Goal: Task Accomplishment & Management: Use online tool/utility

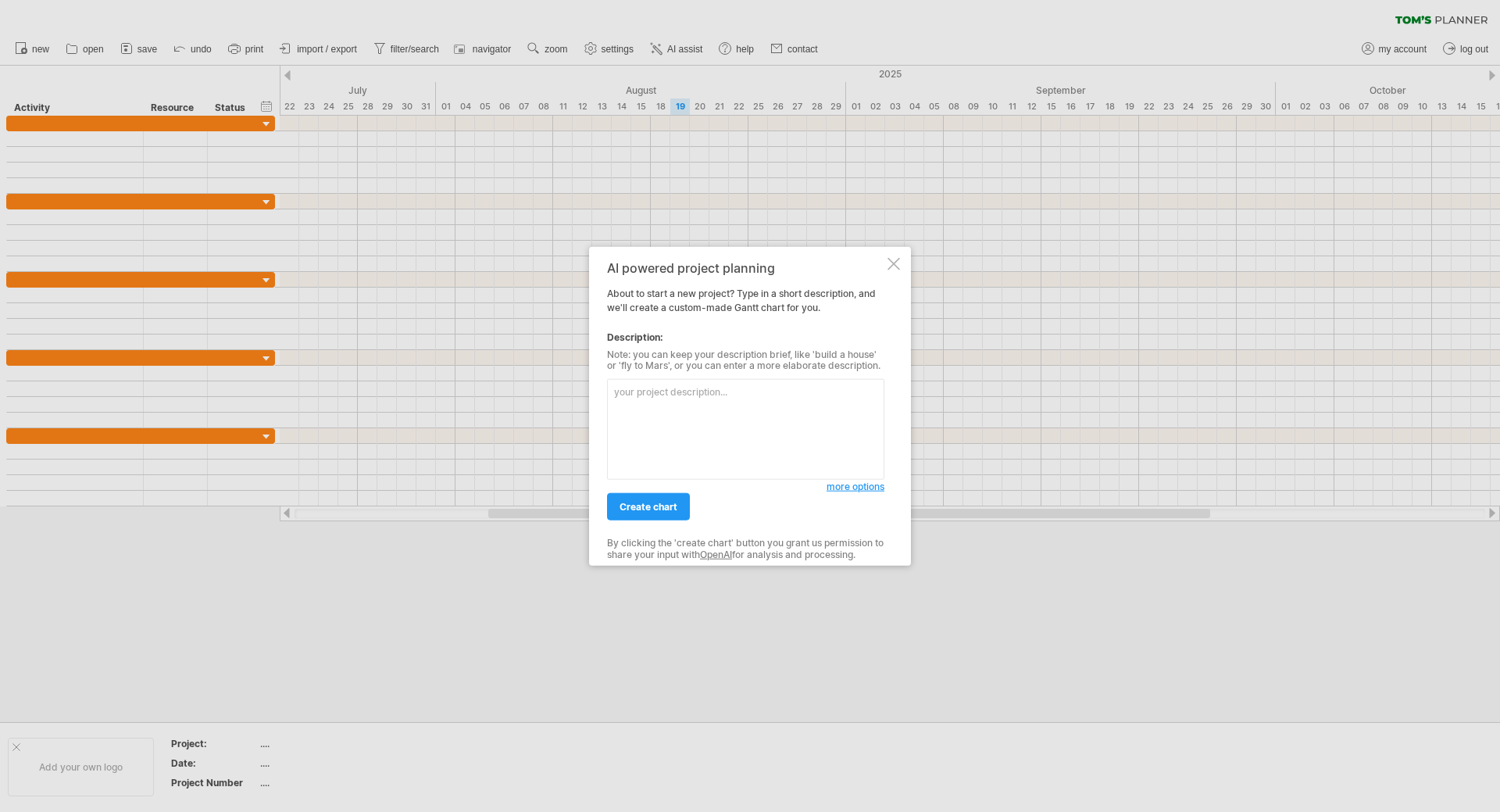
click at [796, 437] on textarea at bounding box center [745, 429] width 277 height 100
paste textarea "1.外網初測:8/25-9/19 (技術給我的時間:10/1) 2.內網初測:9/15-9/19 (技術給我的時間:10/2) 3.初測報告交付日:10/3 …"
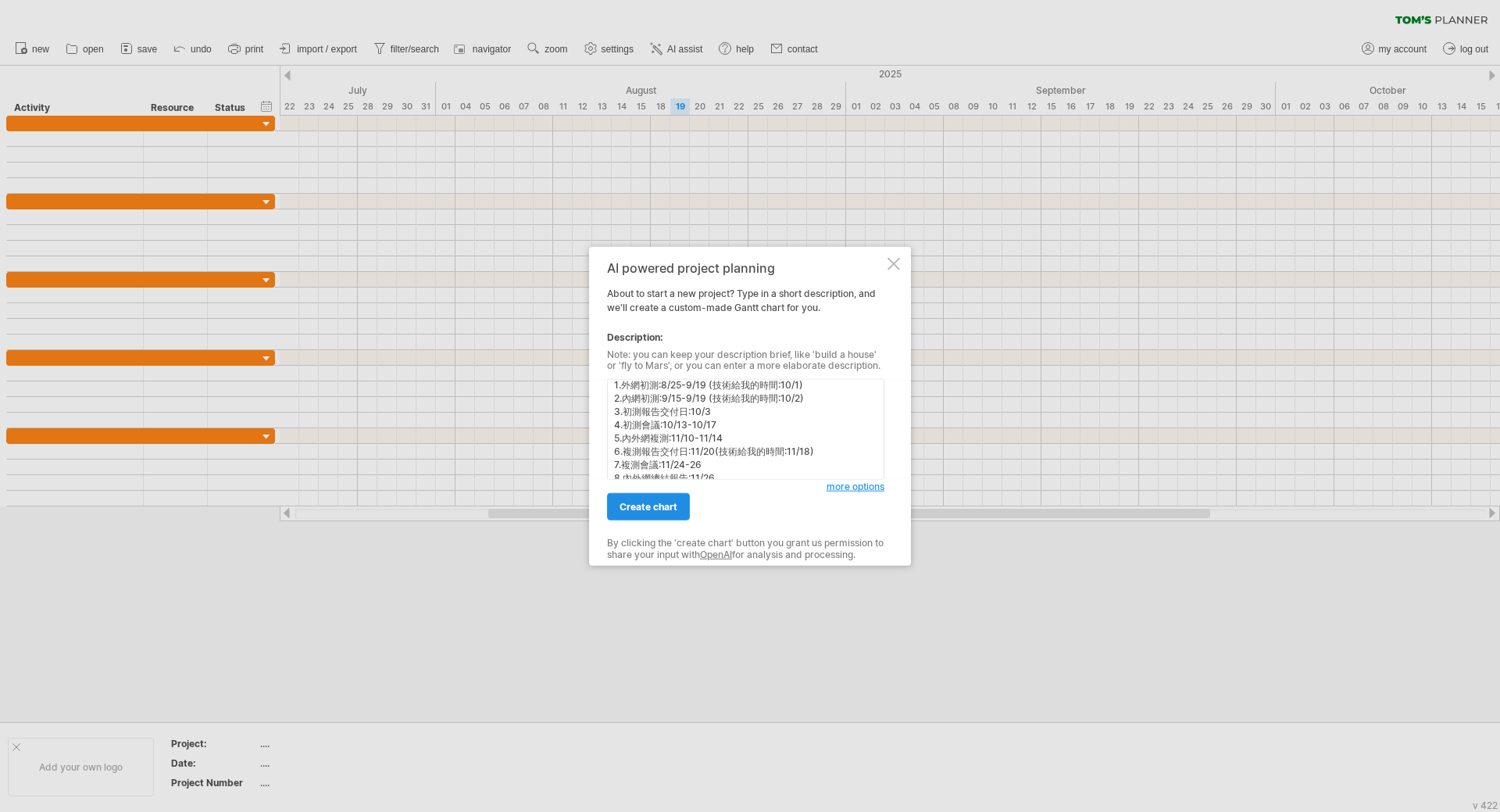
type textarea "1.外網初測:8/25-9/19 (技術給我的時間:10/1) 2.內網初測:9/15-9/19 (技術給我的時間:10/2) 3.初測報告交付日:10/3 …"
click at [667, 511] on span "create chart" at bounding box center [648, 506] width 58 height 11
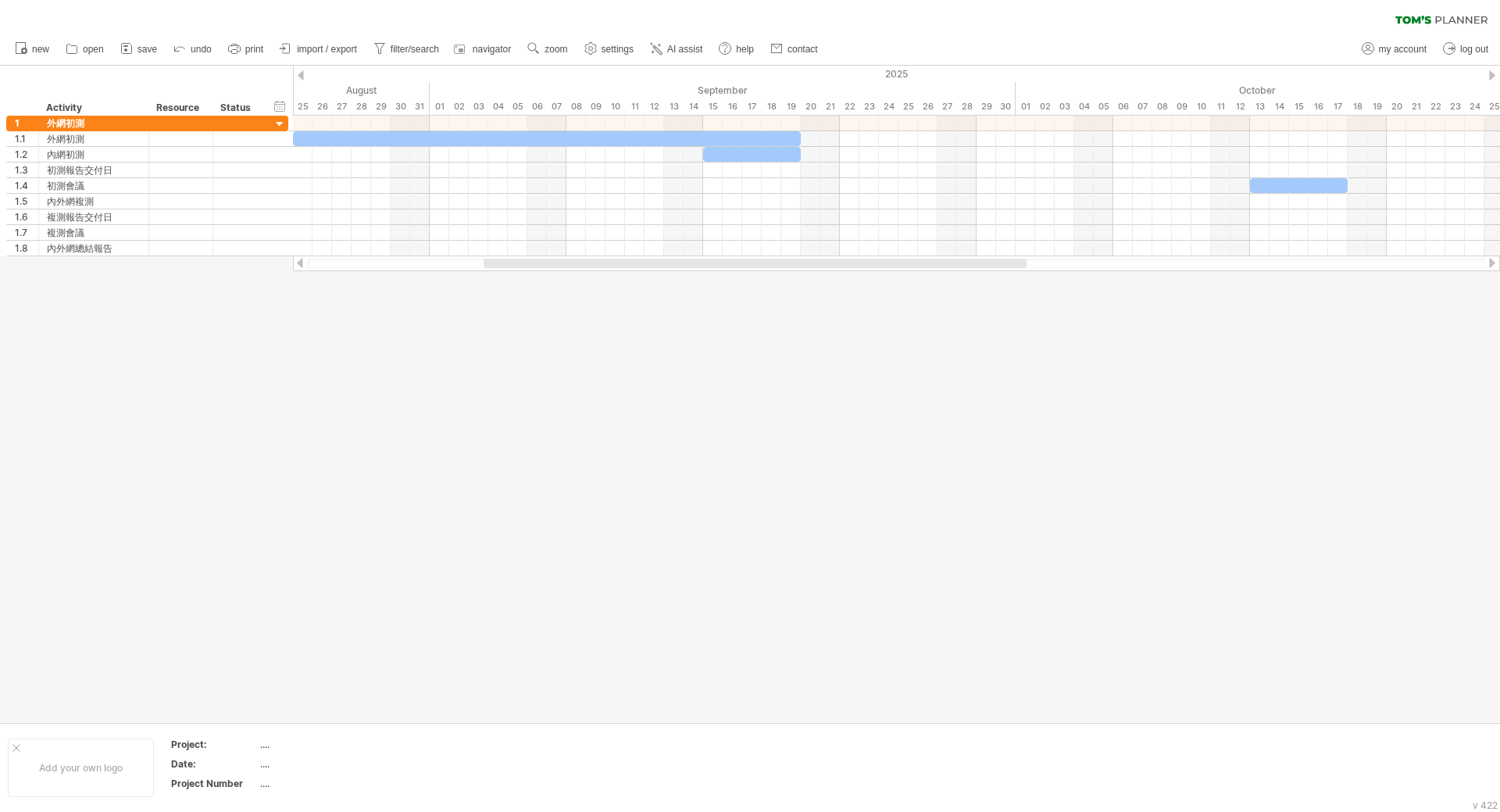
drag, startPoint x: 871, startPoint y: 268, endPoint x: 976, endPoint y: 269, distance: 105.0
click at [976, 269] on div at bounding box center [896, 263] width 1207 height 16
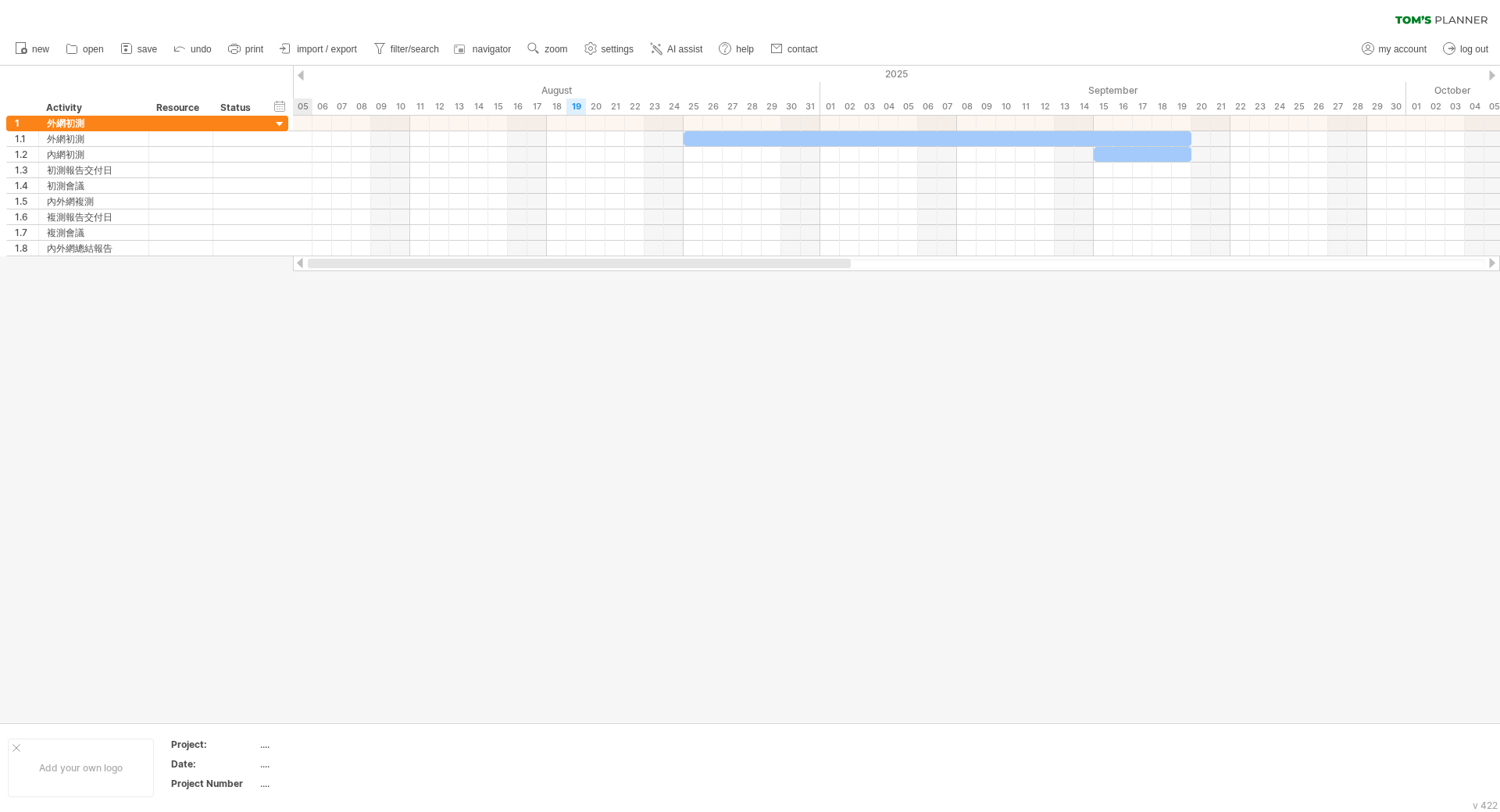
drag, startPoint x: 977, startPoint y: 265, endPoint x: 670, endPoint y: 286, distance: 307.7
click at [670, 286] on div "Trying to reach [DOMAIN_NAME] Connected again... 0% clear filter new 1" at bounding box center [750, 406] width 1500 height 812
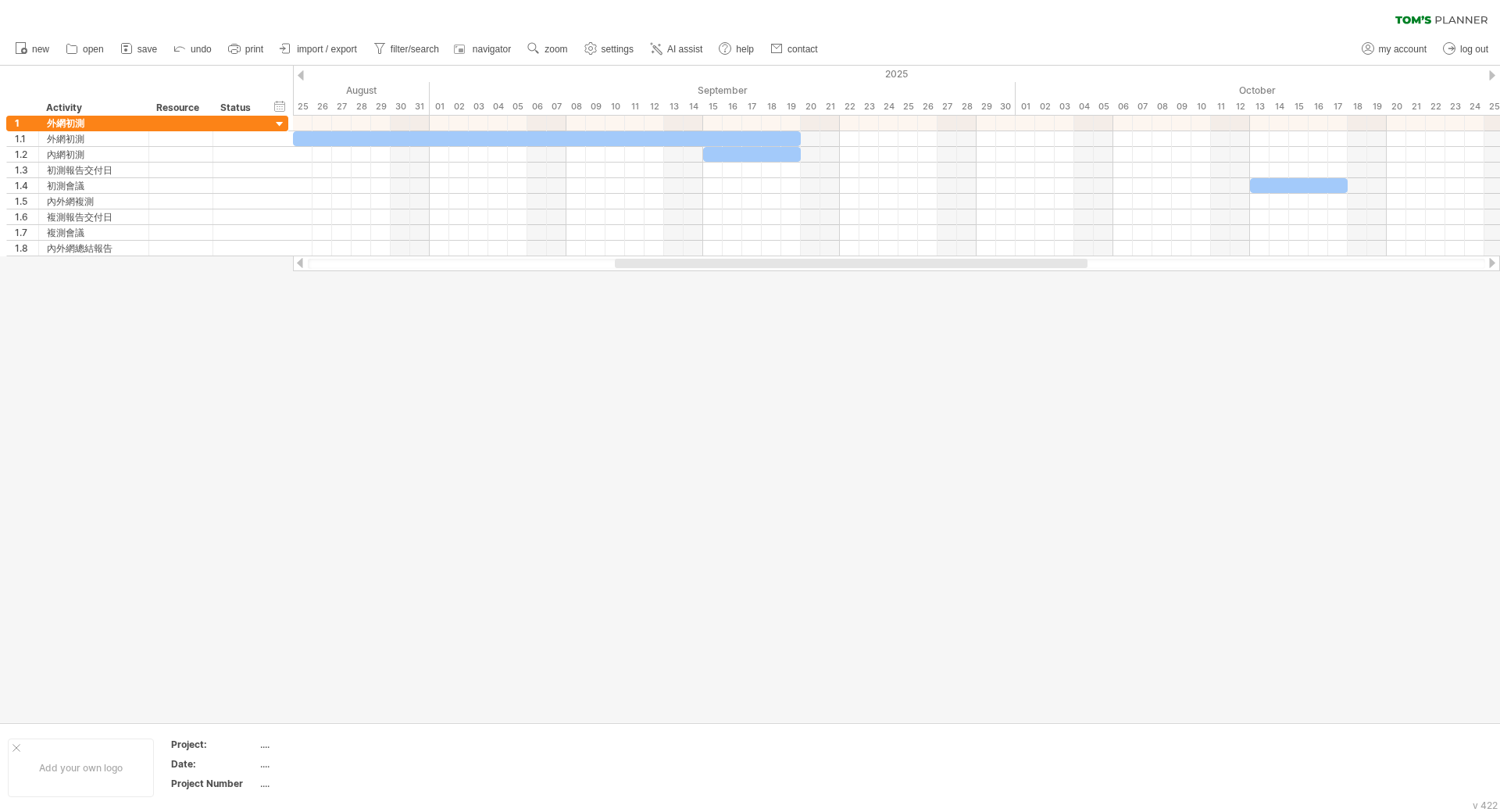
drag, startPoint x: 593, startPoint y: 265, endPoint x: 747, endPoint y: 281, distance: 154.8
click at [747, 281] on div "Trying to reach [DOMAIN_NAME] Connected again... 0% clear filter new 1" at bounding box center [750, 406] width 1500 height 812
click at [600, 48] on link "settings" at bounding box center [609, 48] width 58 height 20
select select "*"
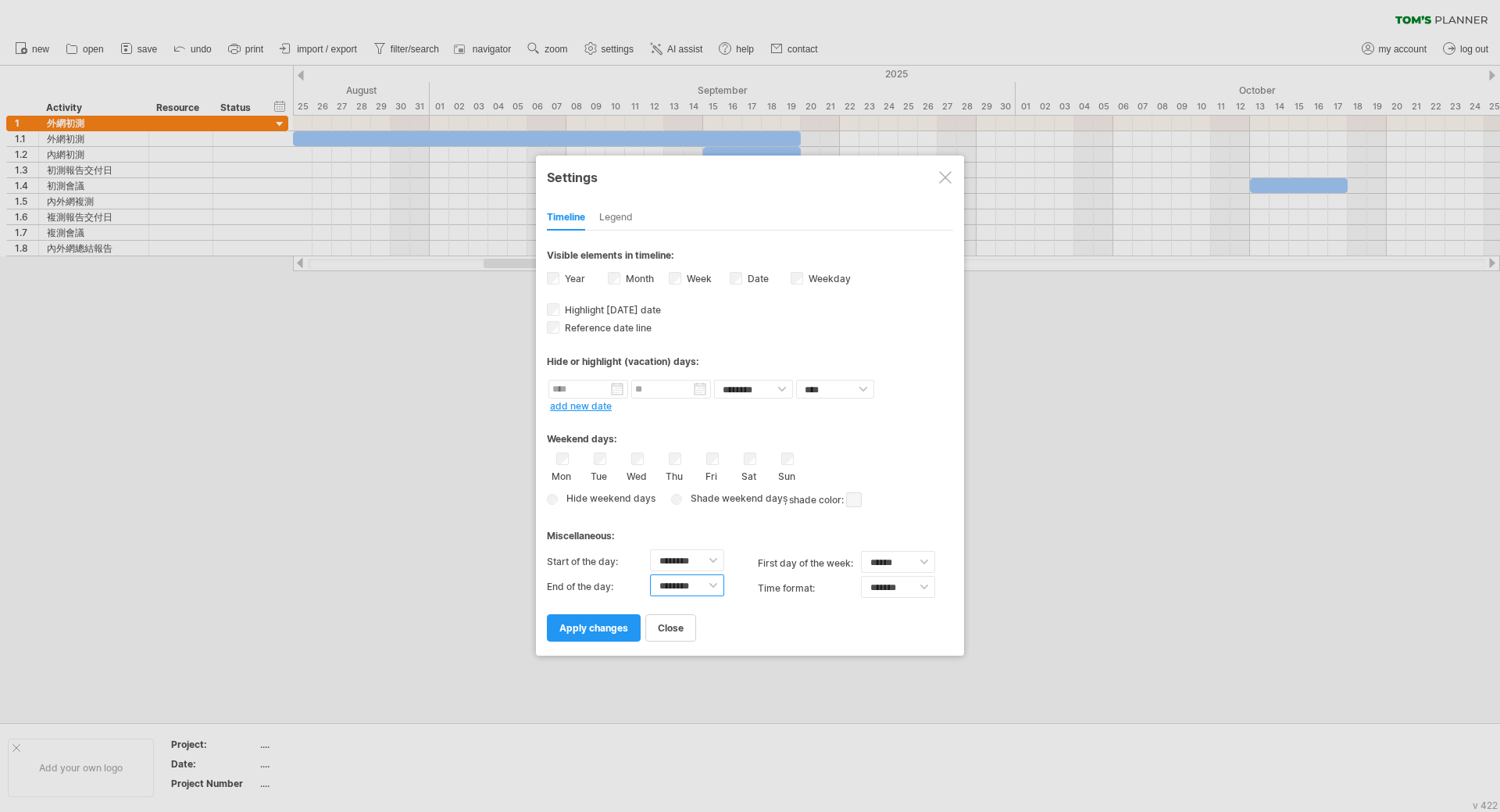
click at [650, 574] on select "******** ******** ******** ******** ******** ******** ******** ******** *******…" at bounding box center [687, 585] width 74 height 22
select select "**"
click option "********" at bounding box center [0, 0] width 0 height 0
click at [650, 549] on select "******** ******** ******** ******** ******** ******** ******** ******** *******…" at bounding box center [687, 559] width 74 height 22
click option "********" at bounding box center [0, 0] width 0 height 0
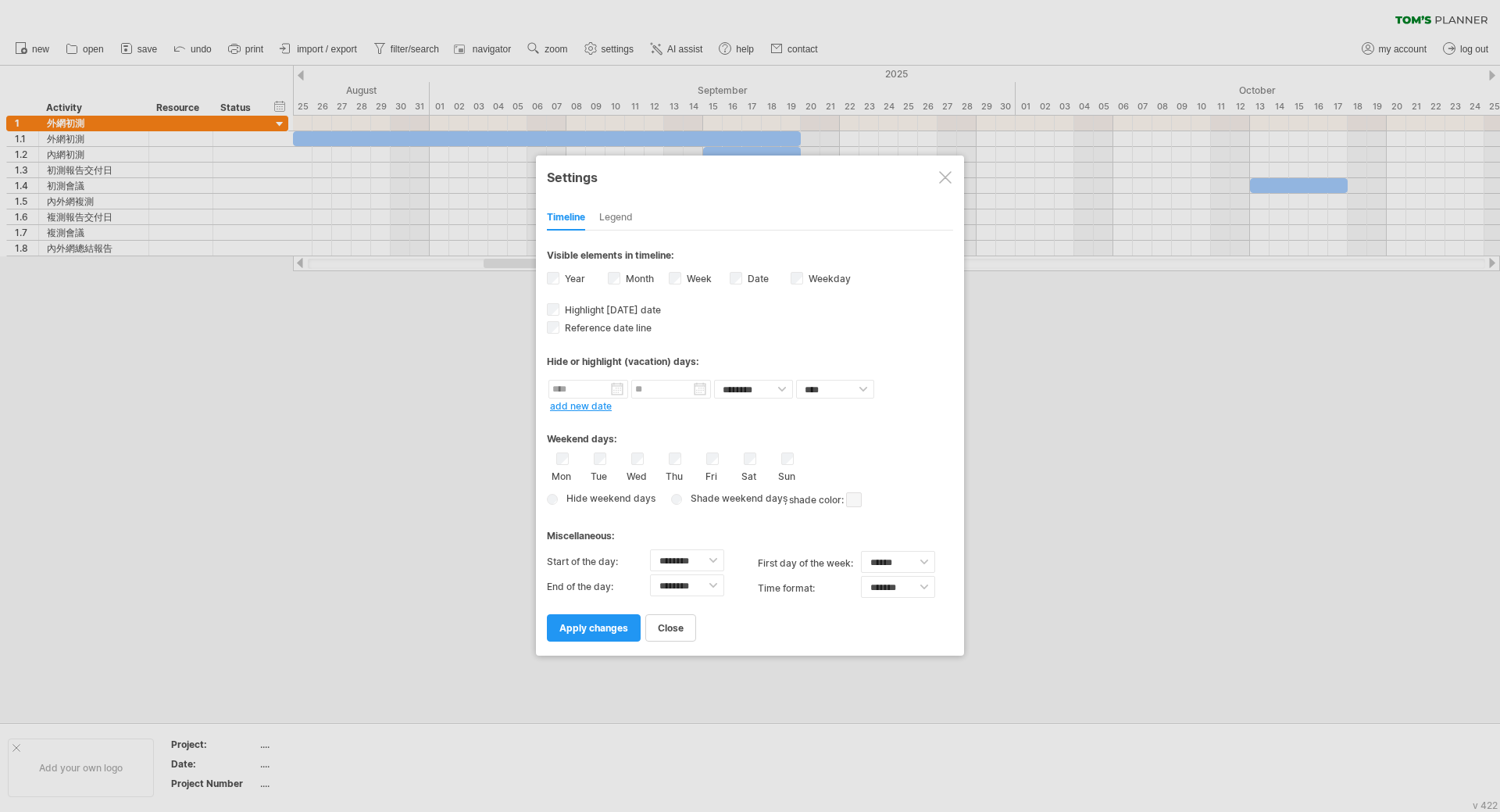
click at [637, 219] on div "Timeline Legend" at bounding box center [750, 213] width 406 height 33
click at [618, 221] on div "Legend" at bounding box center [615, 218] width 33 height 25
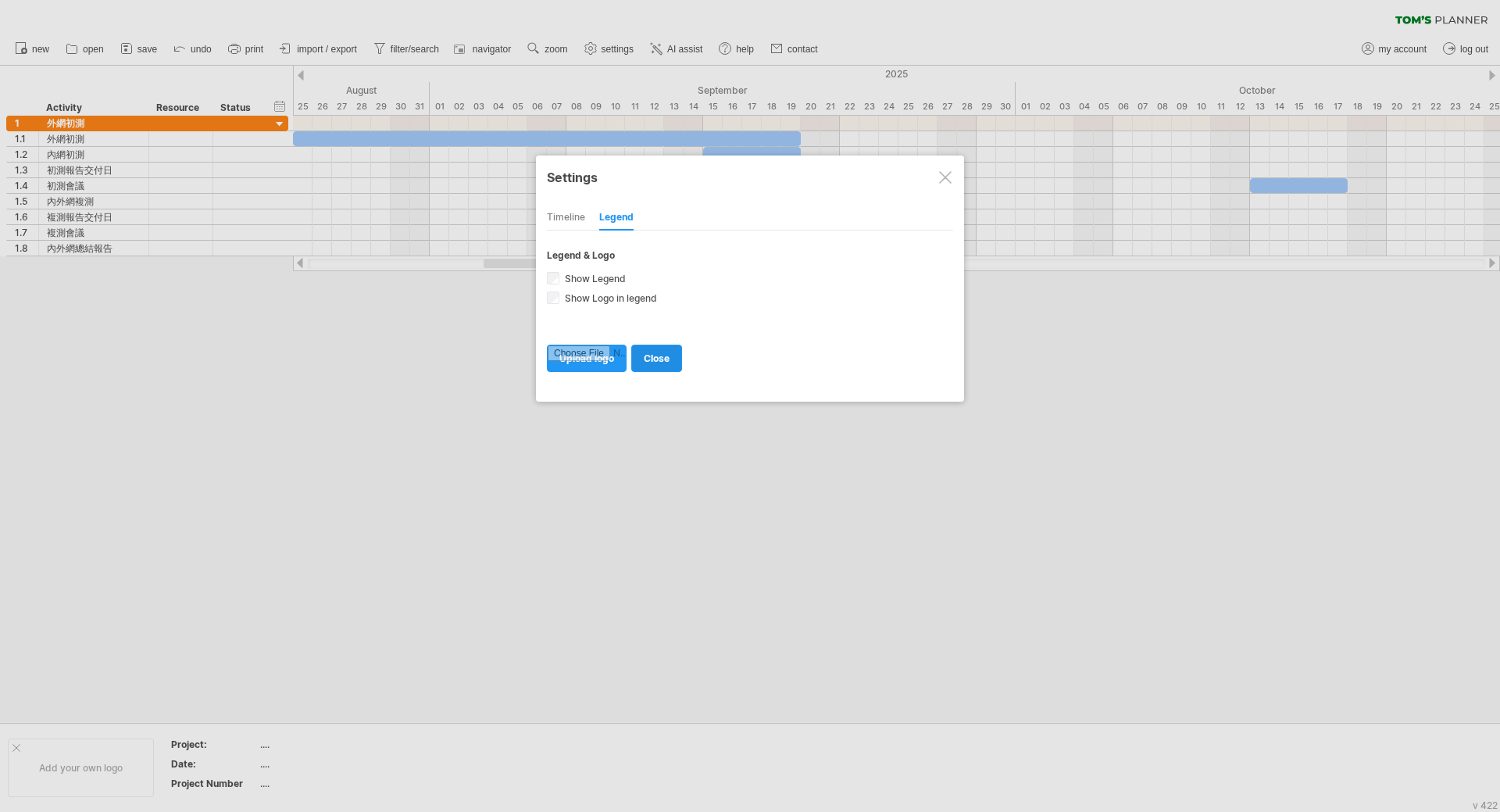
click at [656, 356] on span "close" at bounding box center [656, 358] width 26 height 11
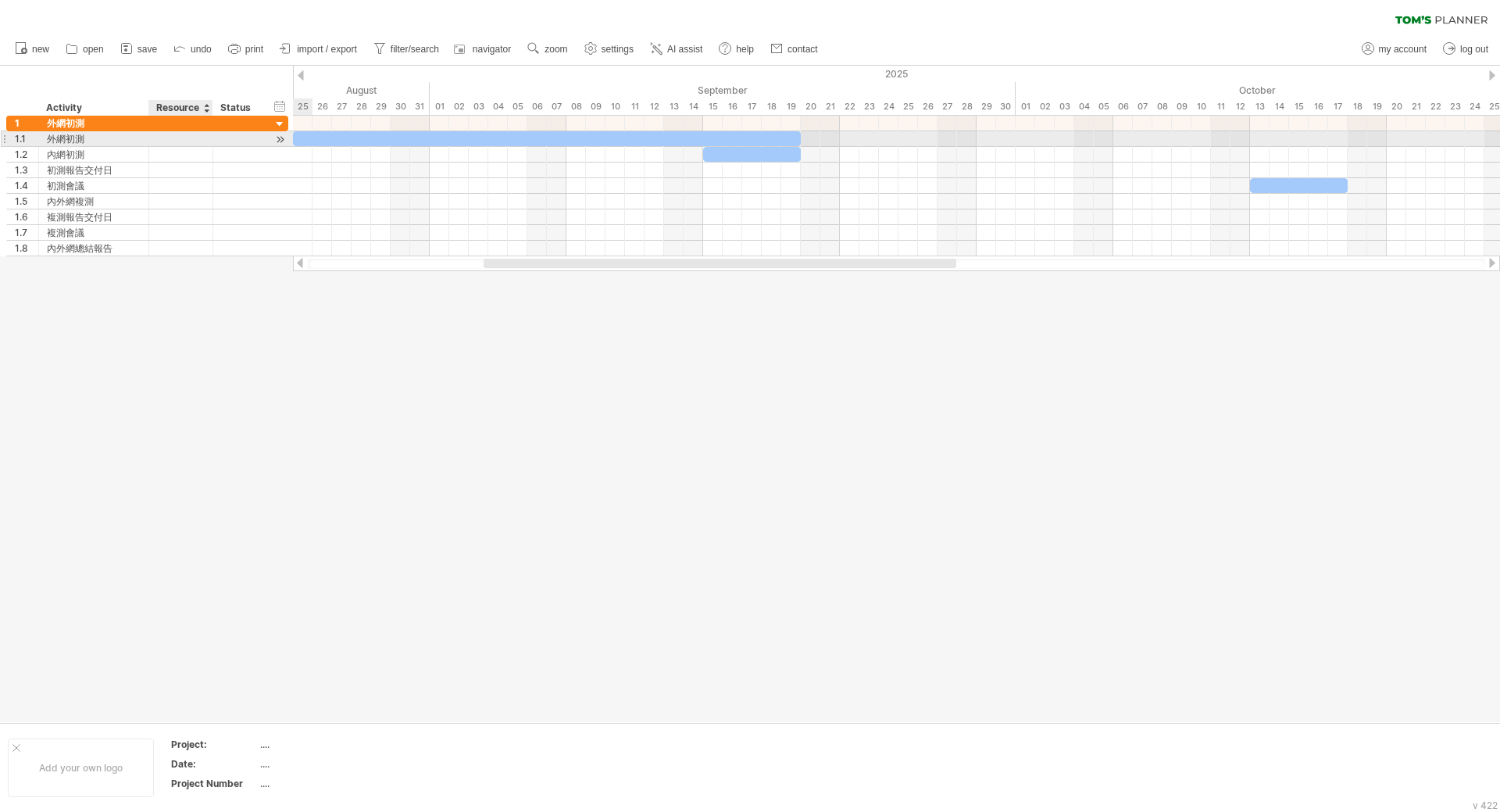
click at [195, 139] on div at bounding box center [181, 139] width 47 height 15
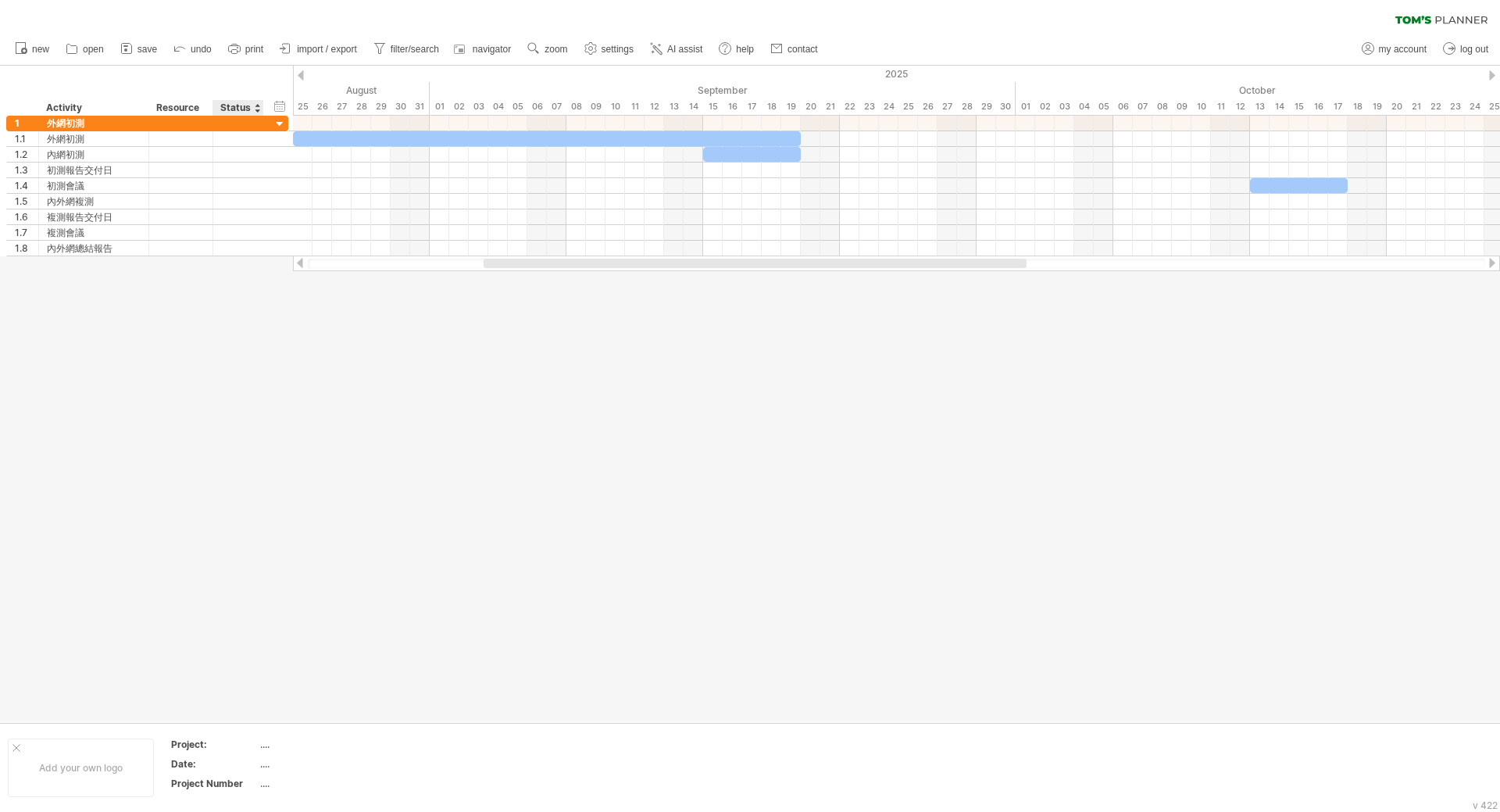
click at [238, 406] on div at bounding box center [750, 393] width 1500 height 656
click at [280, 109] on div "hide start/end/duration show start/end/duration" at bounding box center [280, 105] width 15 height 16
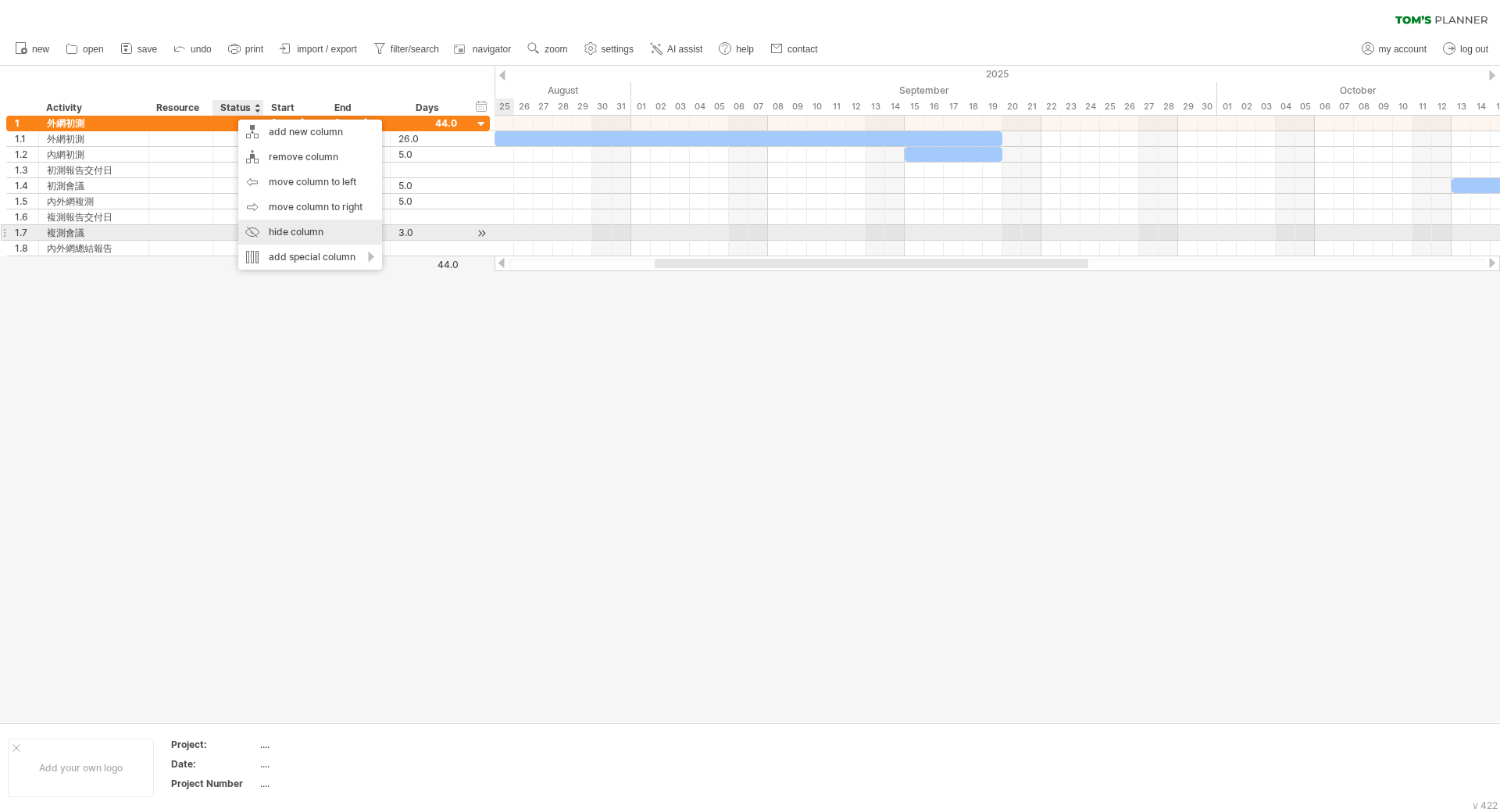
click at [344, 239] on div "hide column" at bounding box center [310, 232] width 144 height 25
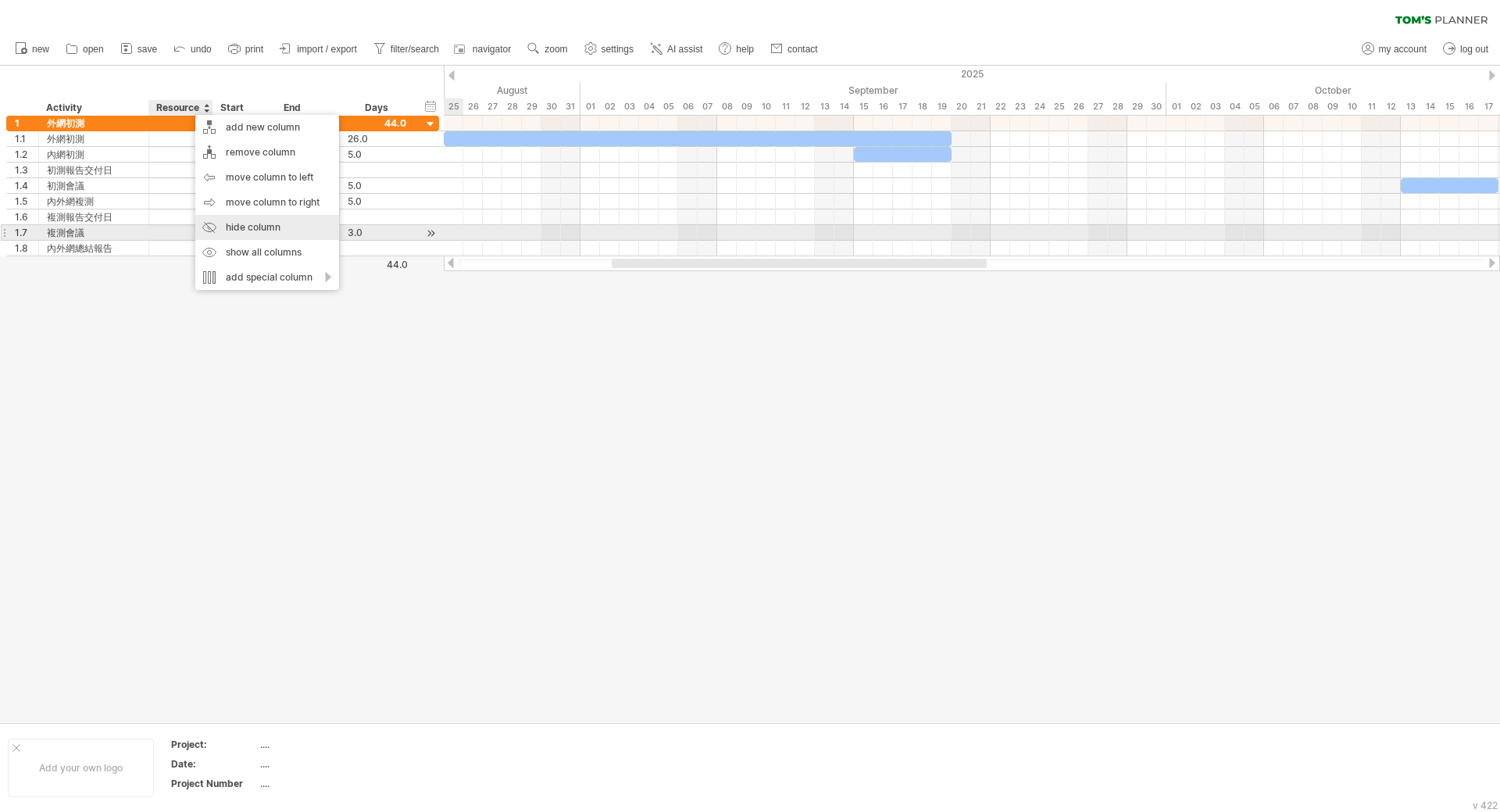
click at [246, 230] on div "hide column" at bounding box center [267, 227] width 144 height 25
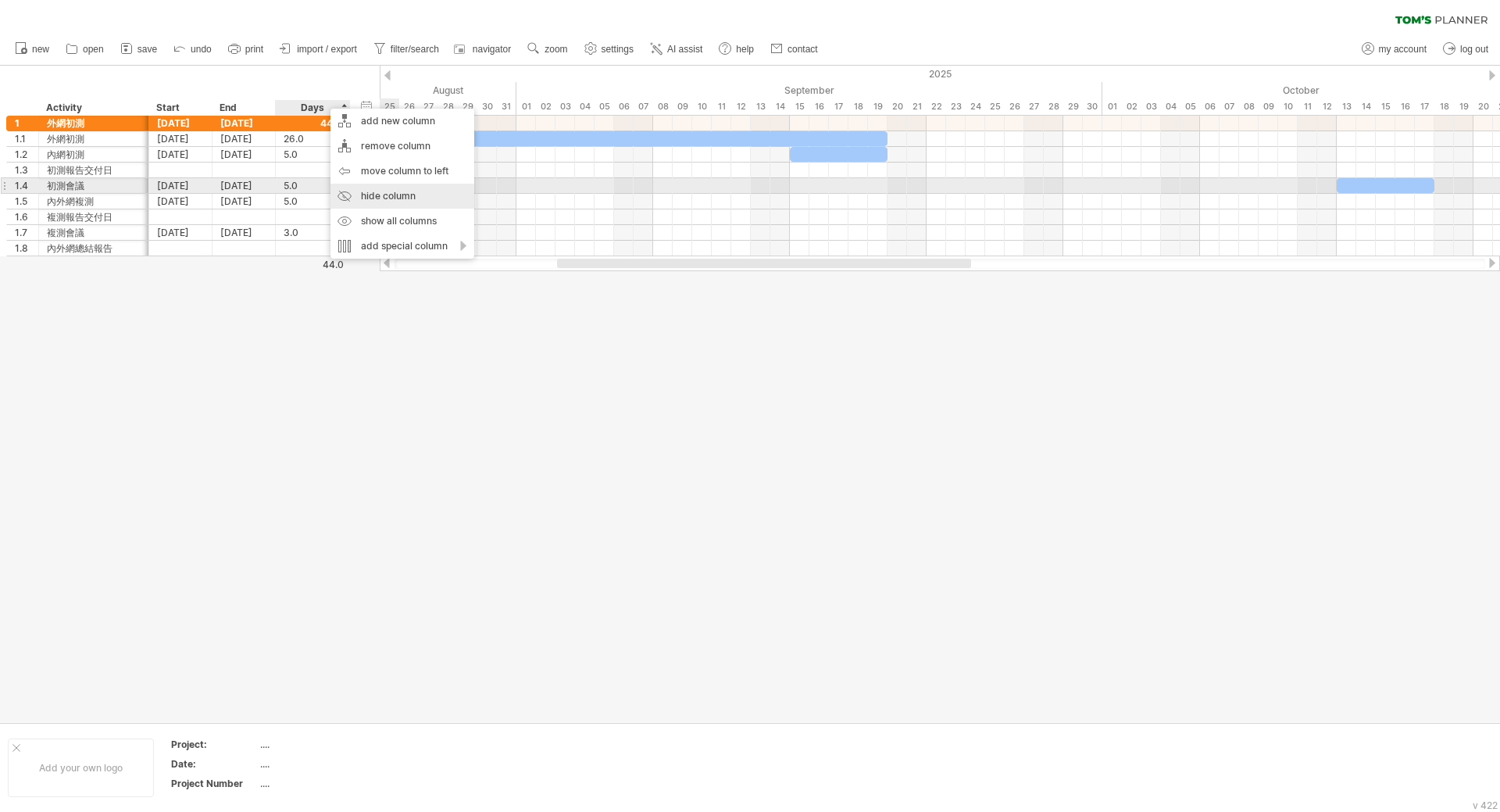
click at [400, 194] on div "hide column" at bounding box center [402, 196] width 144 height 25
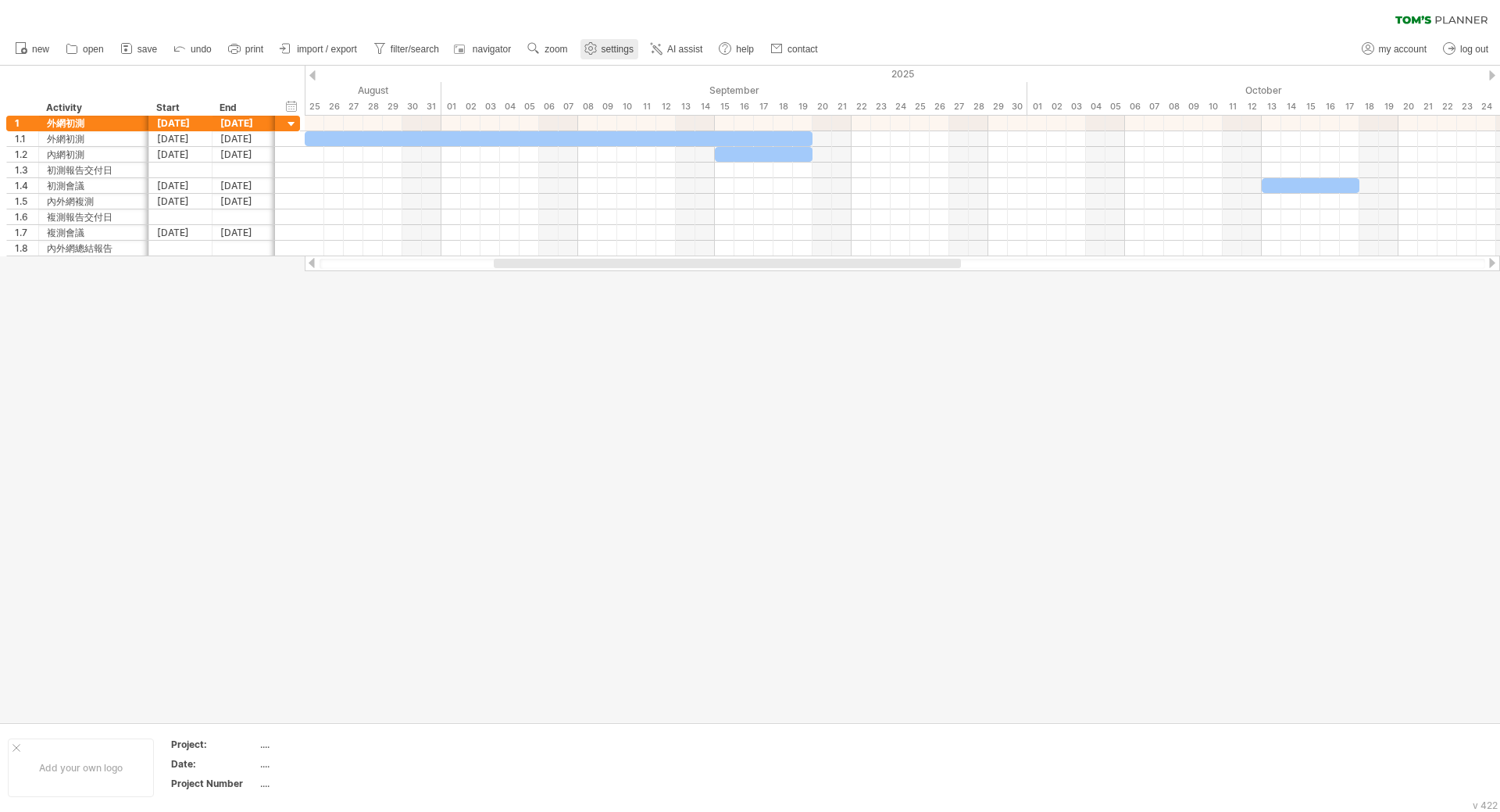
click at [602, 40] on link "settings" at bounding box center [609, 48] width 58 height 20
select select "*"
select select "**"
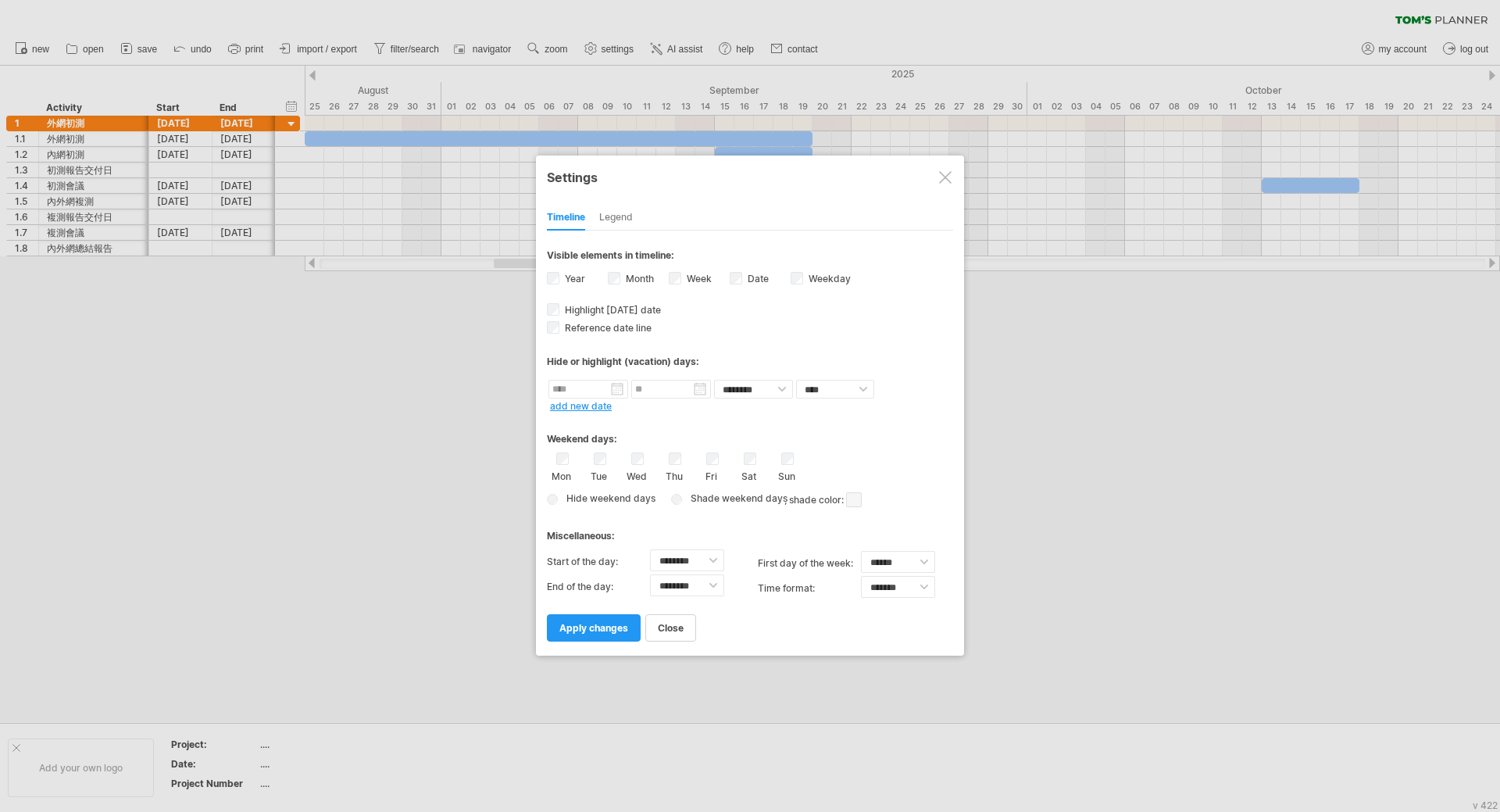
click at [748, 278] on label "Date visibility of date Currently there is not enough space horizontally to dis…" at bounding box center [757, 278] width 25 height 11
click at [698, 276] on label "Week visibility of weeknumbers Currently there is not enough space horizontally…" at bounding box center [697, 278] width 28 height 11
click at [807, 280] on label "Weekday visibility of weekday Currently there is not enough space horizontally …" at bounding box center [828, 278] width 45 height 11
click at [602, 632] on span "apply changes" at bounding box center [593, 627] width 69 height 11
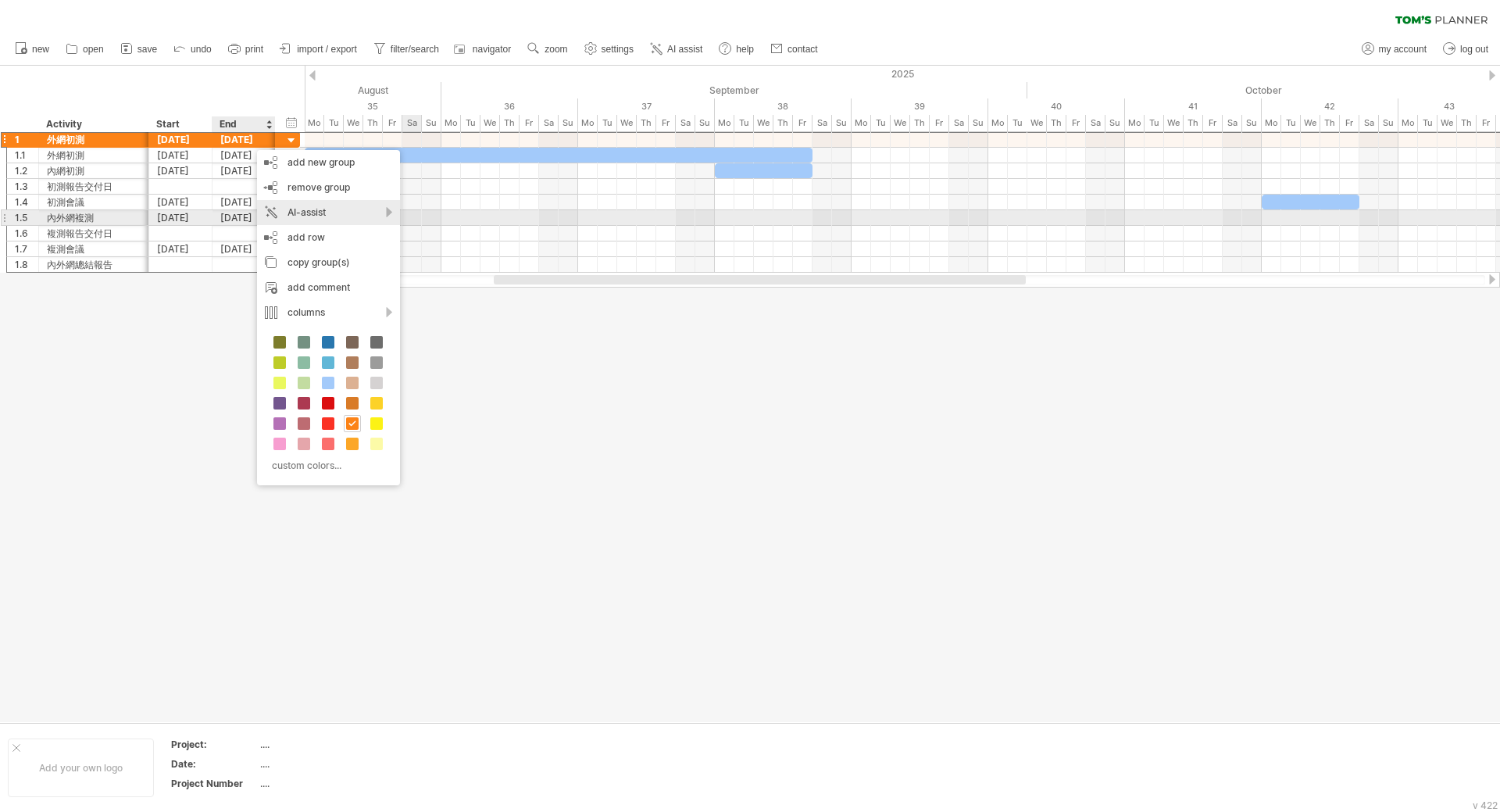
click at [392, 212] on div "AI-assist" at bounding box center [328, 212] width 143 height 25
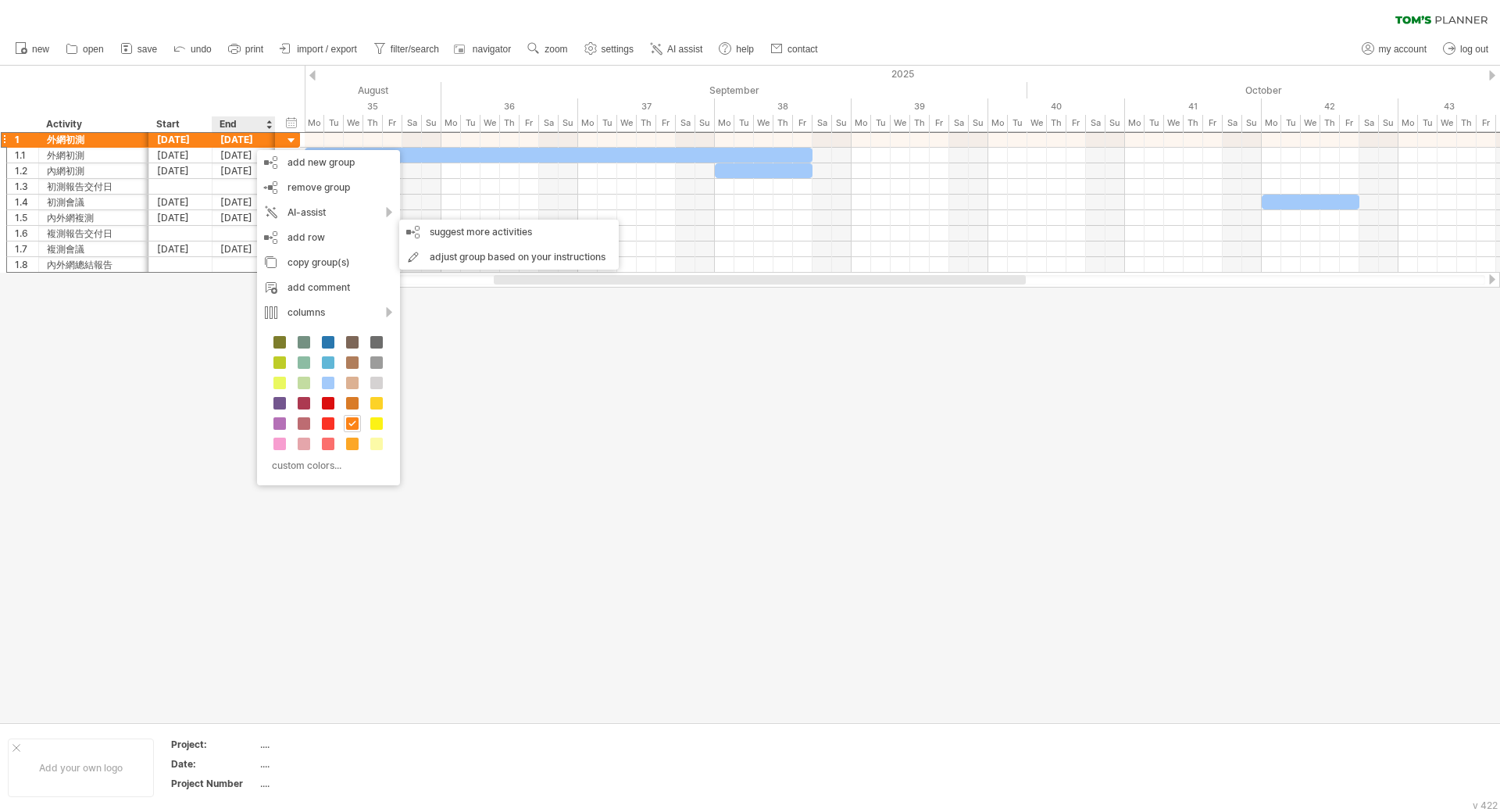
click at [702, 387] on div at bounding box center [750, 393] width 1500 height 656
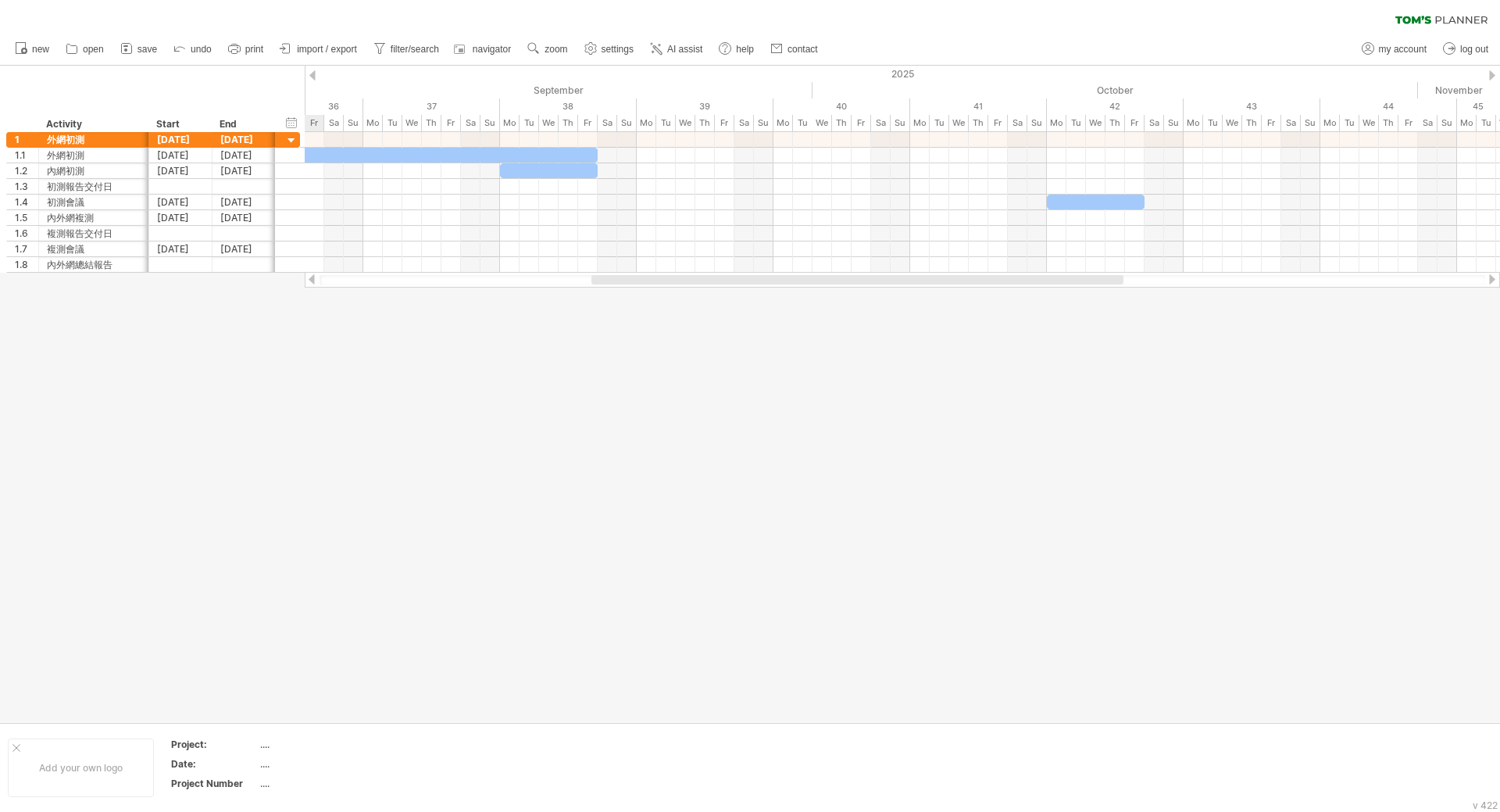
drag, startPoint x: 802, startPoint y: 283, endPoint x: 532, endPoint y: 284, distance: 270.0
click at [591, 293] on div "Trying to reach [DOMAIN_NAME] Connected again... 0% clear filter new 1" at bounding box center [750, 406] width 1500 height 812
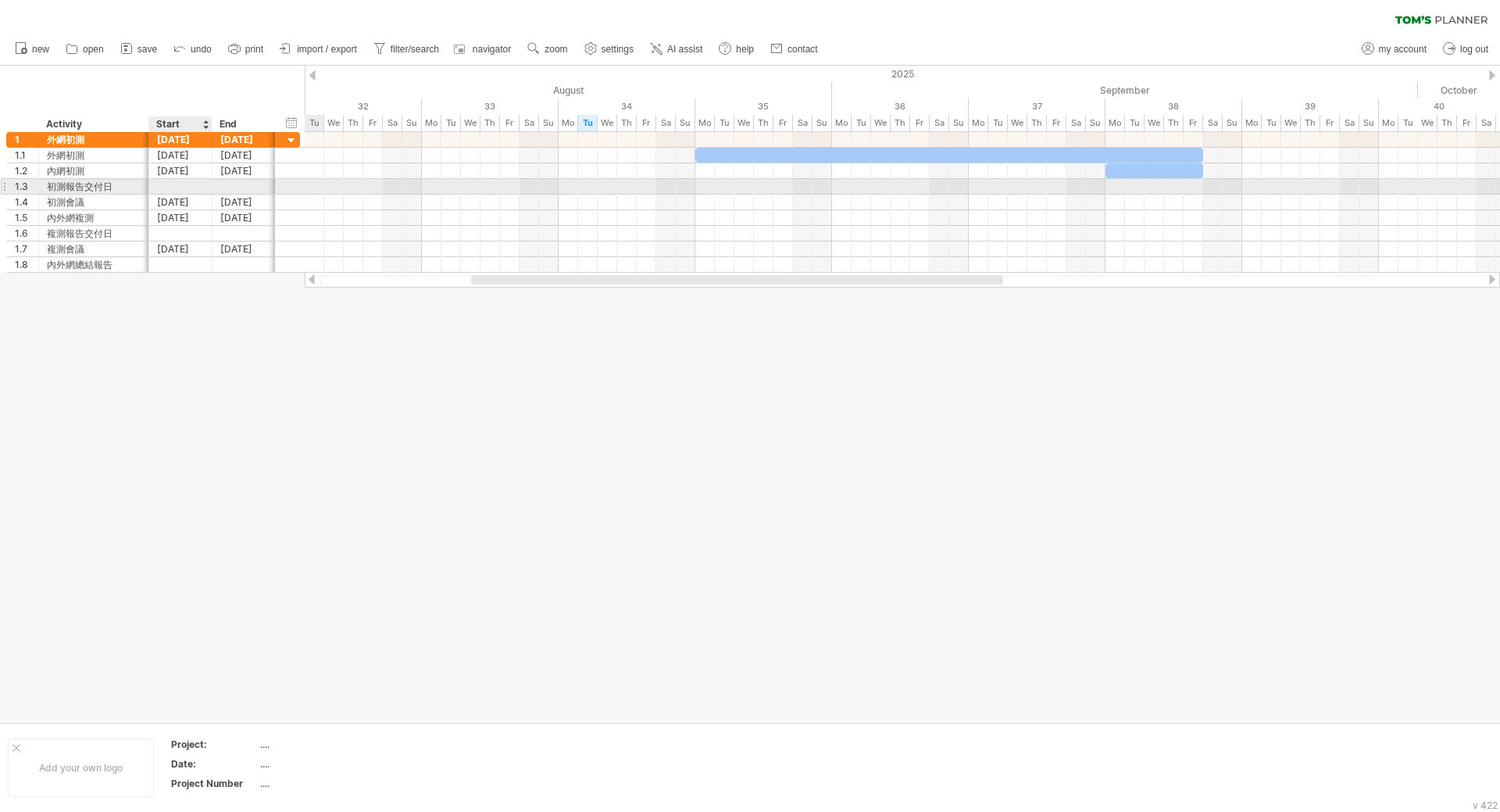
click at [179, 185] on div at bounding box center [181, 186] width 63 height 15
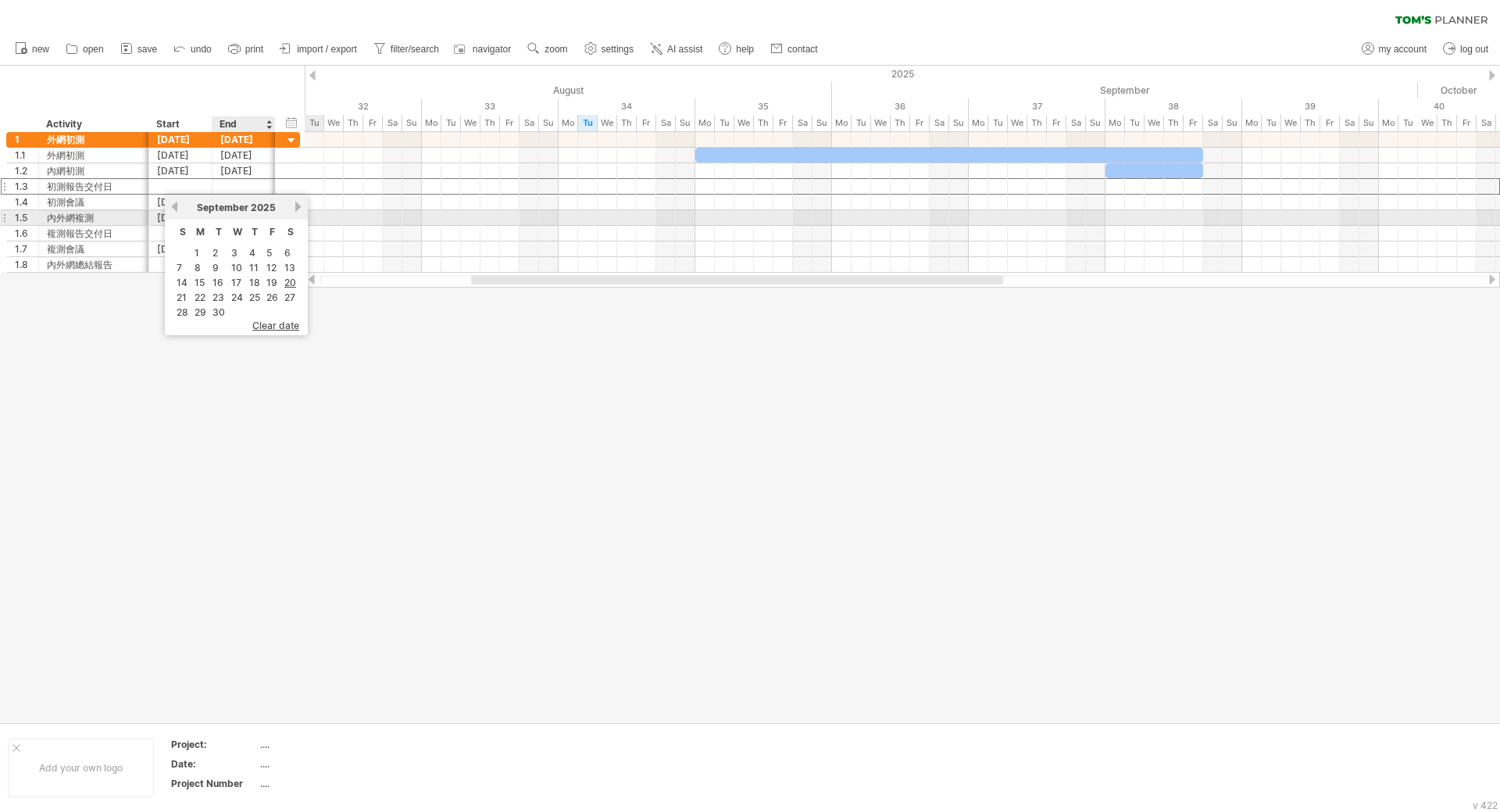
click at [296, 211] on link "next" at bounding box center [298, 206] width 11 height 11
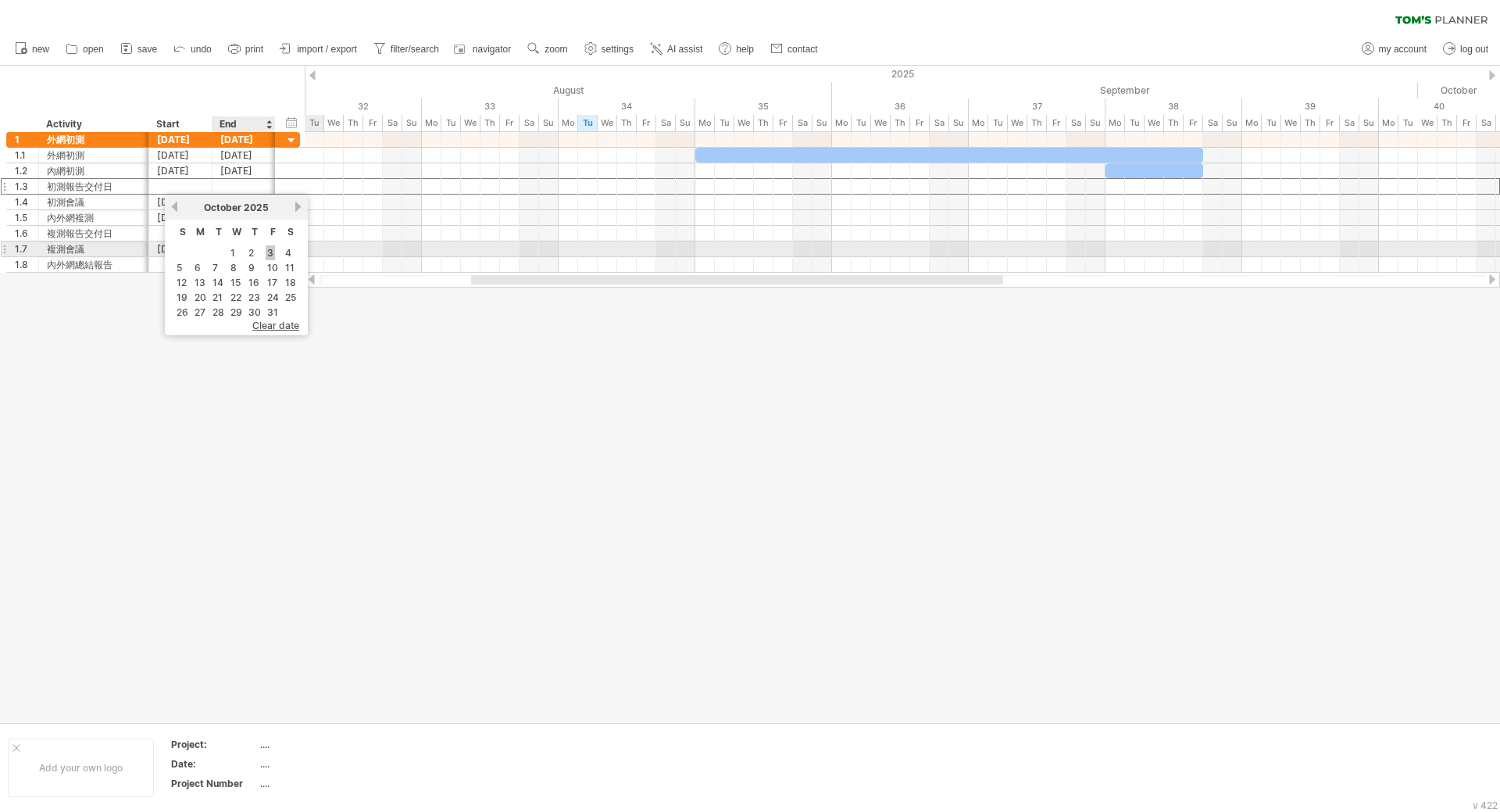
click at [270, 251] on link "3" at bounding box center [271, 253] width 9 height 15
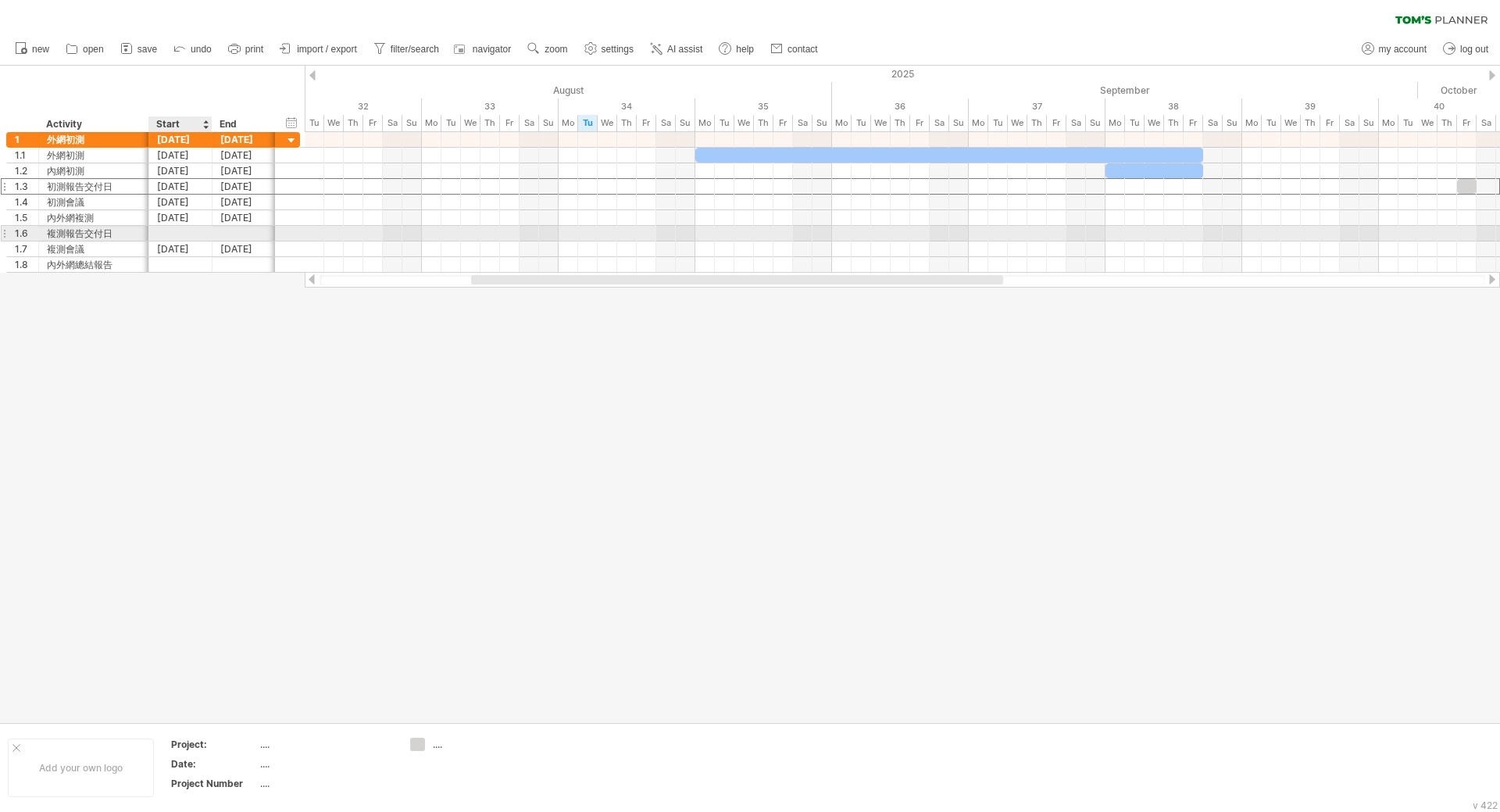
click at [188, 234] on div at bounding box center [181, 234] width 63 height 15
click at [302, 255] on link "next" at bounding box center [298, 254] width 11 height 11
click at [171, 253] on link "previous" at bounding box center [174, 254] width 11 height 11
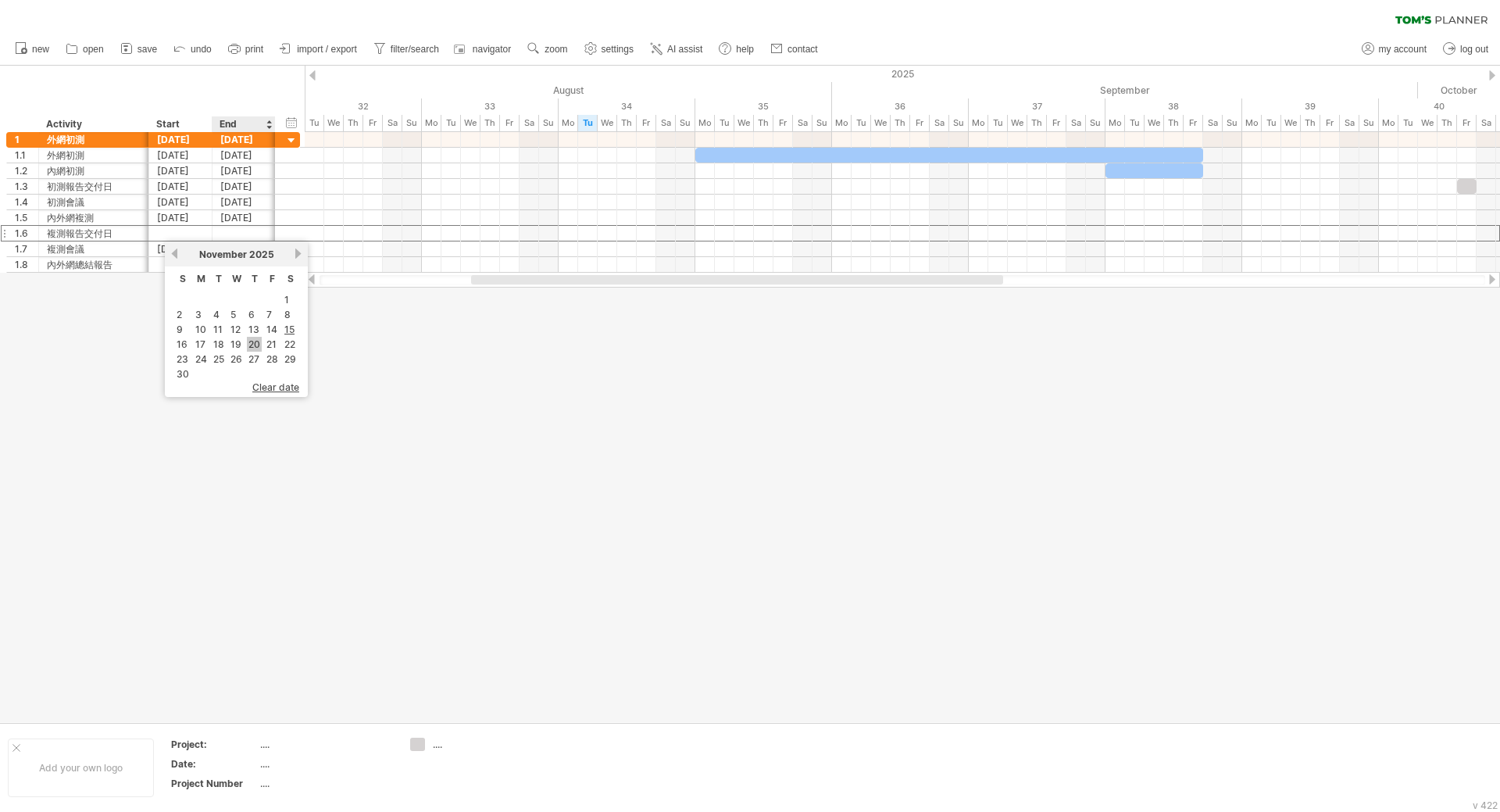
click at [253, 344] on link "20" at bounding box center [255, 344] width 15 height 15
click at [289, 356] on div at bounding box center [750, 393] width 1500 height 656
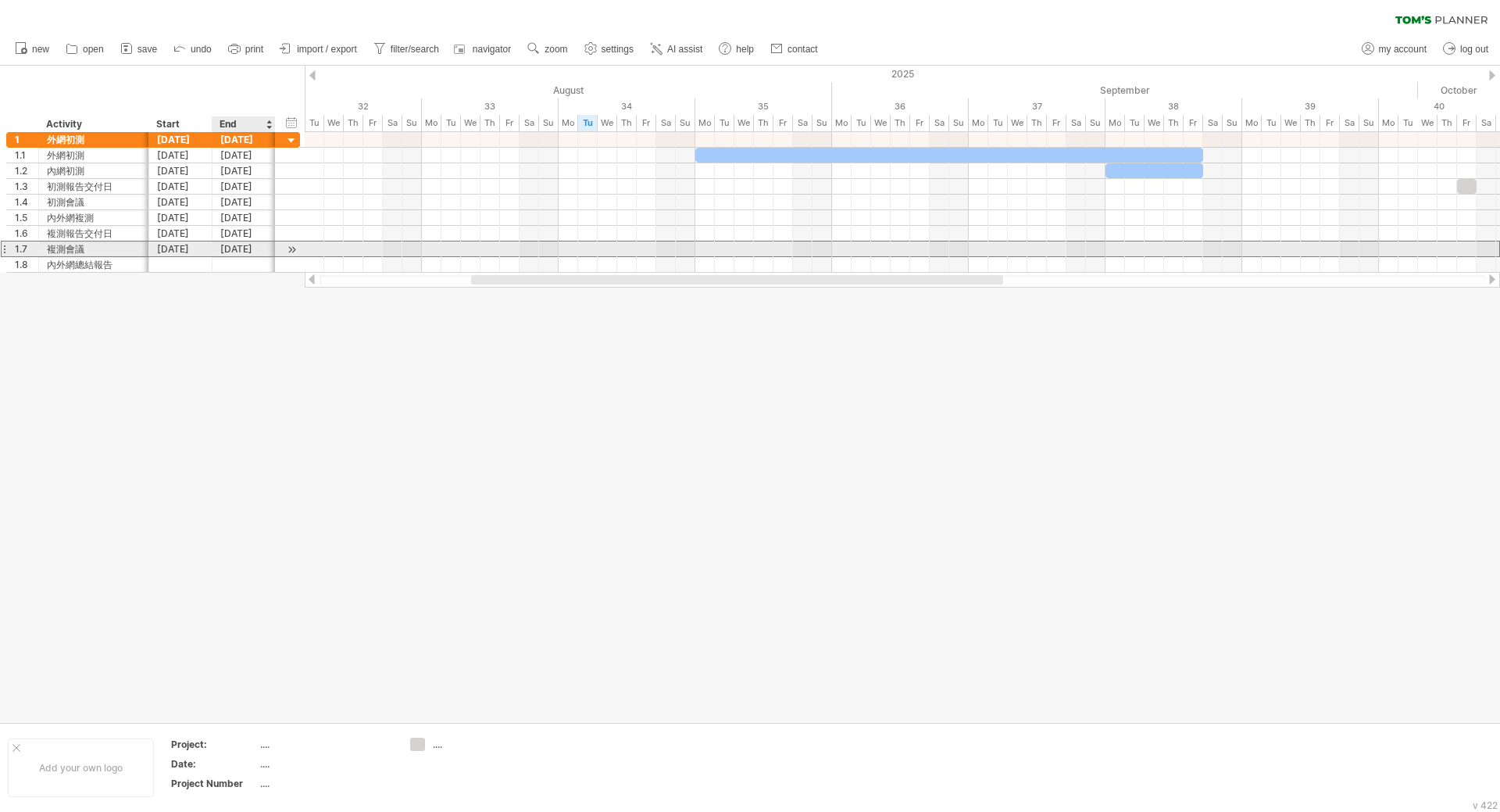
click at [221, 253] on div "[DATE]" at bounding box center [244, 249] width 63 height 15
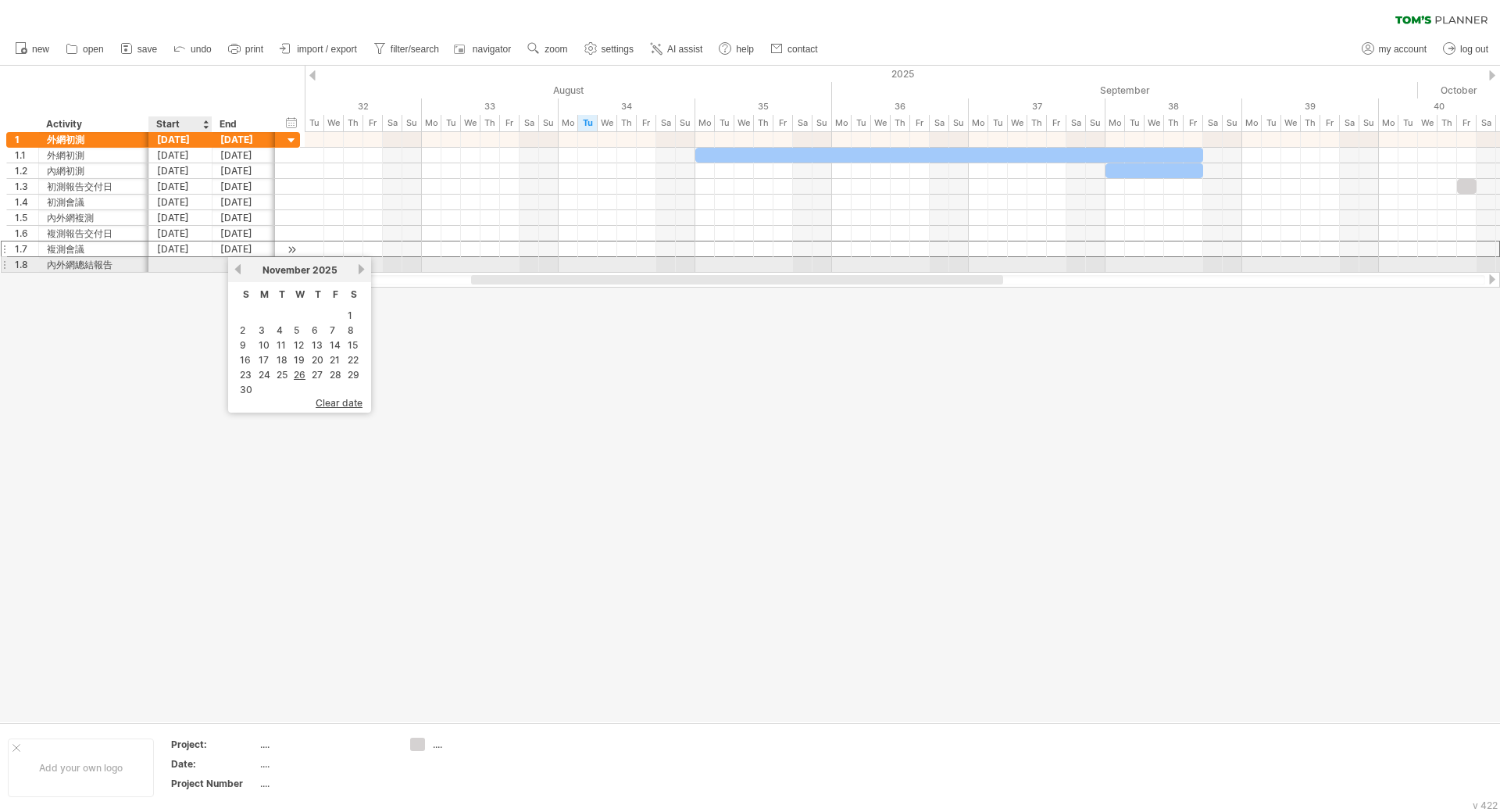
click at [186, 254] on div "[DATE]" at bounding box center [181, 249] width 63 height 15
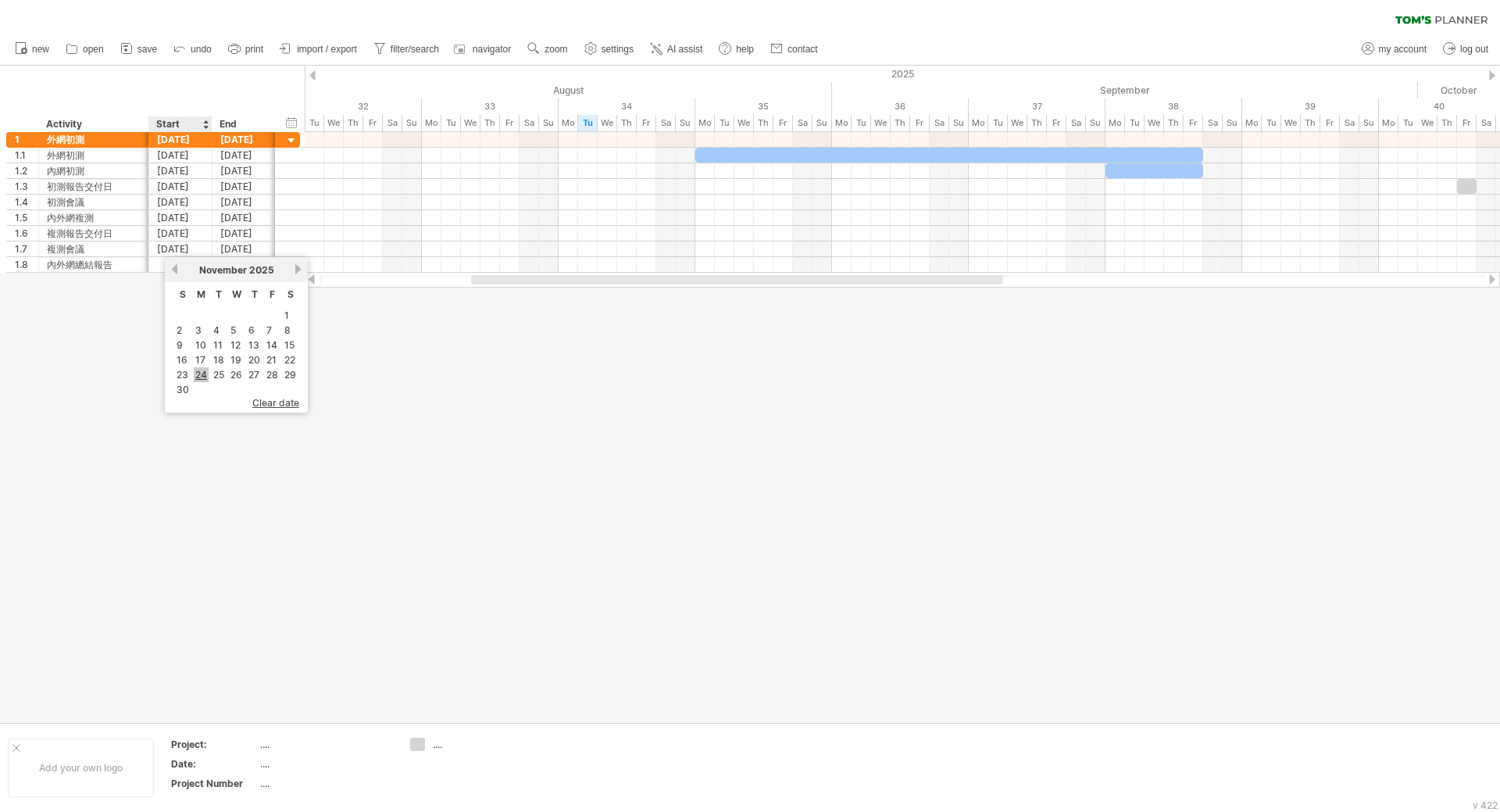
click at [194, 374] on link "24" at bounding box center [202, 375] width 15 height 15
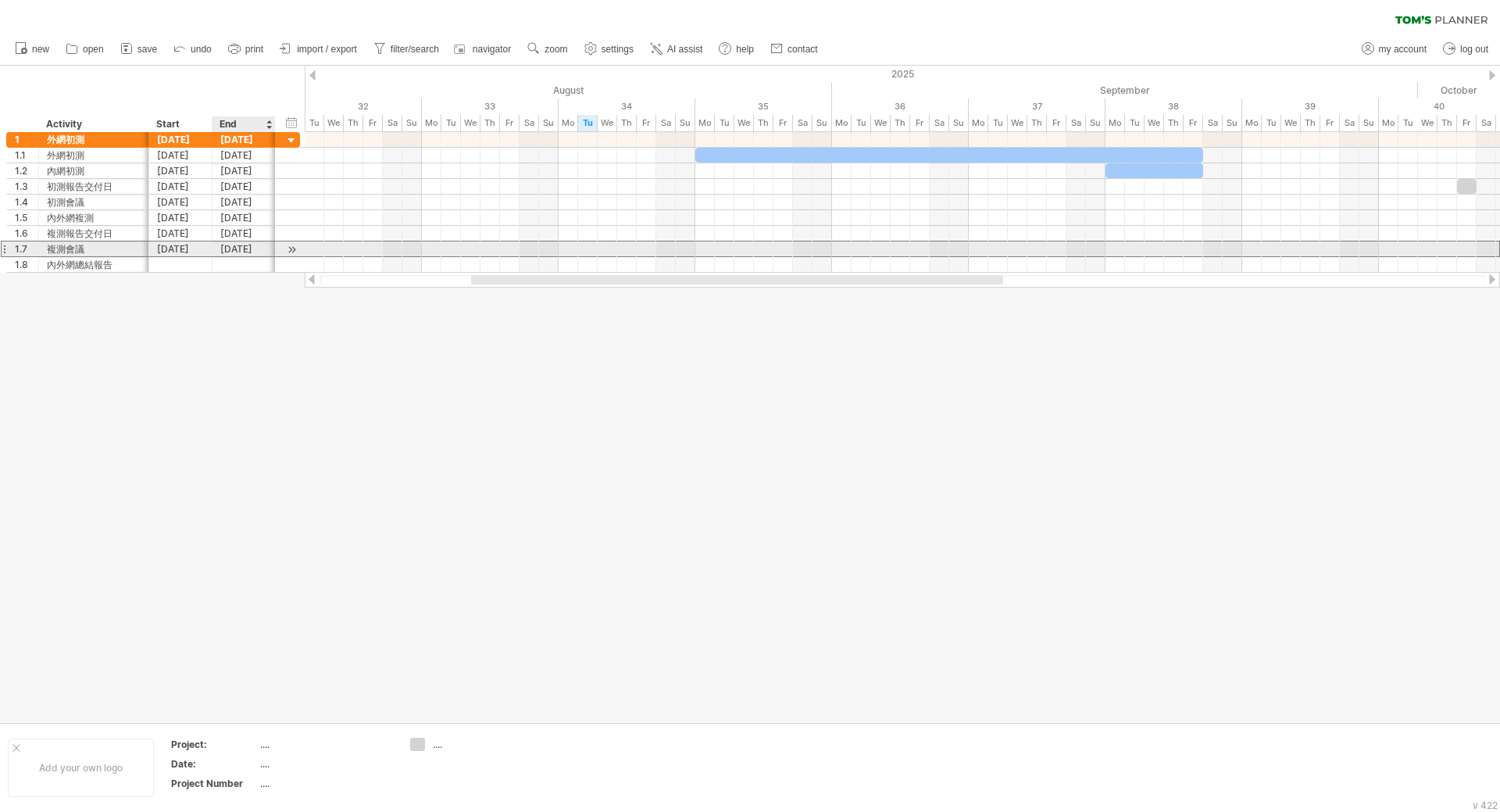
click at [251, 249] on div "[DATE]" at bounding box center [244, 249] width 63 height 15
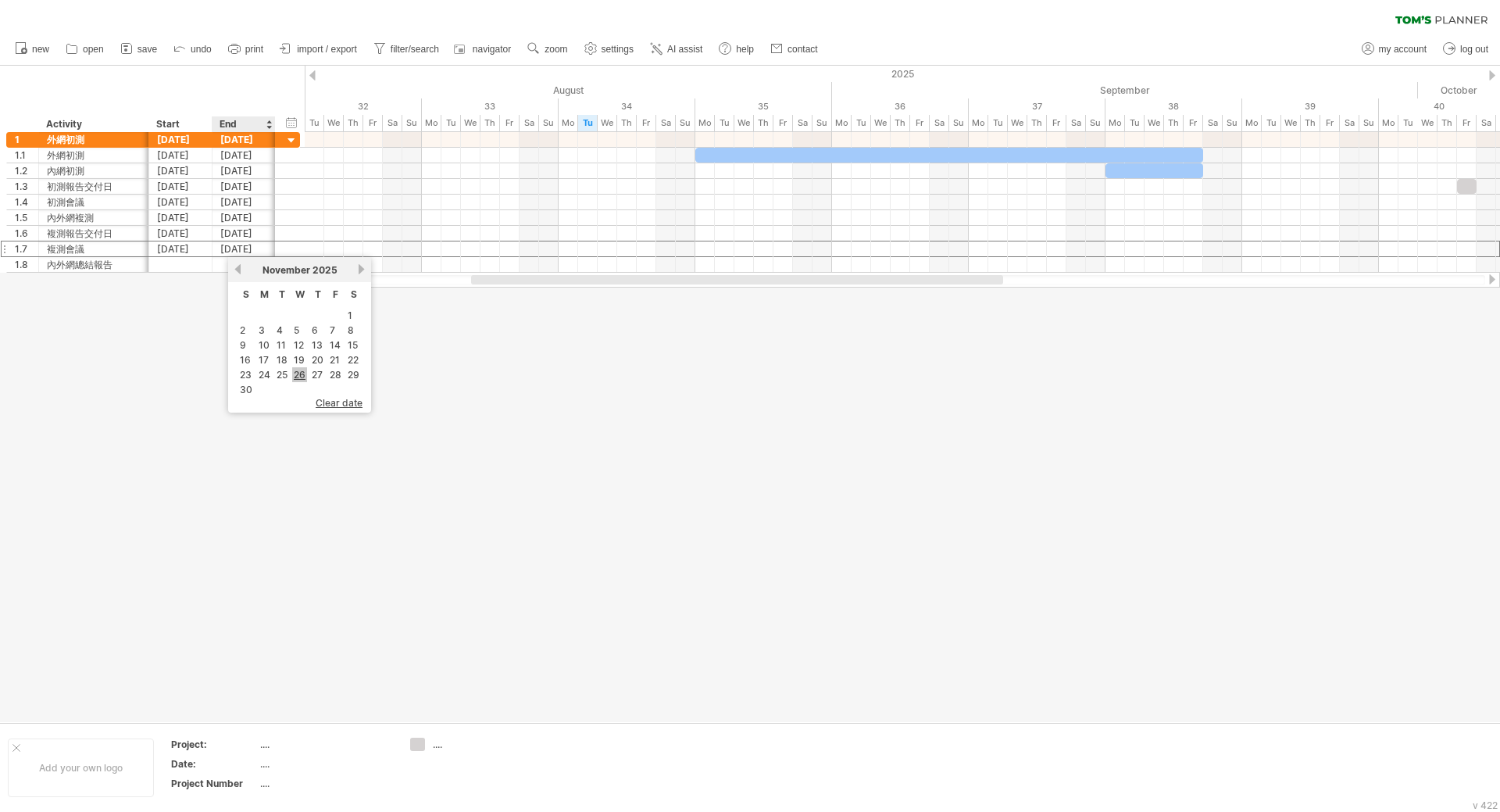
click at [294, 369] on link "26" at bounding box center [300, 375] width 15 height 15
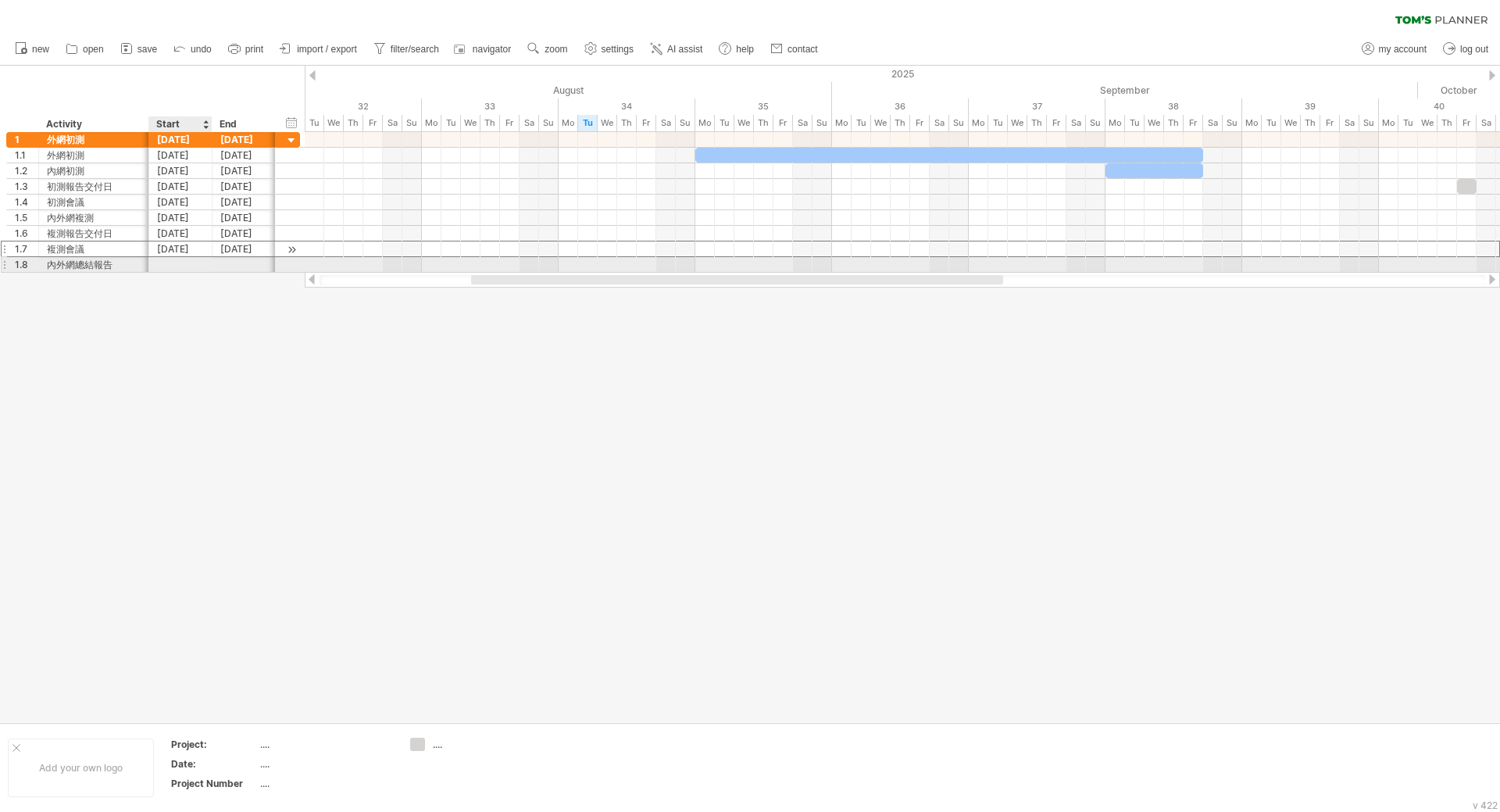
click at [190, 250] on div "[DATE]" at bounding box center [181, 249] width 63 height 15
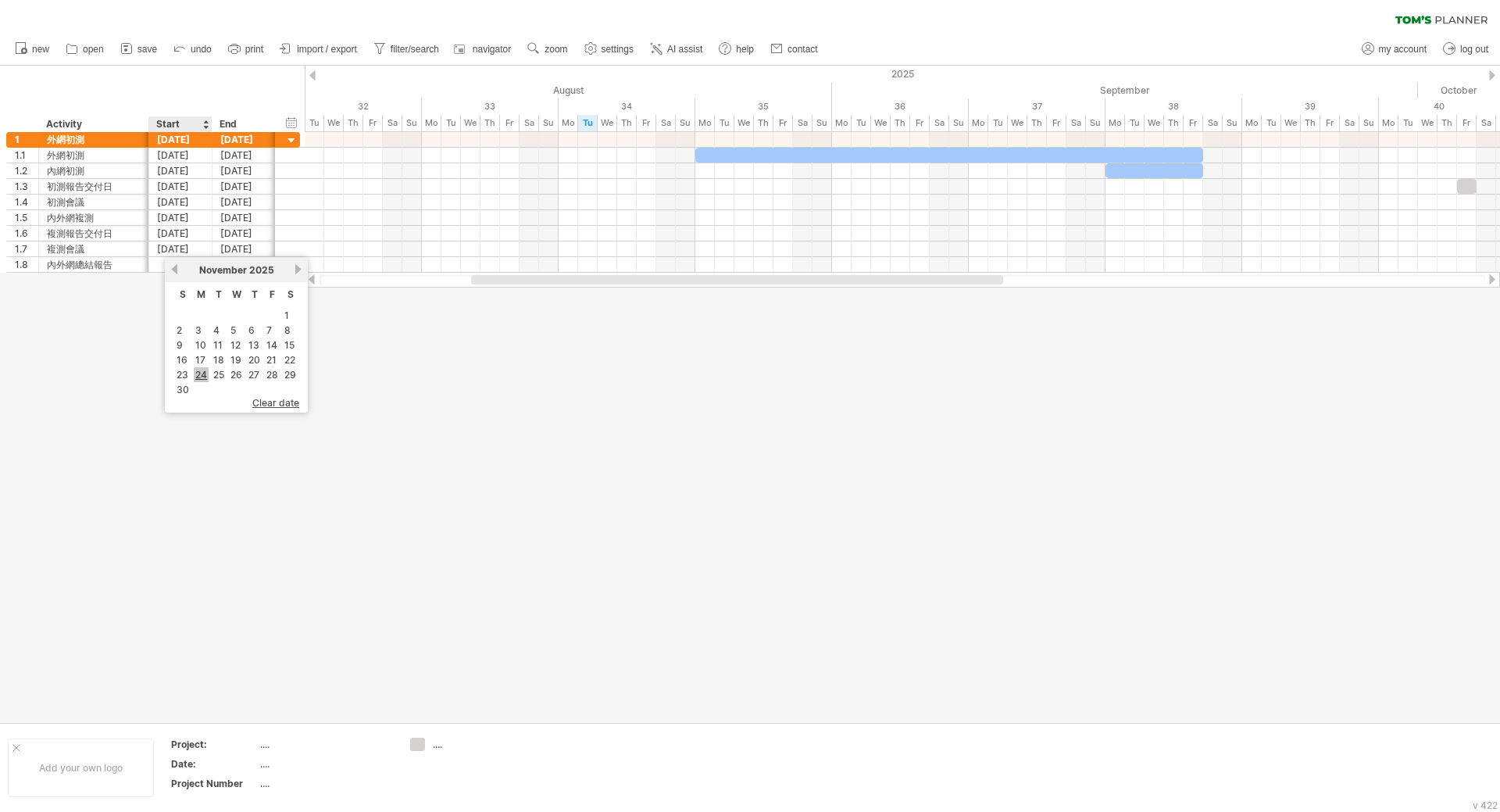
click at [204, 374] on link "24" at bounding box center [202, 375] width 15 height 15
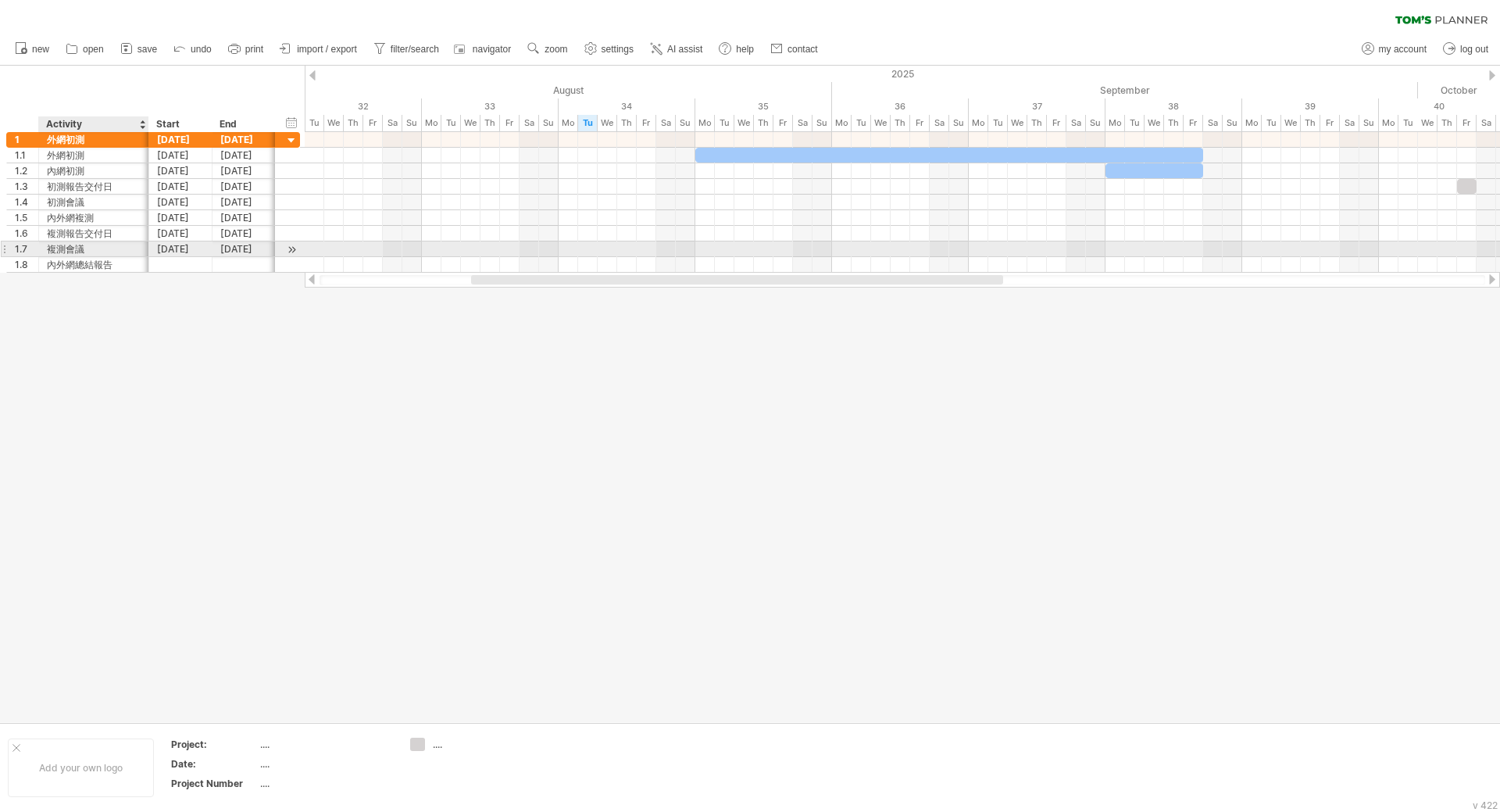
click at [157, 255] on div "[DATE]" at bounding box center [181, 249] width 63 height 15
click at [159, 253] on div "[DATE]" at bounding box center [181, 249] width 63 height 15
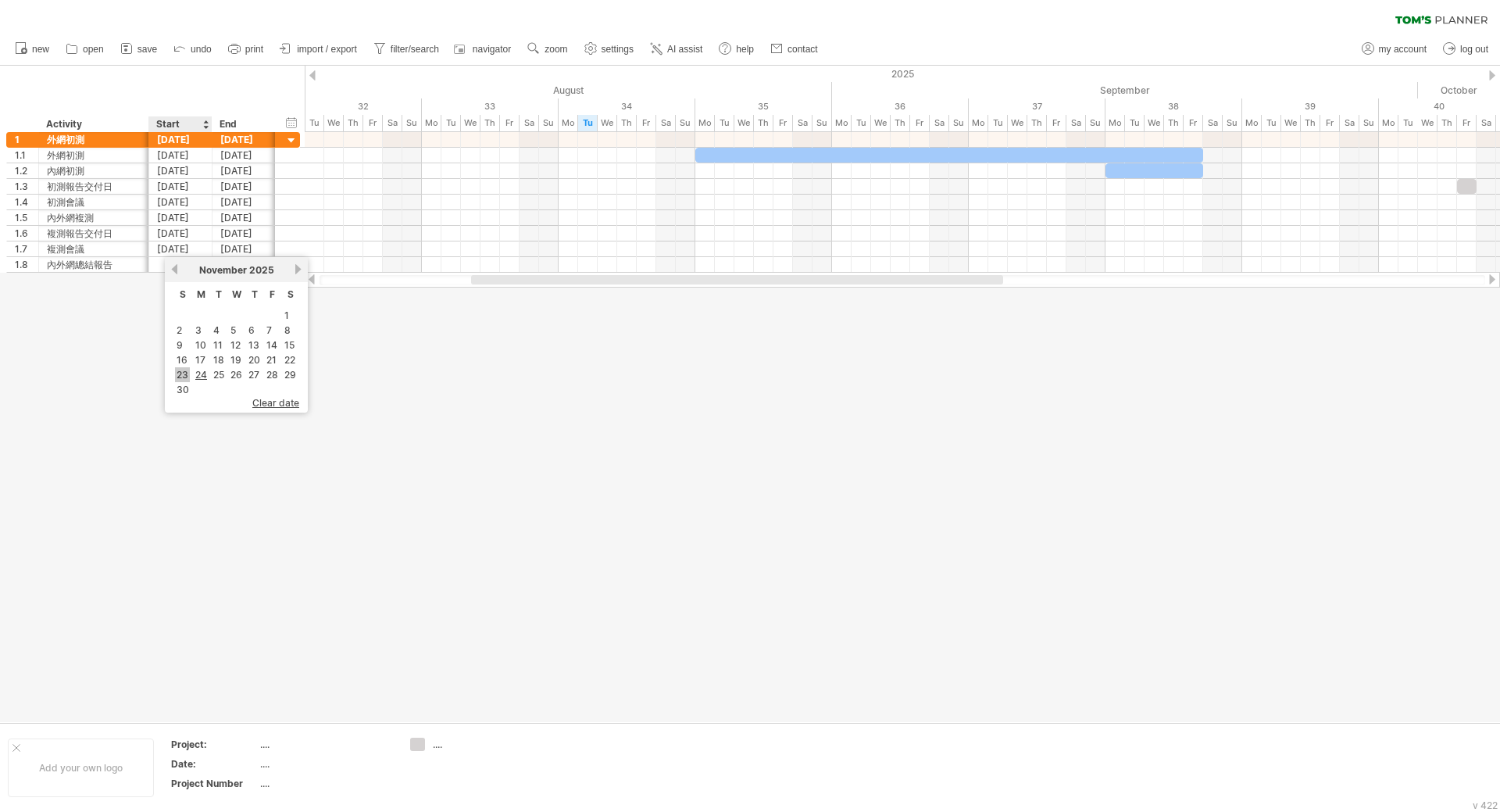
click at [182, 367] on link "23" at bounding box center [183, 375] width 15 height 15
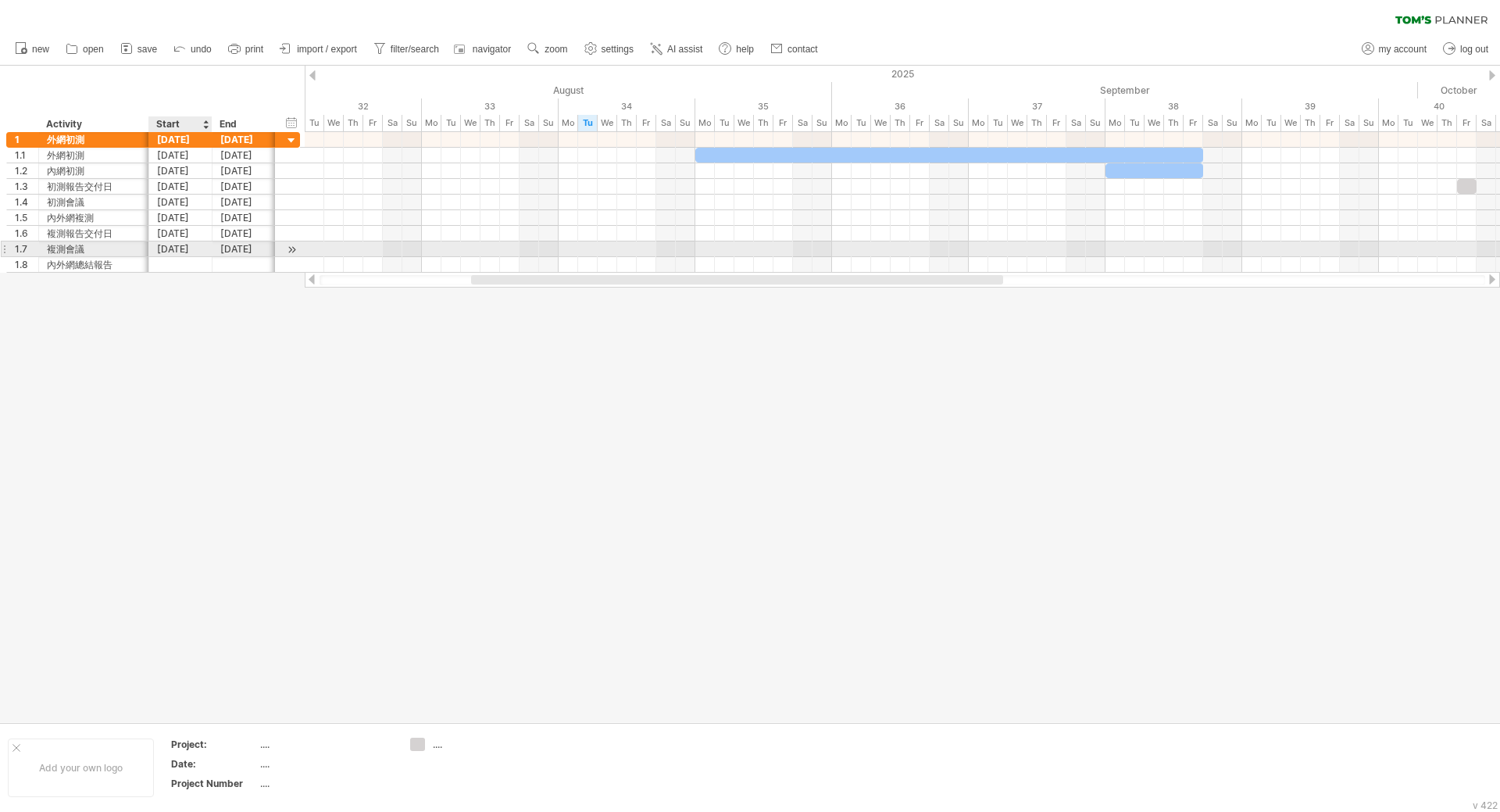
click at [188, 253] on div "[DATE]" at bounding box center [181, 249] width 63 height 15
click at [196, 369] on link "24" at bounding box center [202, 375] width 15 height 15
click at [221, 336] on div at bounding box center [750, 393] width 1500 height 656
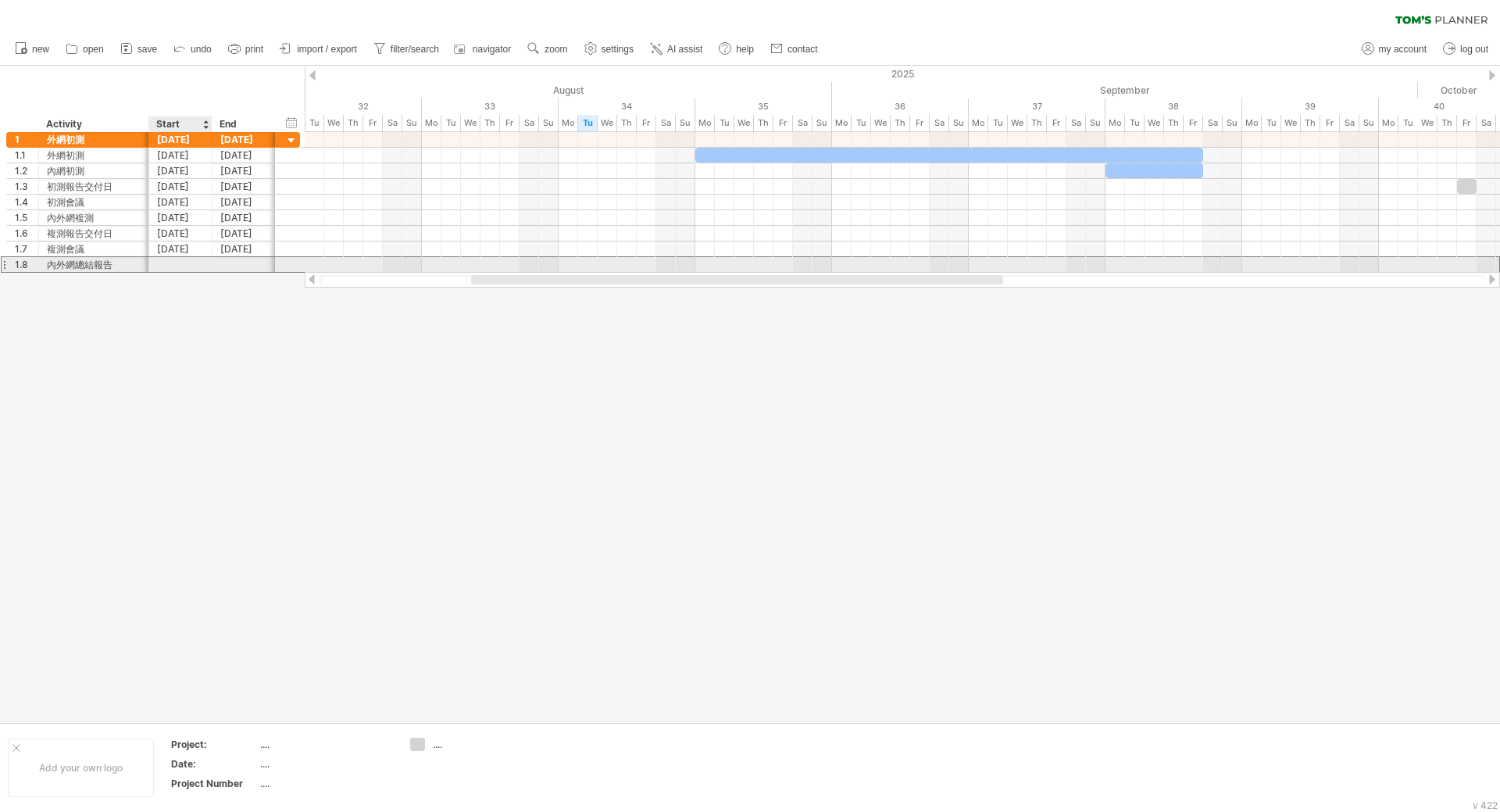
click at [185, 267] on div at bounding box center [181, 265] width 63 height 15
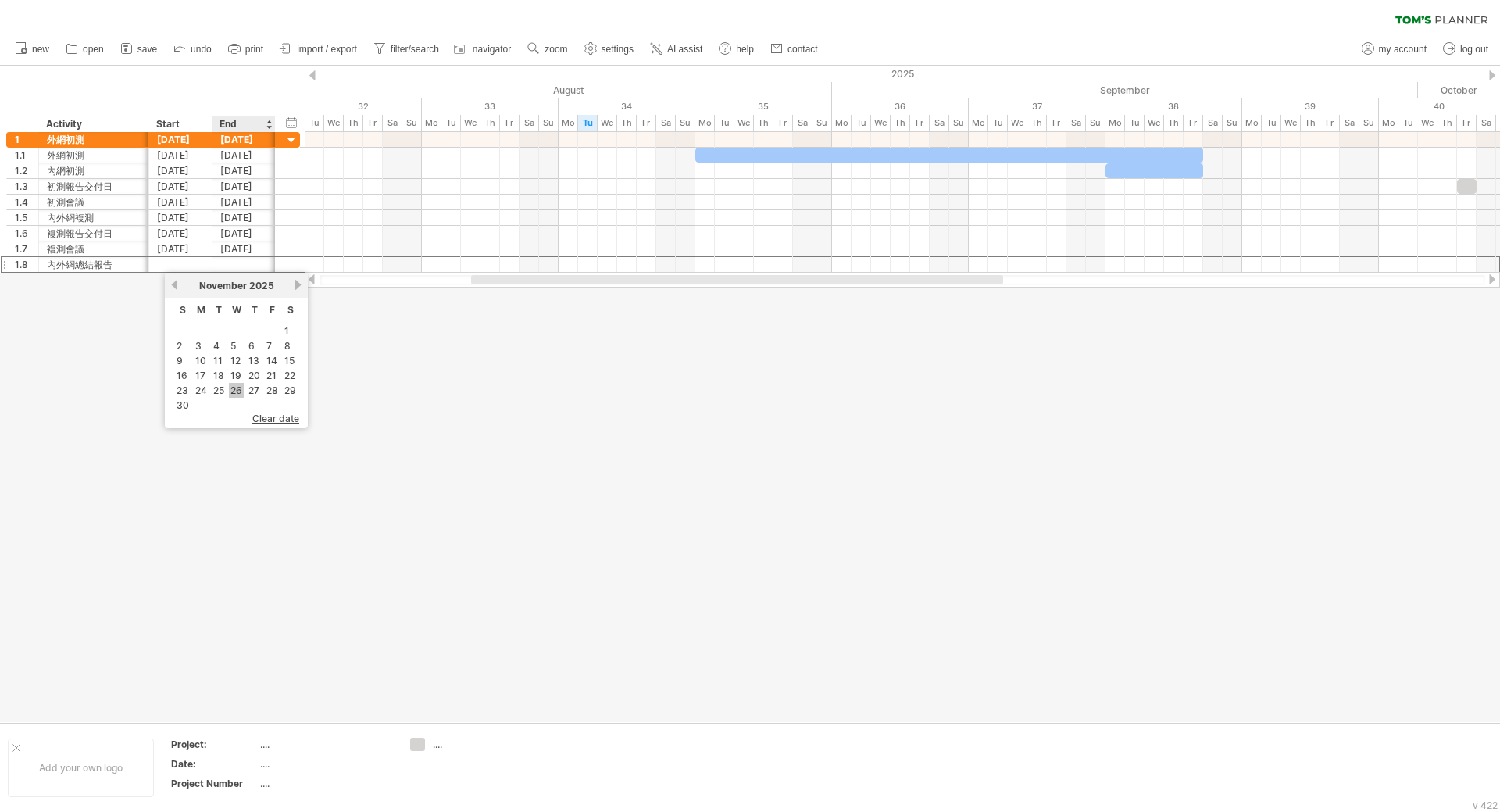
click at [235, 390] on link "26" at bounding box center [237, 391] width 15 height 15
click at [454, 393] on div at bounding box center [750, 393] width 1500 height 656
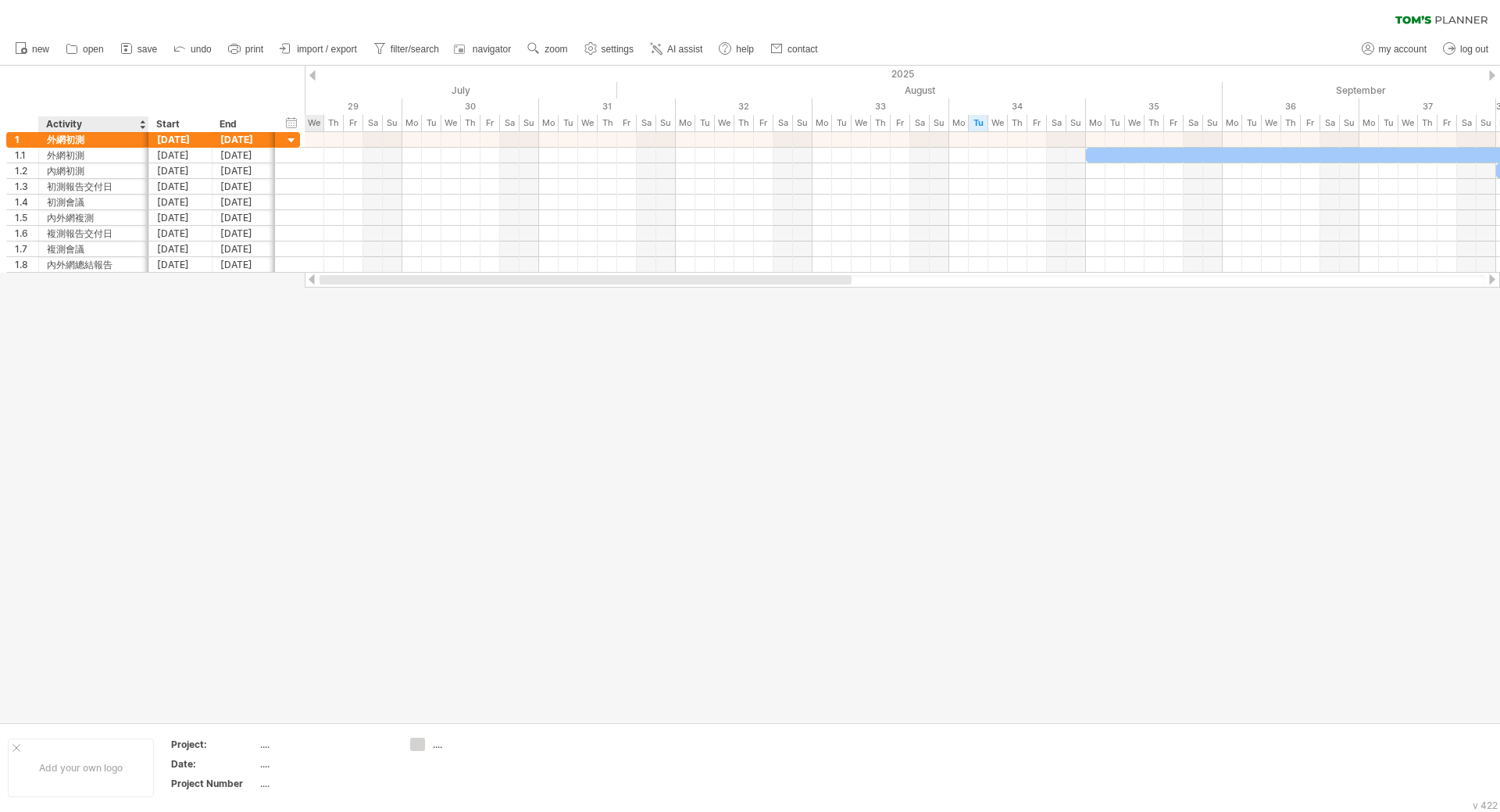
drag, startPoint x: 539, startPoint y: 281, endPoint x: 25, endPoint y: 317, distance: 515.3
click at [25, 317] on div "Trying to reach [DOMAIN_NAME] Connected again... 0% clear filter new 1" at bounding box center [750, 406] width 1500 height 812
click at [291, 125] on div "hide start/end/duration show start/end/duration" at bounding box center [291, 122] width 15 height 16
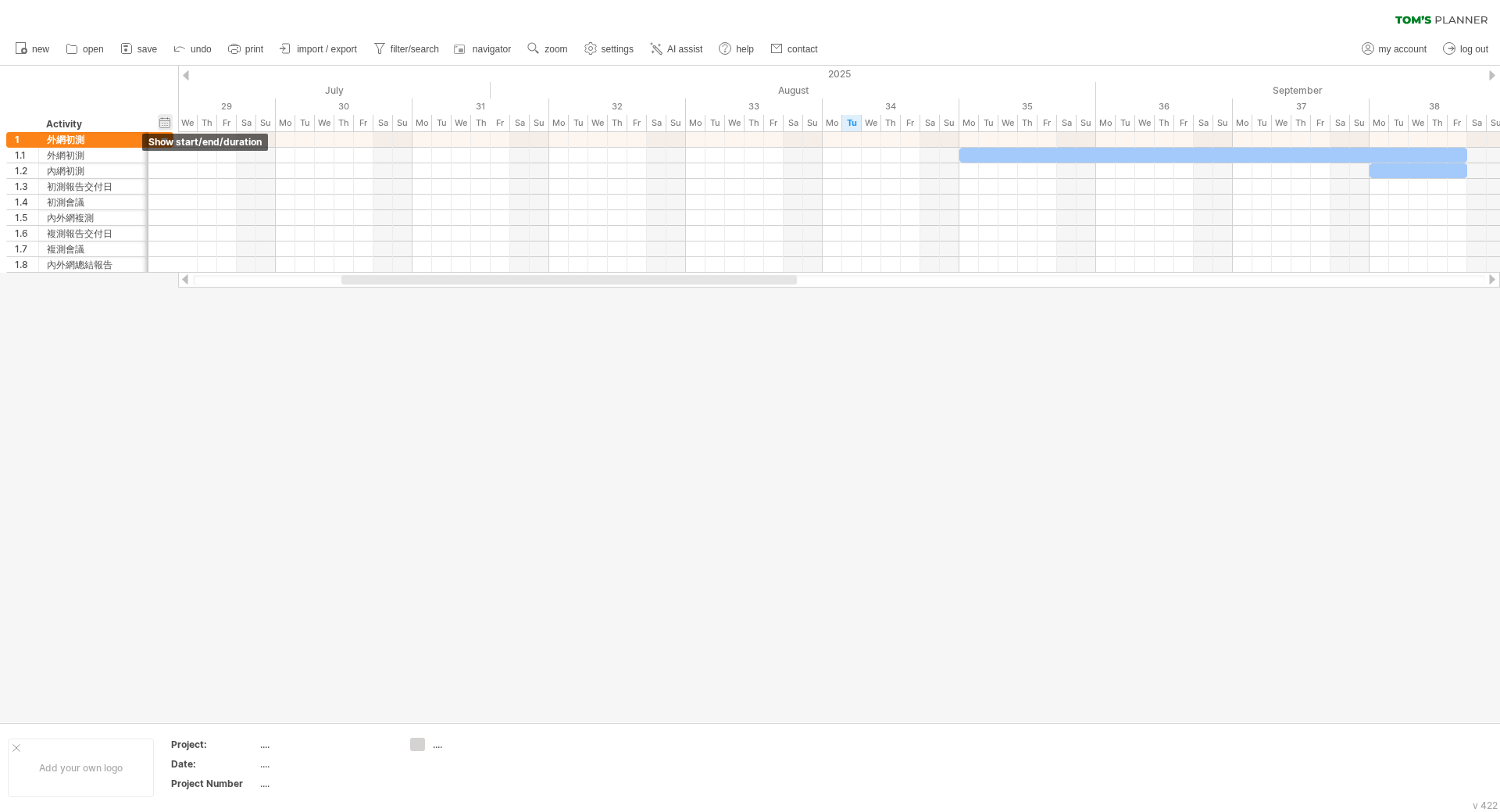
click at [167, 123] on div "hide start/end/duration show start/end/duration" at bounding box center [166, 122] width 15 height 16
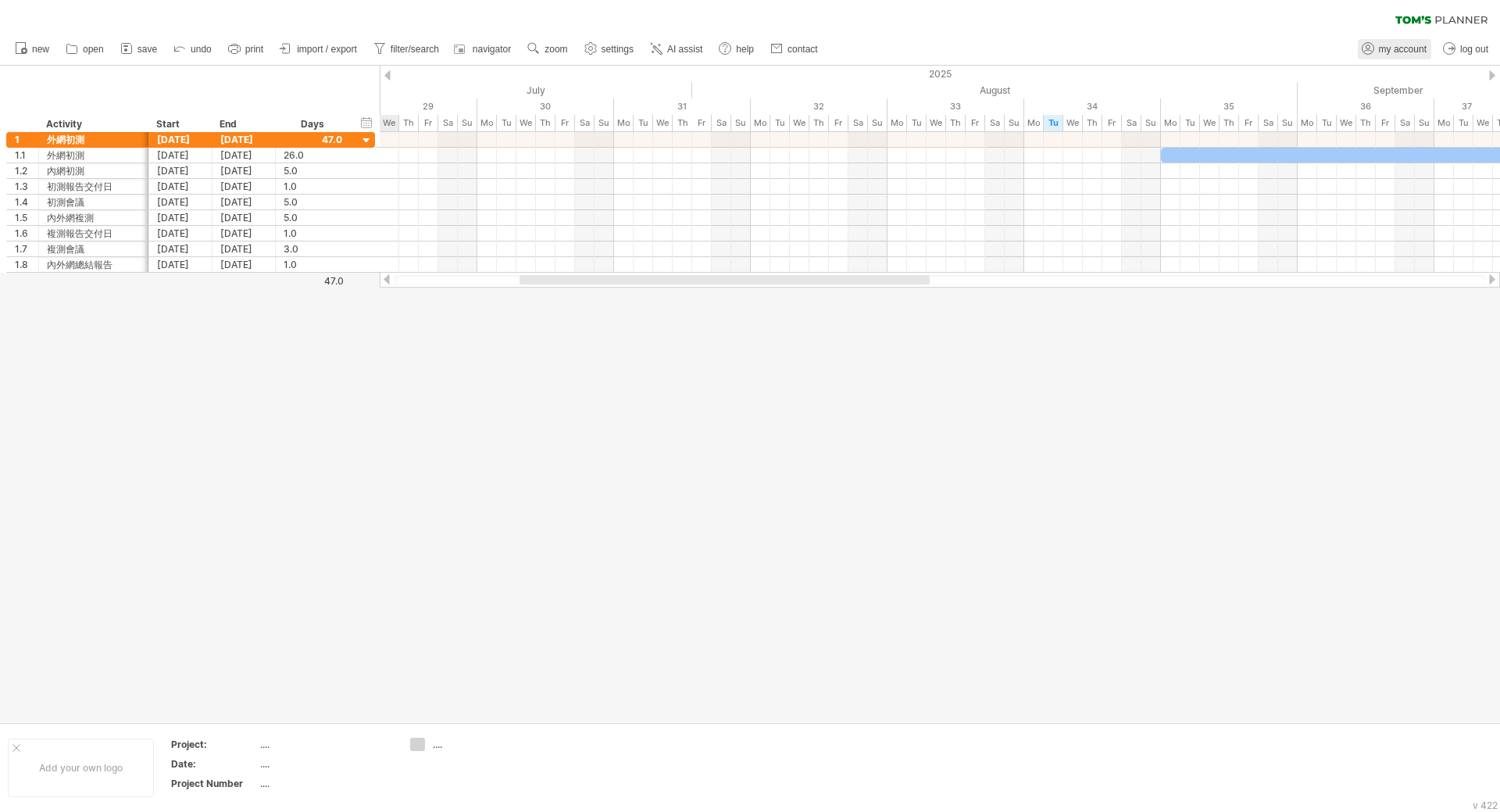
click at [1403, 49] on span "my account" at bounding box center [1403, 49] width 47 height 11
type input "**********"
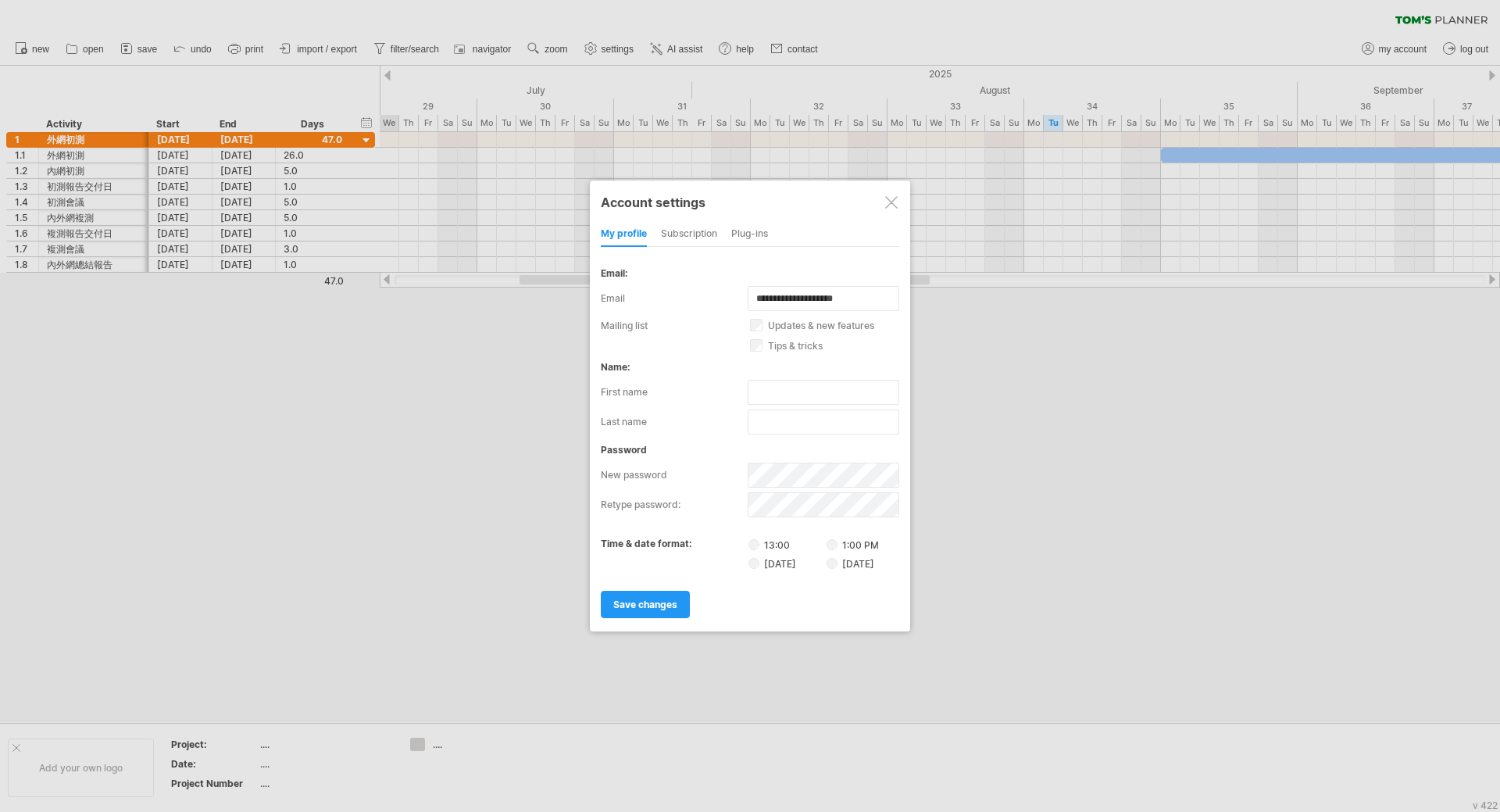
click at [736, 234] on div "Plug-ins" at bounding box center [750, 234] width 37 height 25
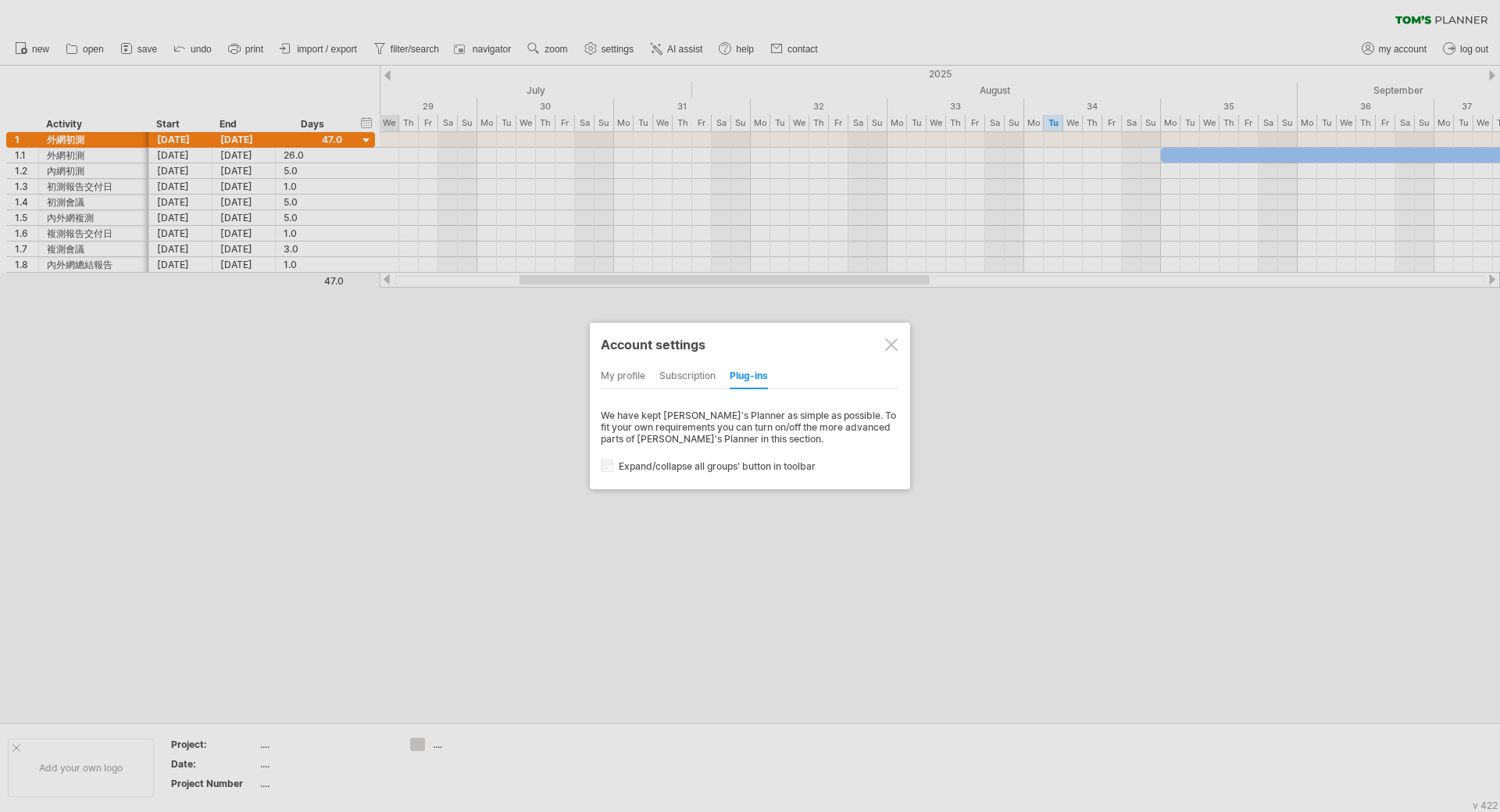
click at [628, 379] on div "my profile" at bounding box center [623, 377] width 44 height 25
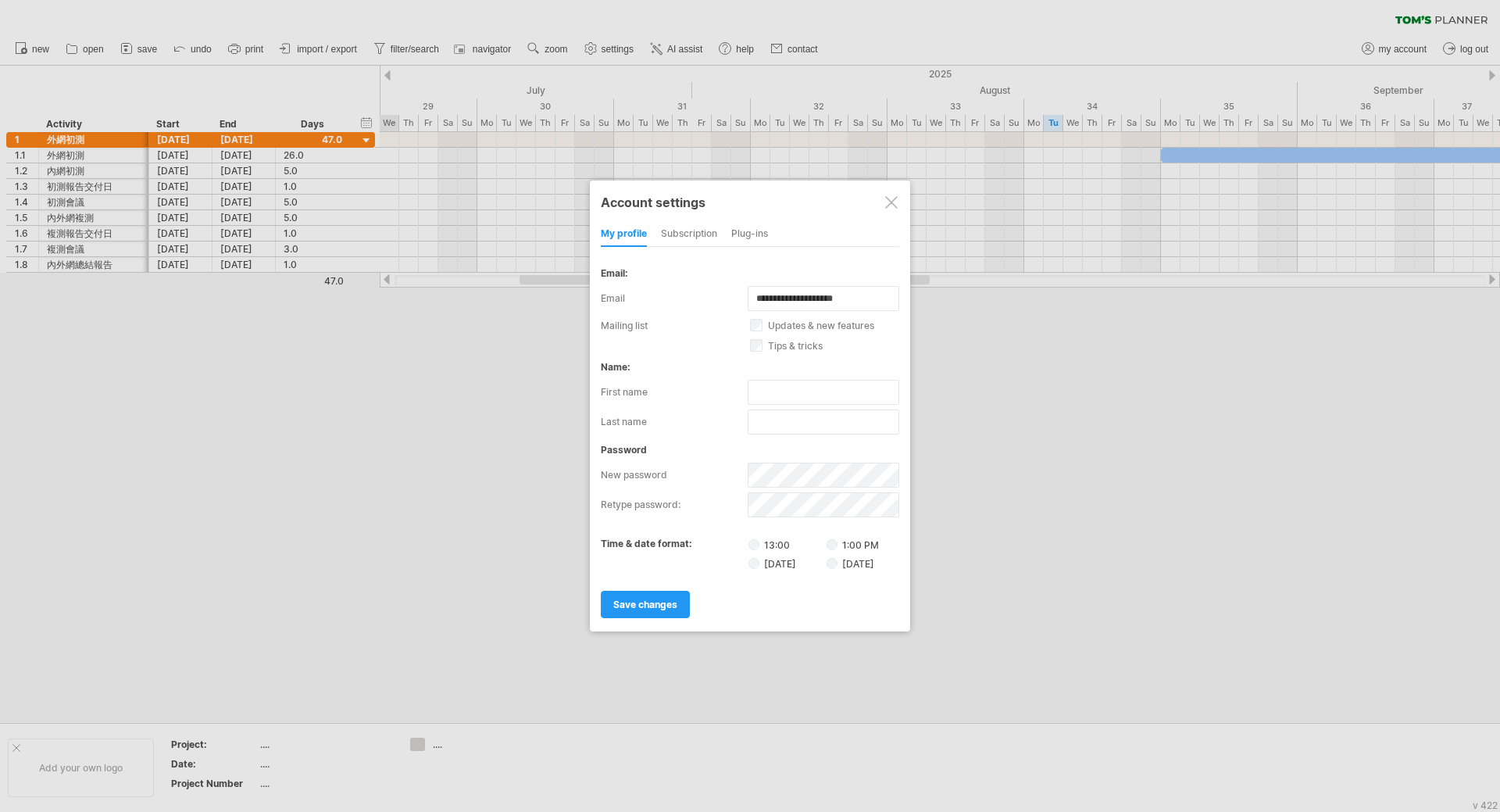
click at [869, 561] on label "[DATE]" at bounding box center [850, 563] width 47 height 11
click at [663, 602] on span "save changes" at bounding box center [645, 604] width 64 height 11
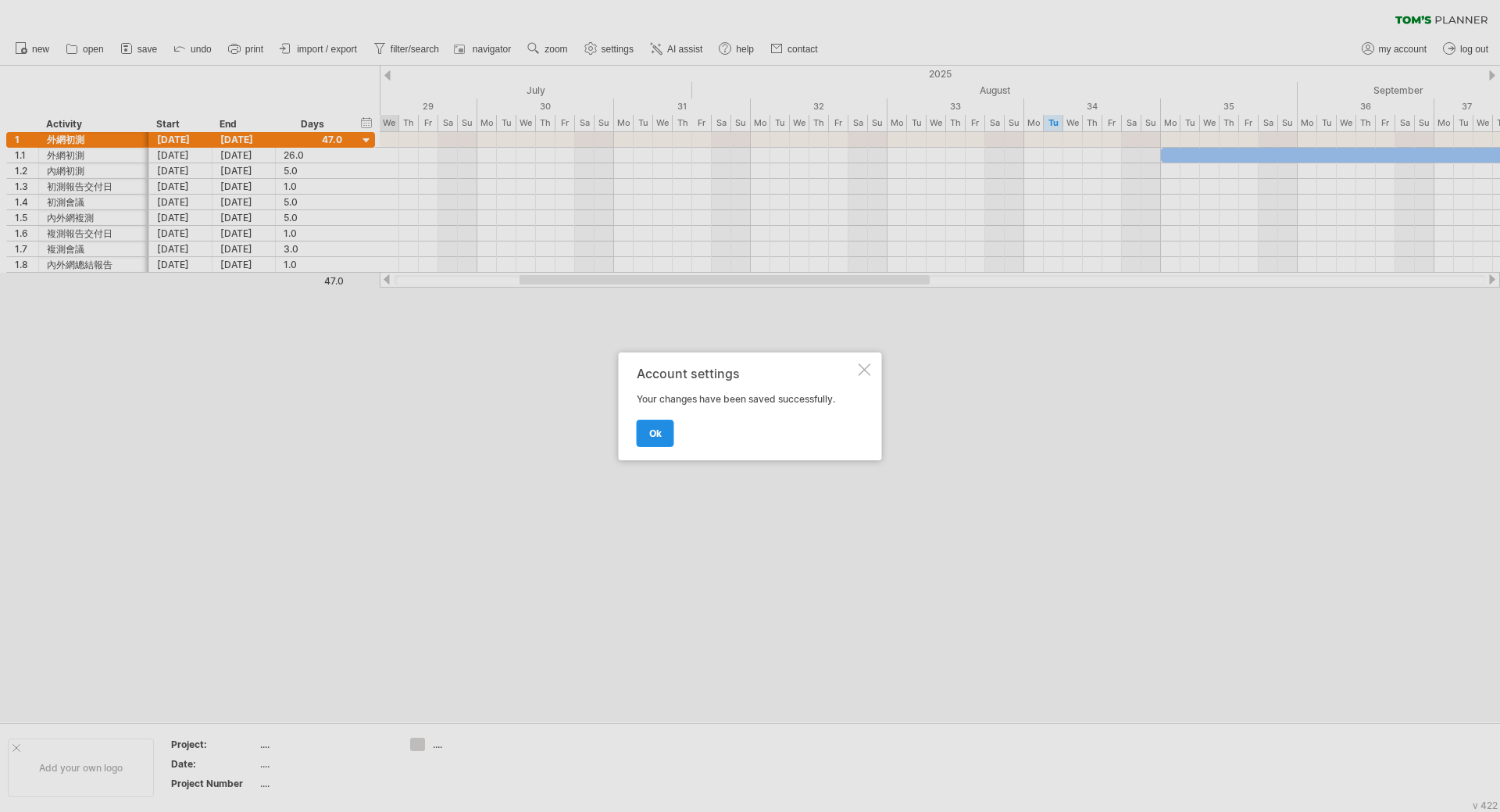
click at [654, 436] on span "ok" at bounding box center [655, 433] width 12 height 11
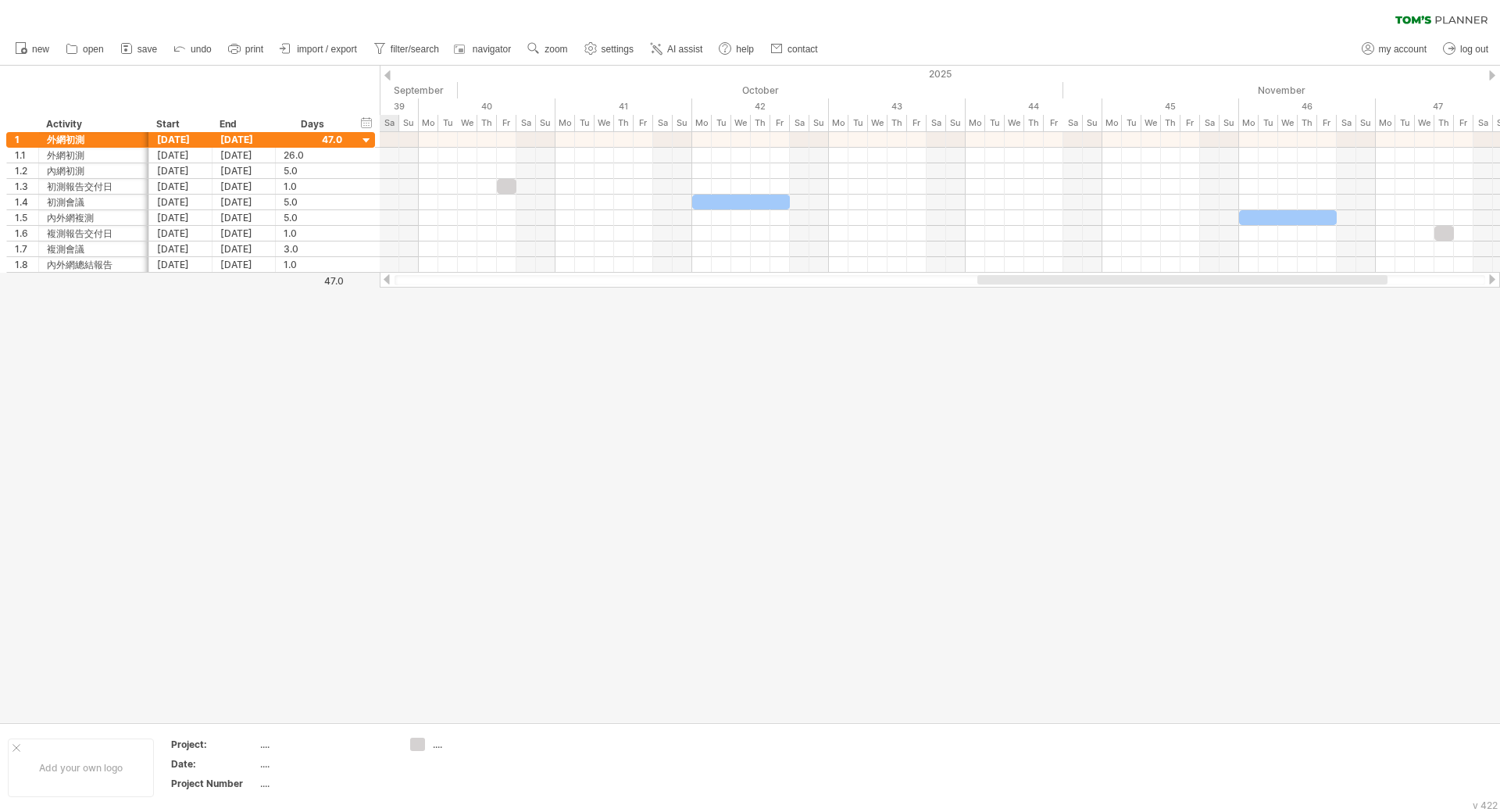
drag, startPoint x: 857, startPoint y: 284, endPoint x: 1315, endPoint y: 325, distance: 459.8
click at [1315, 325] on div "Trying to reach [DOMAIN_NAME] Connected again... 0% clear filter new 1" at bounding box center [750, 406] width 1500 height 812
click at [347, 47] on span "import / export" at bounding box center [327, 49] width 61 height 11
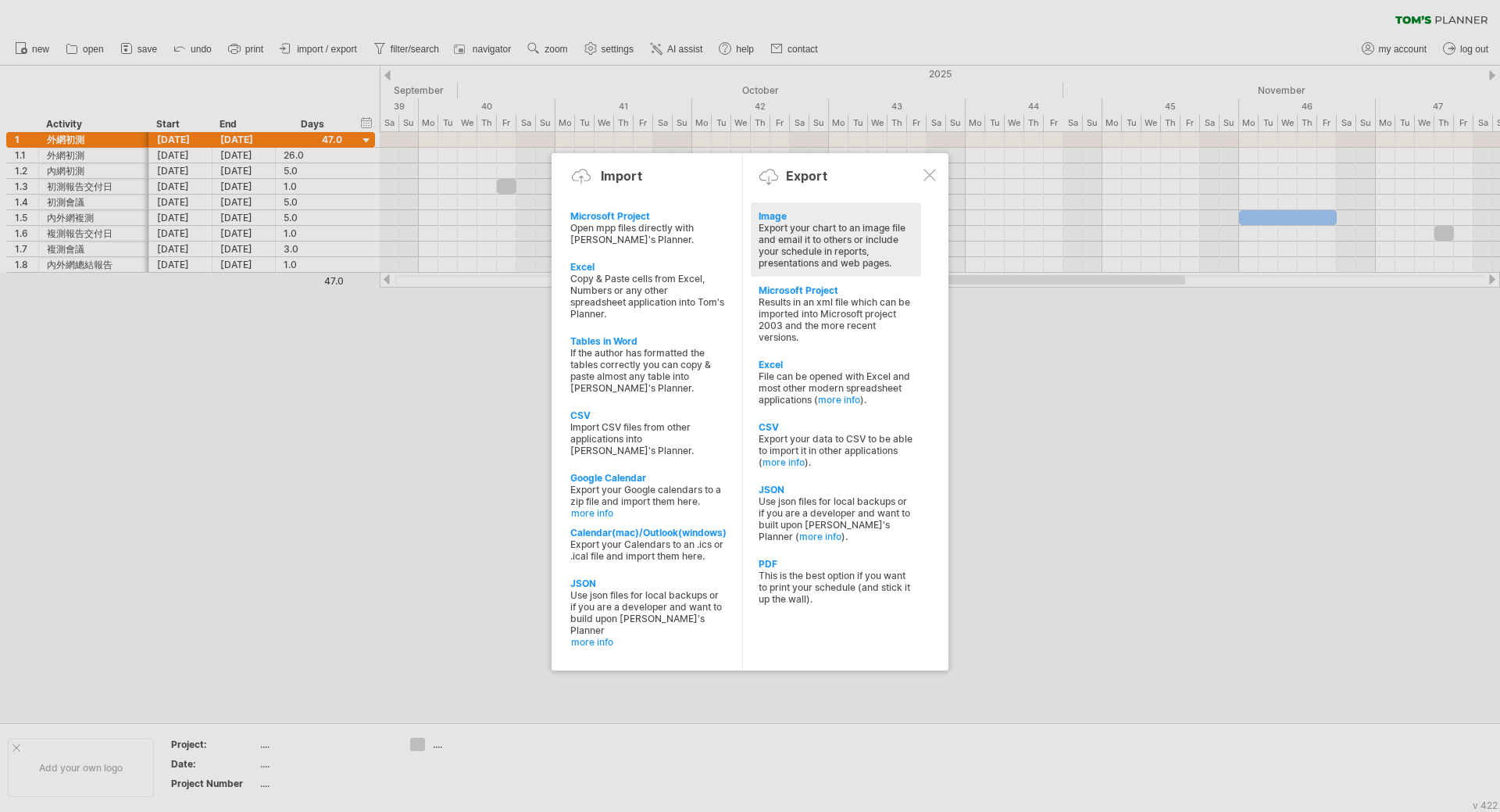
click at [781, 236] on div "Export your chart to an image file and email it to others or include your sched…" at bounding box center [836, 245] width 154 height 47
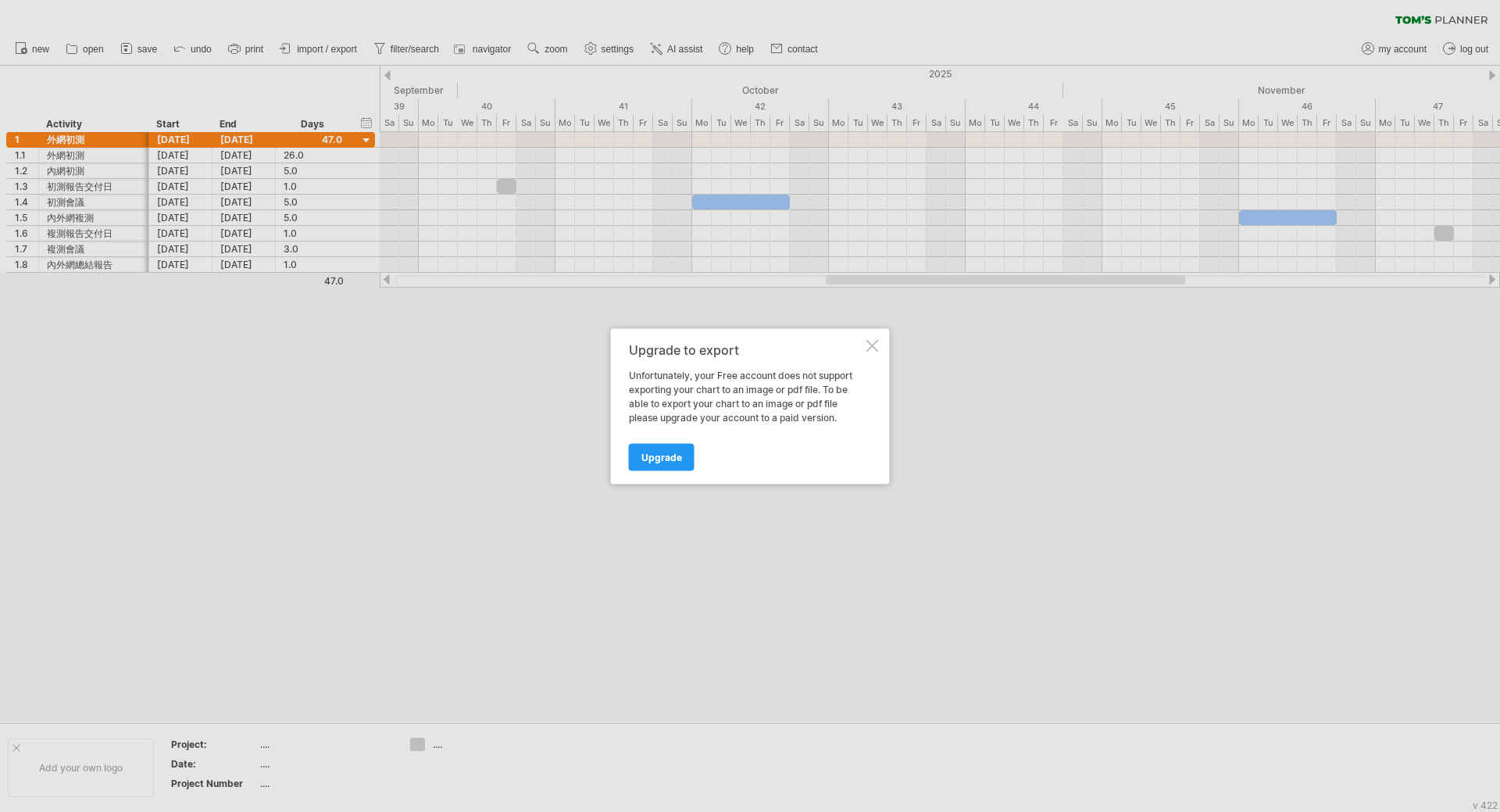
click at [880, 349] on div "Upgrade to export Unfortunately, your Free account does not support exporting y…" at bounding box center [750, 406] width 279 height 155
click at [880, 347] on div "Upgrade to export Unfortunately, your Free account does not support exporting y…" at bounding box center [750, 406] width 279 height 155
click at [878, 343] on div at bounding box center [873, 344] width 12 height 12
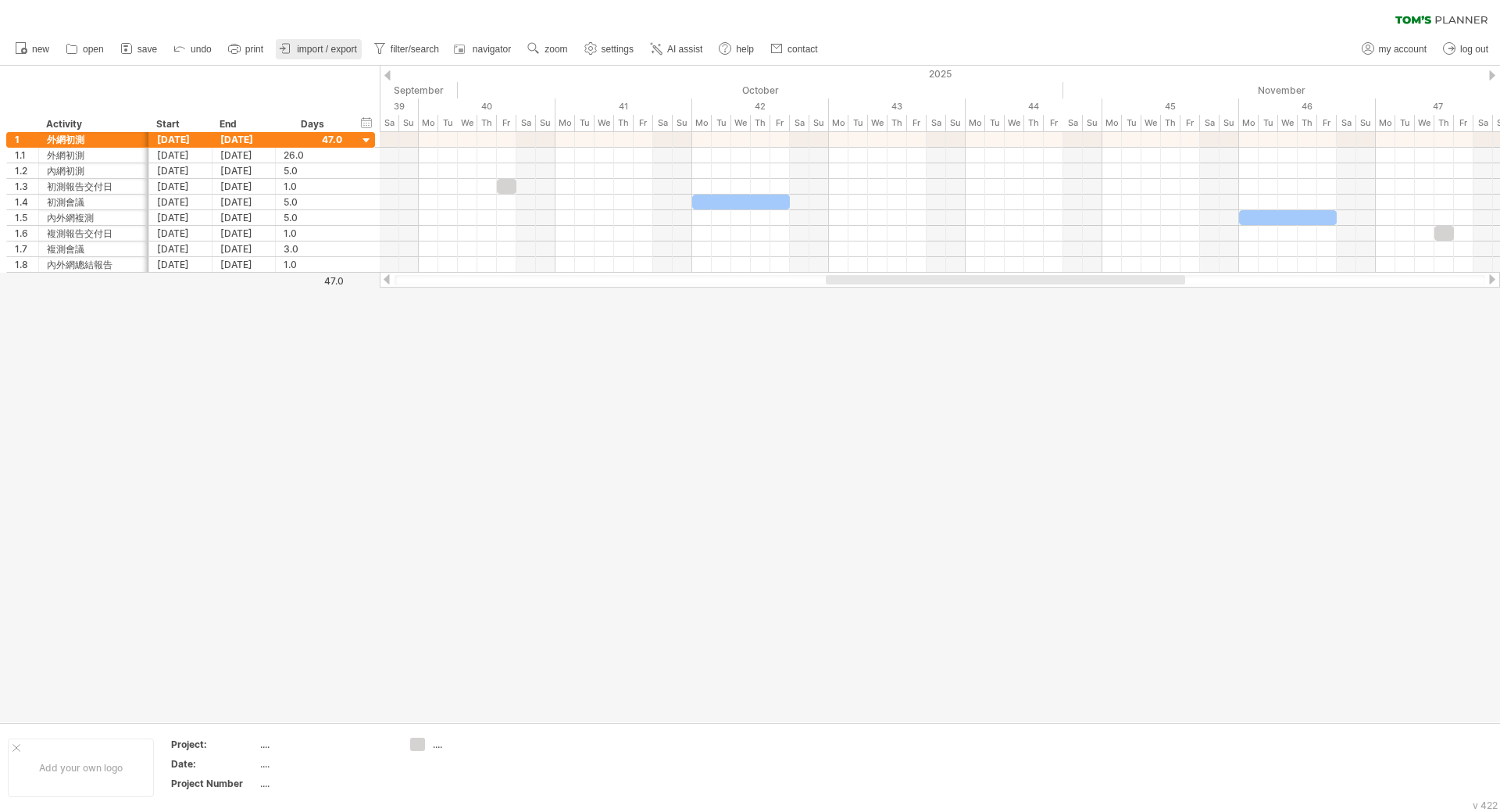
click at [342, 47] on span "import / export" at bounding box center [327, 49] width 61 height 11
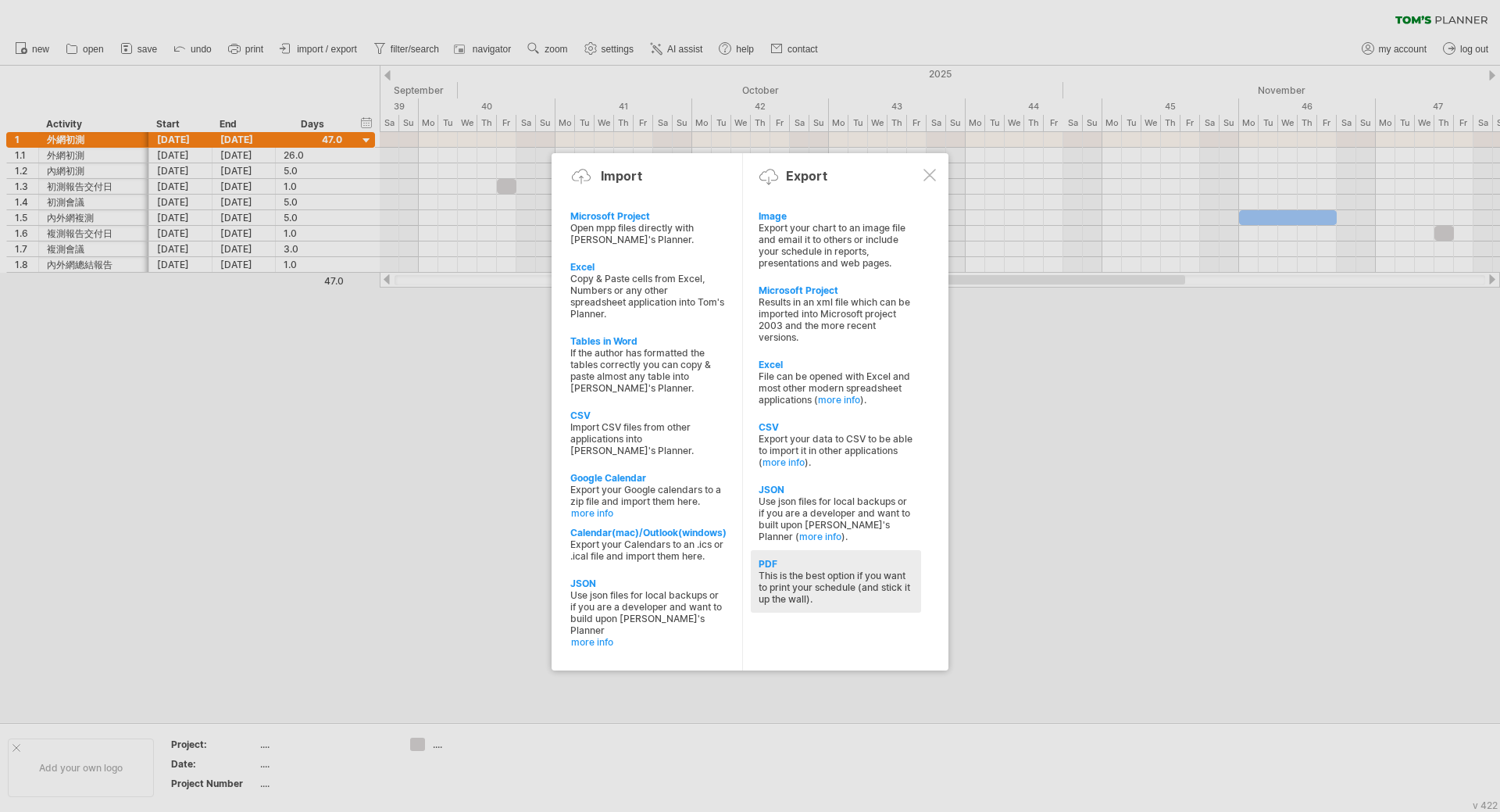
click at [872, 609] on div "PDF This is the best option if you want to print your schedule (and stick it up…" at bounding box center [836, 581] width 170 height 62
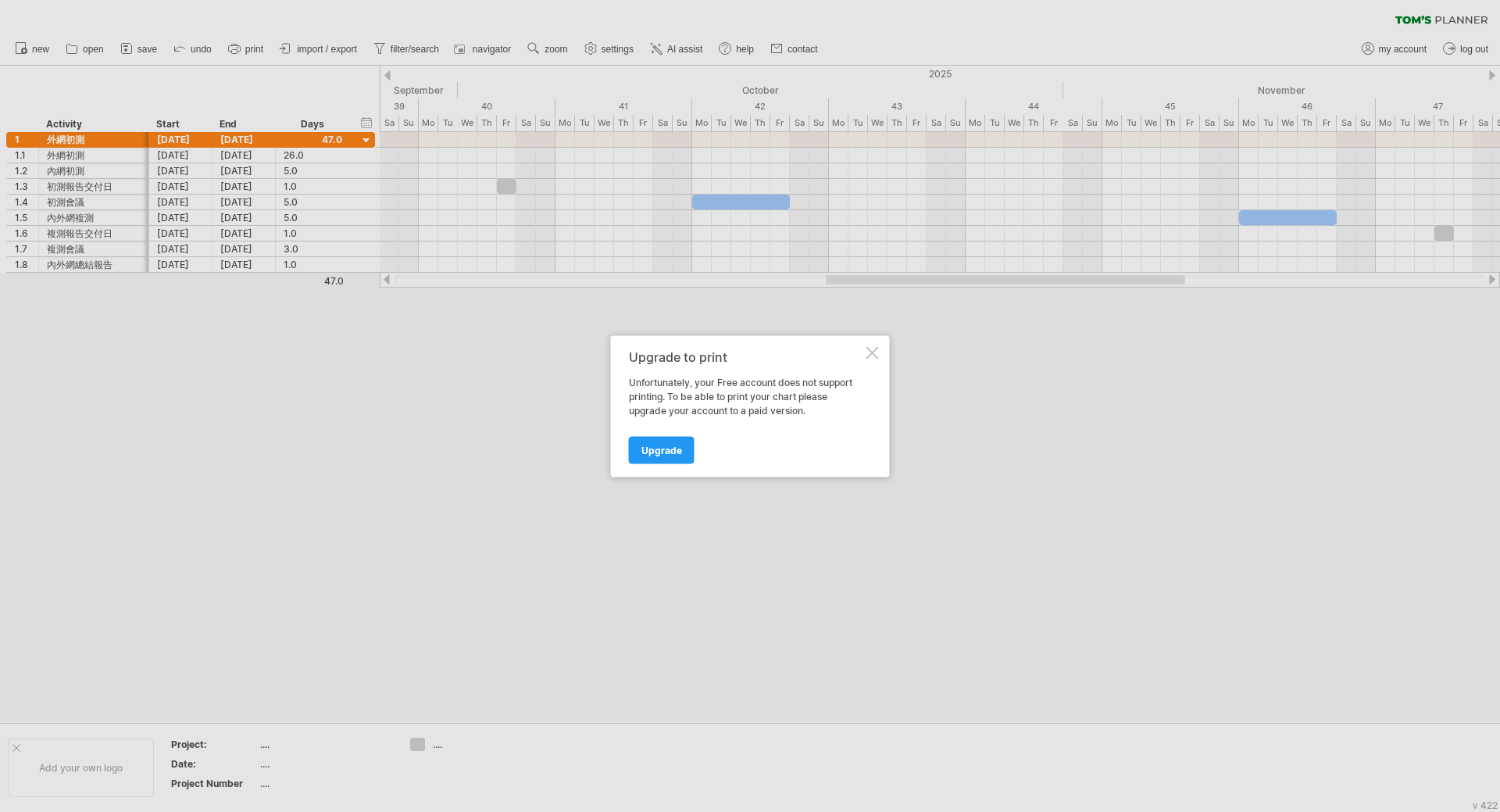
click at [874, 356] on div at bounding box center [873, 352] width 12 height 12
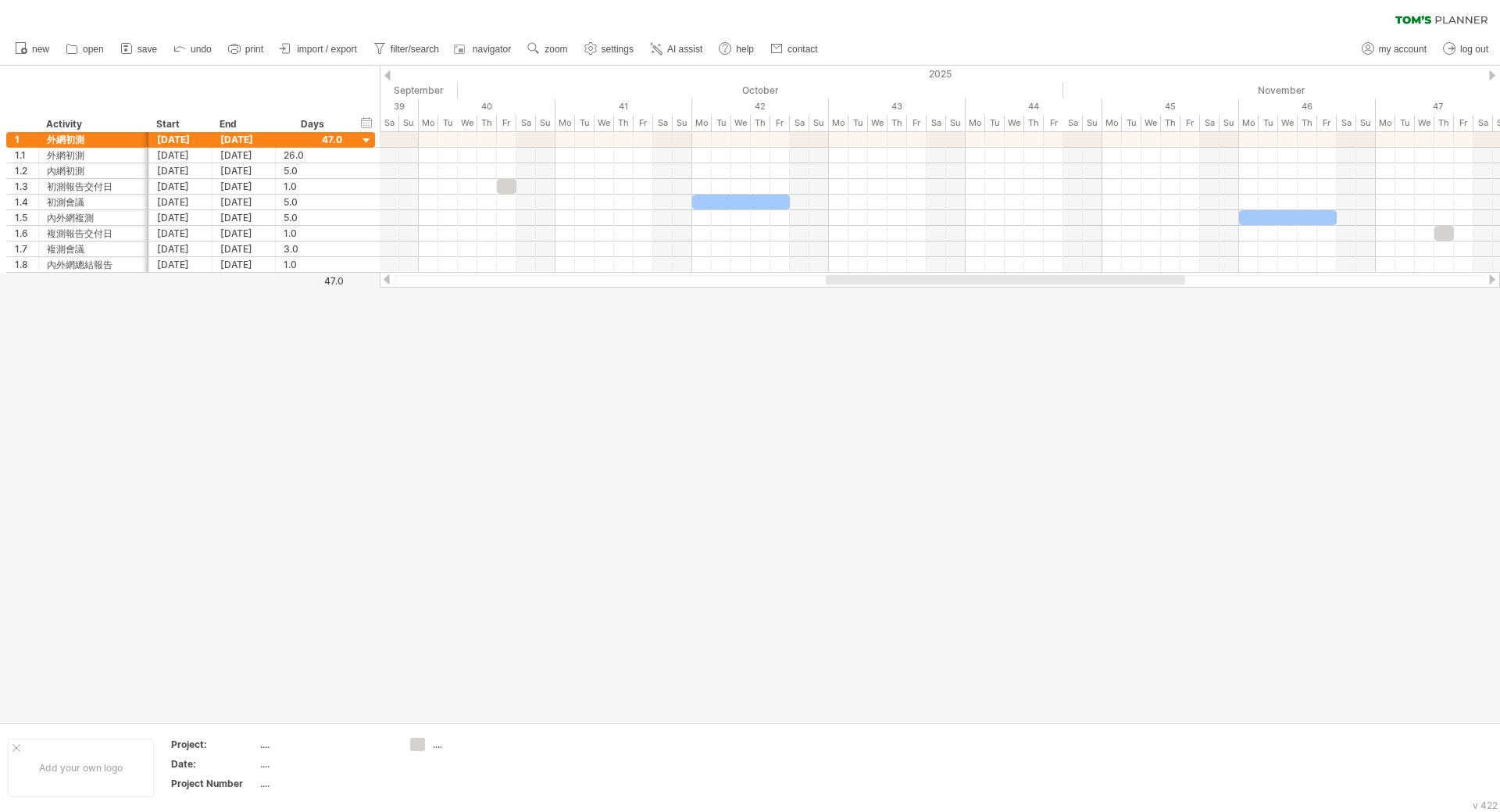
drag, startPoint x: 419, startPoint y: 283, endPoint x: 438, endPoint y: 284, distance: 19.0
click at [435, 284] on div at bounding box center [940, 280] width 1090 height 10
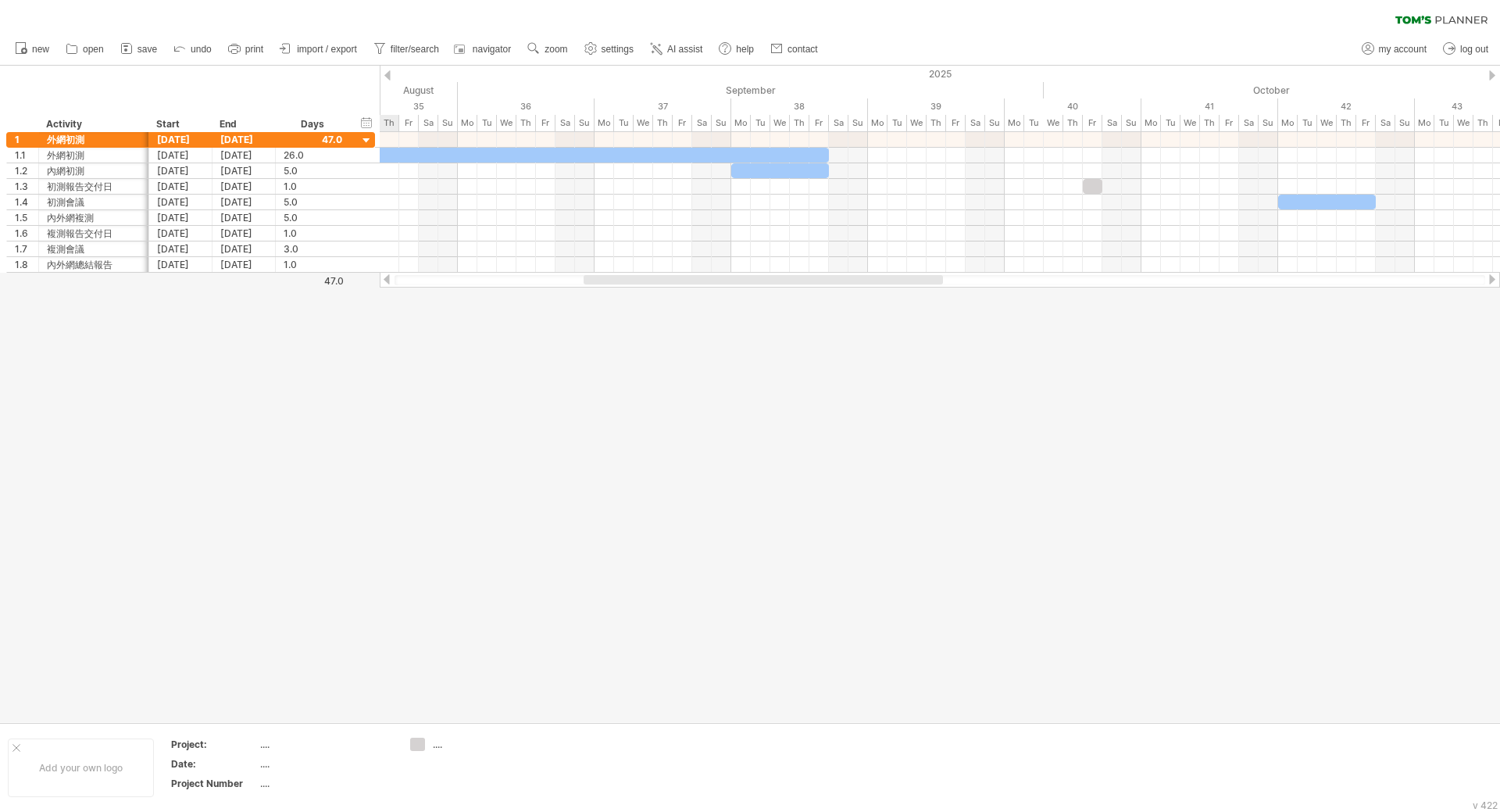
drag, startPoint x: 893, startPoint y: 279, endPoint x: 631, endPoint y: 303, distance: 263.1
click at [631, 303] on div "Trying to reach [DOMAIN_NAME] Connected again... 0% clear filter new 1" at bounding box center [750, 406] width 1500 height 812
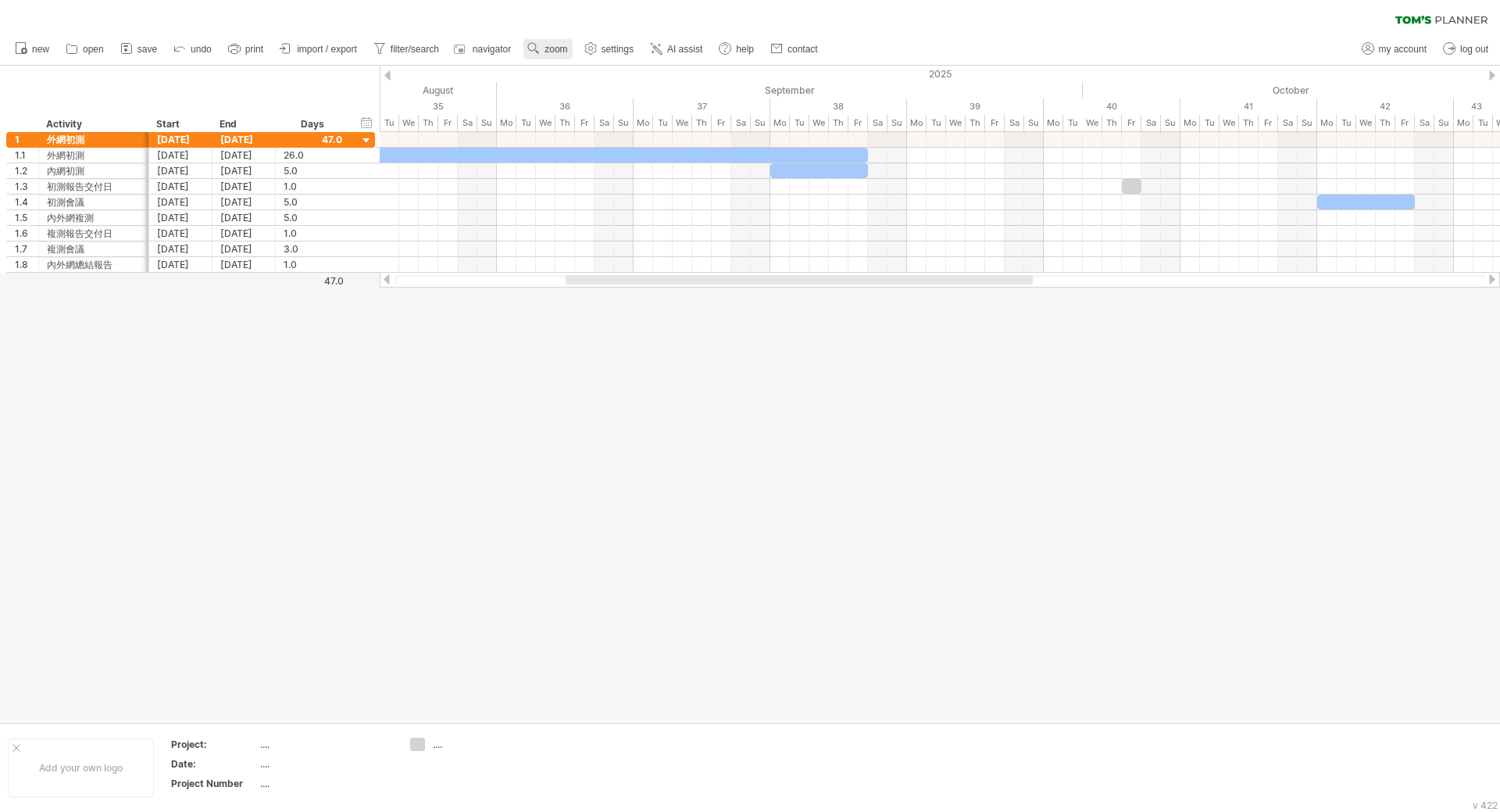
click at [541, 56] on div at bounding box center [534, 49] width 16 height 16
click at [584, 99] on div "Week" at bounding box center [592, 101] width 87 height 25
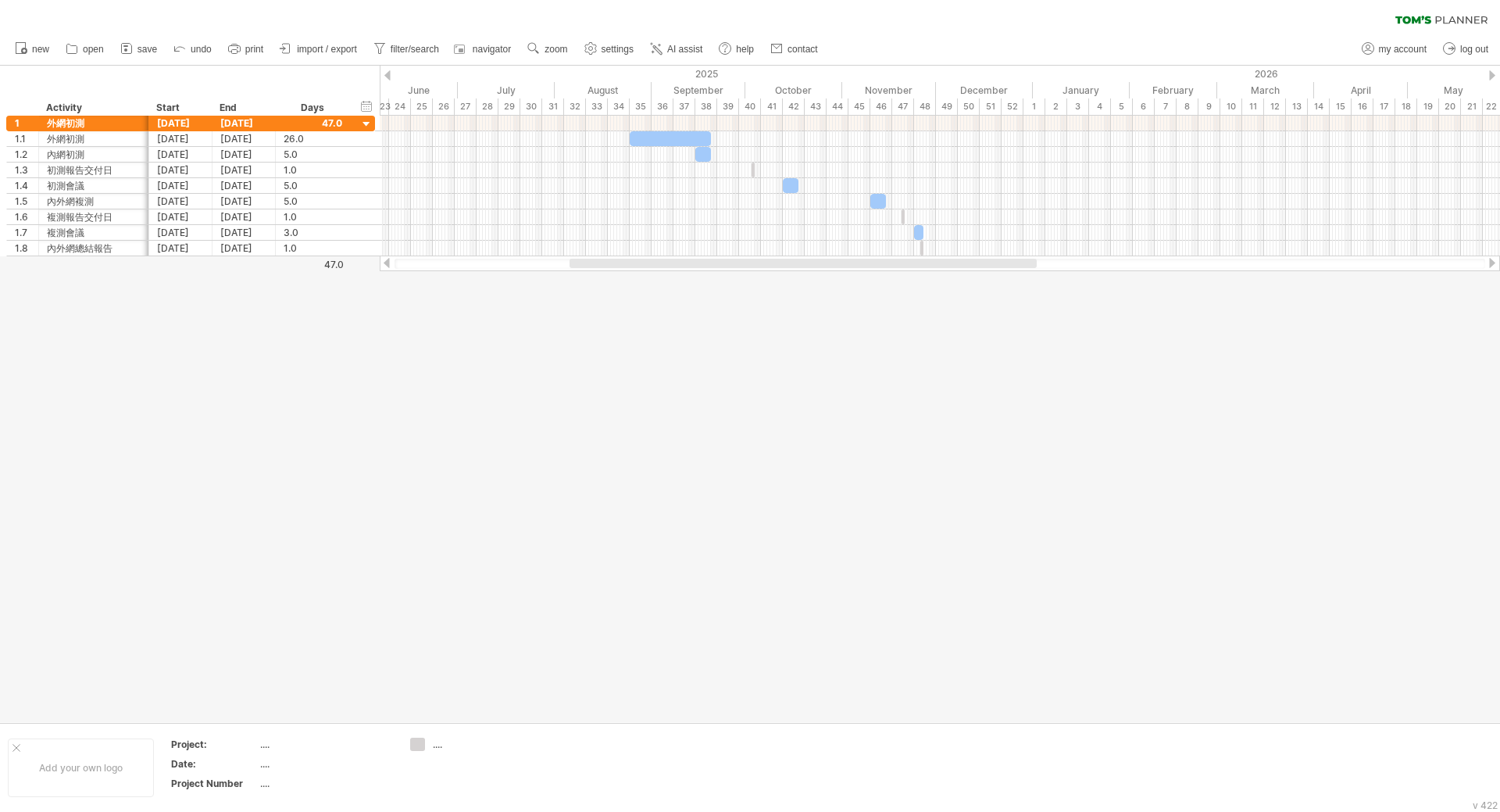
drag, startPoint x: 786, startPoint y: 261, endPoint x: 927, endPoint y: 160, distance: 173.4
click at [729, 271] on div at bounding box center [940, 263] width 1121 height 16
click at [564, 49] on span "zoom" at bounding box center [556, 49] width 23 height 11
click at [625, 74] on div "Month" at bounding box center [615, 69] width 87 height 25
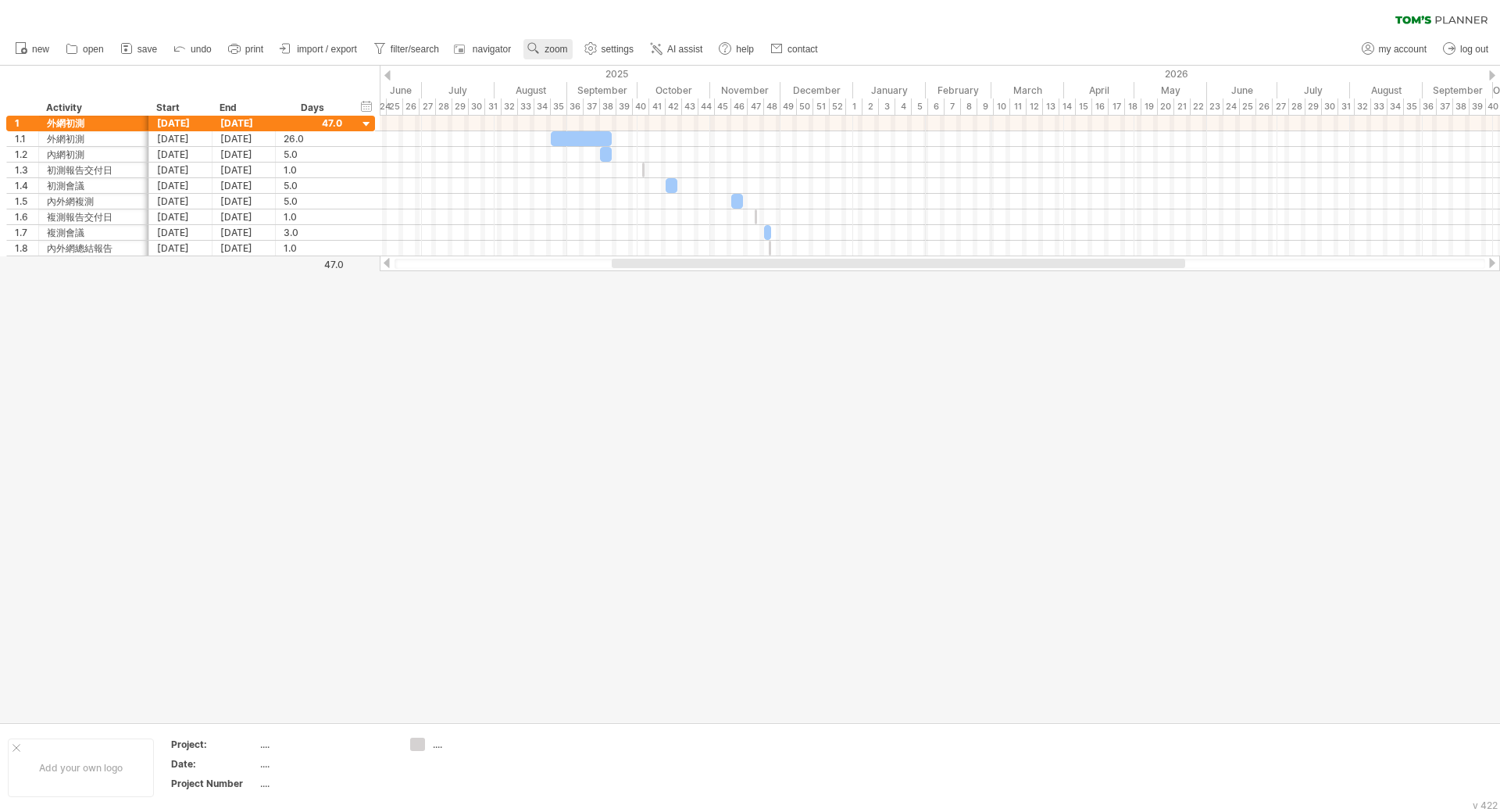
click at [558, 50] on span "zoom" at bounding box center [556, 49] width 23 height 11
click at [609, 113] on div "Day" at bounding box center [610, 120] width 87 height 25
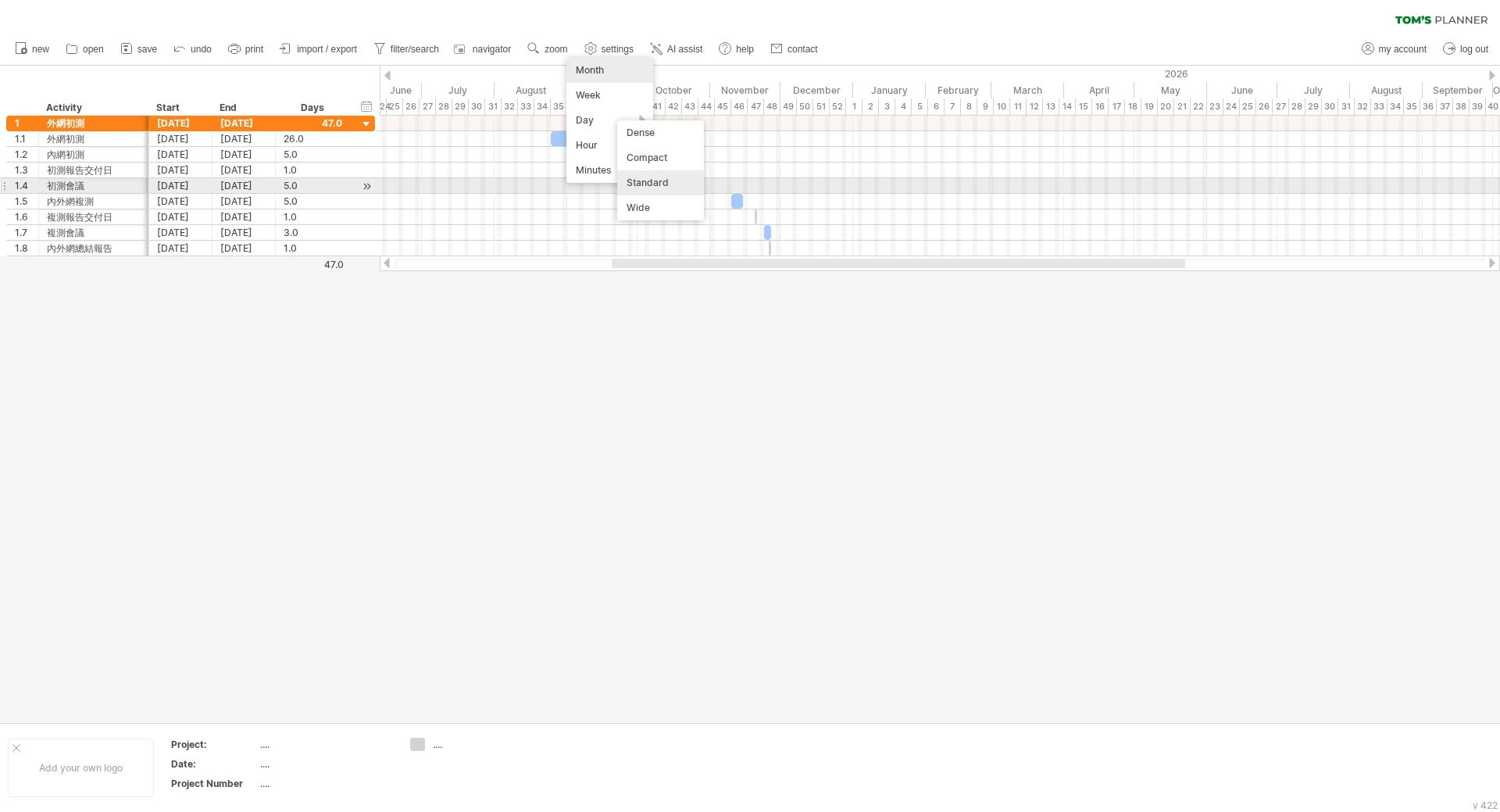
click at [621, 179] on div "Standard" at bounding box center [661, 183] width 87 height 25
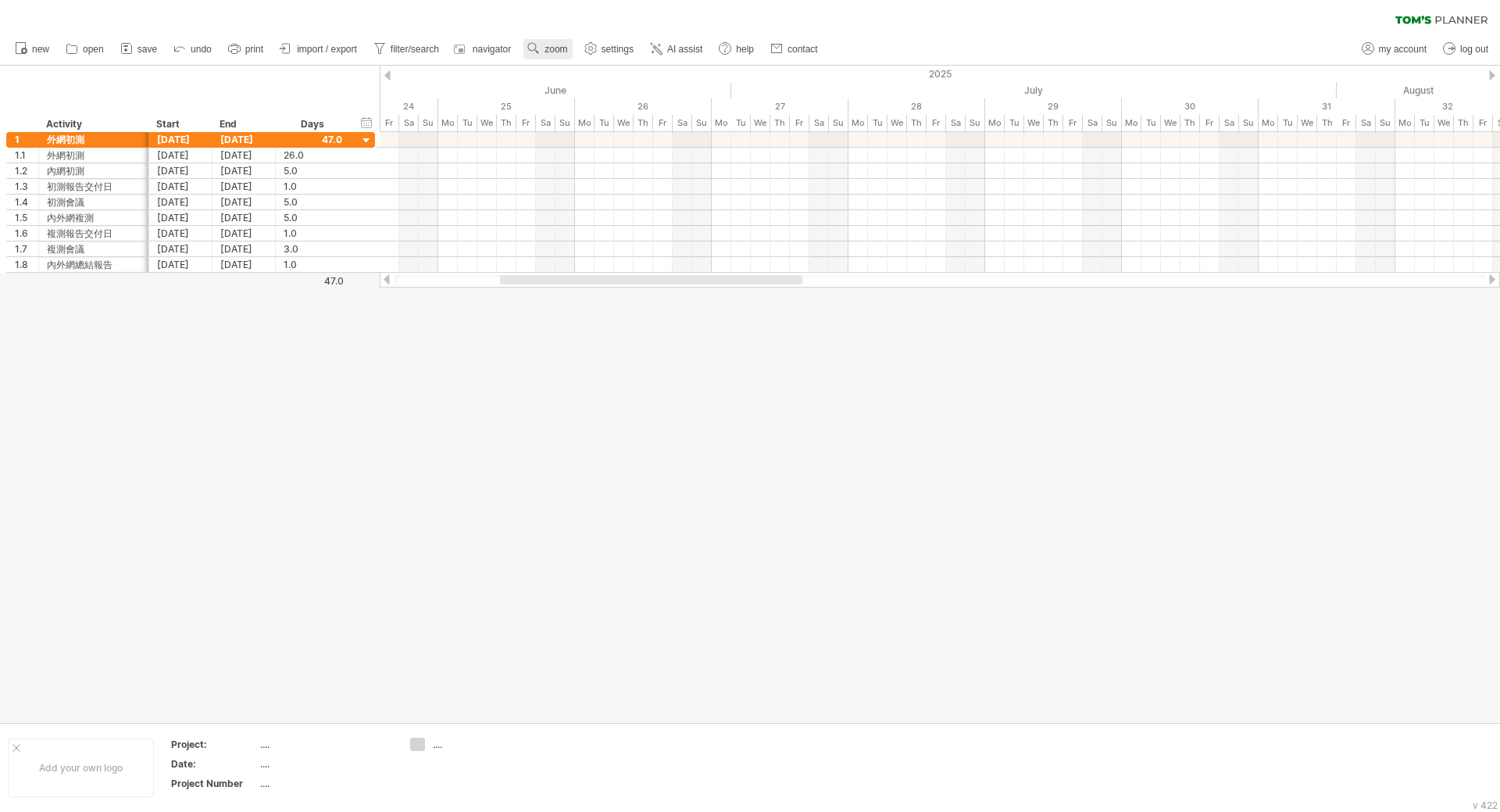
click at [566, 46] on span "zoom" at bounding box center [556, 49] width 23 height 11
click at [591, 100] on div "Week" at bounding box center [617, 91] width 87 height 25
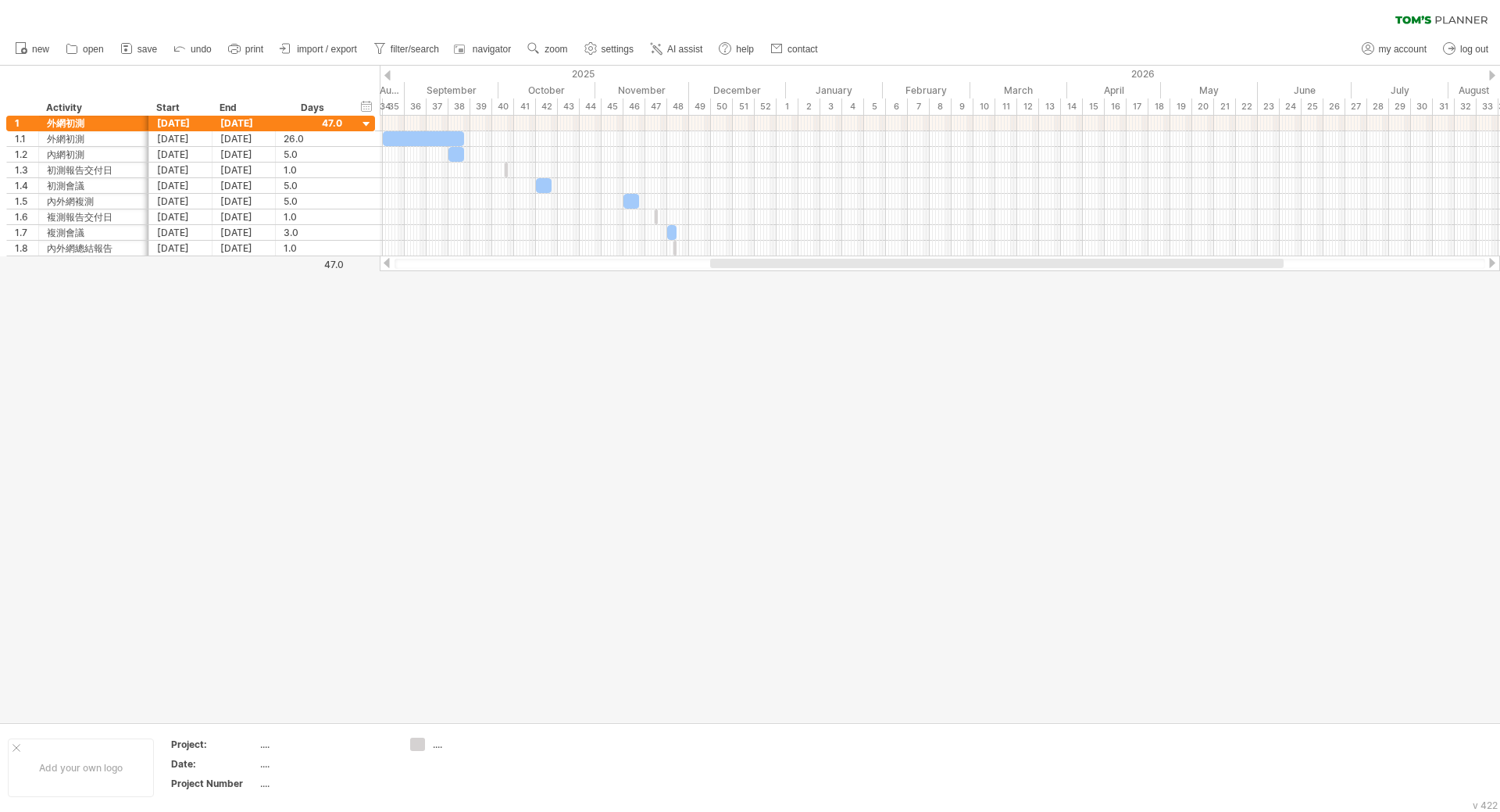
drag, startPoint x: 689, startPoint y: 265, endPoint x: 804, endPoint y: 272, distance: 115.2
click at [804, 272] on div "Trying to reach [DOMAIN_NAME] Connected again... 0% clear filter new 1" at bounding box center [750, 406] width 1500 height 812
click at [543, 47] on link "zoom" at bounding box center [547, 48] width 48 height 20
click at [585, 123] on div "Day" at bounding box center [594, 117] width 87 height 25
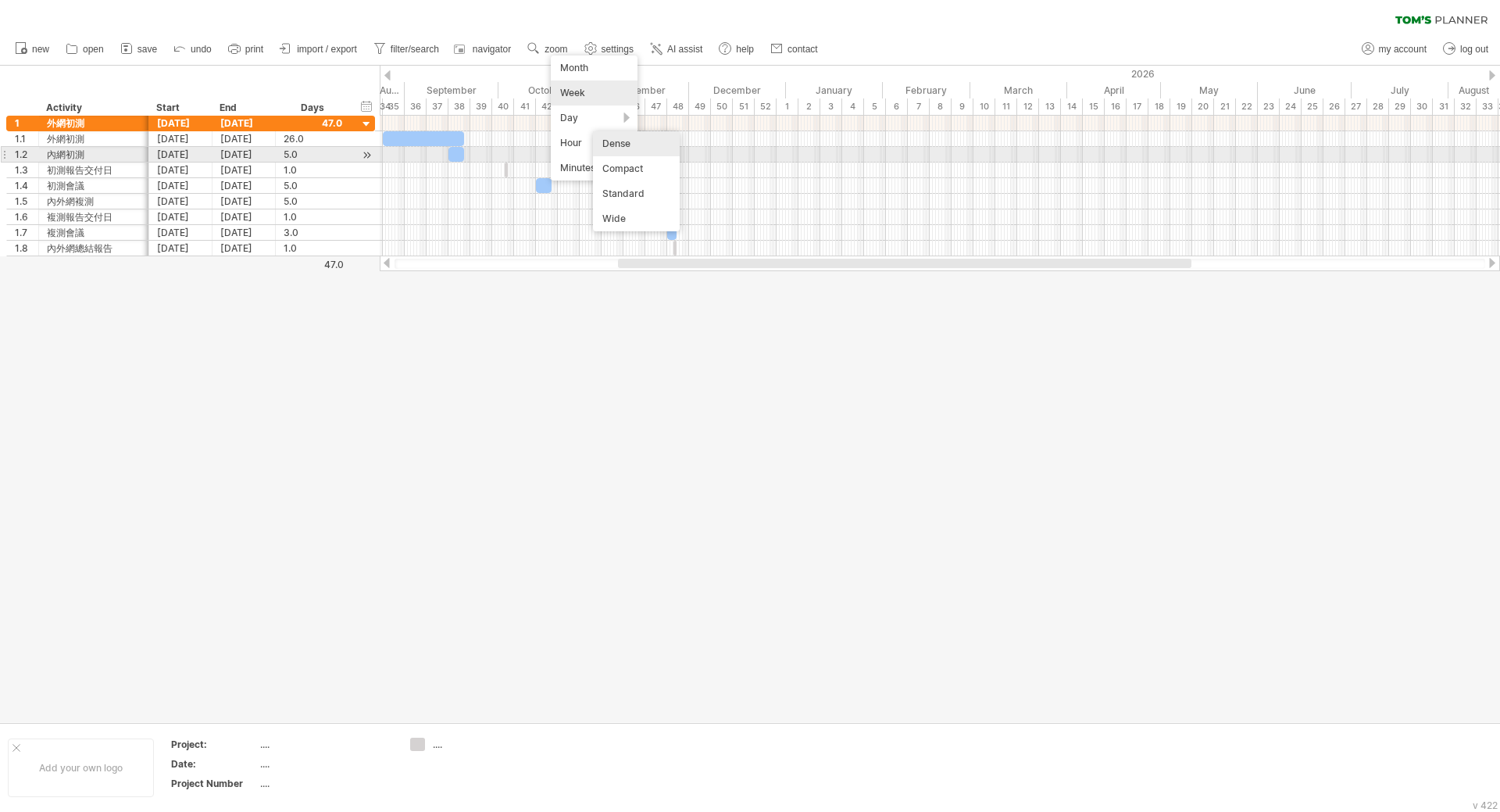
click at [605, 153] on div "Dense" at bounding box center [637, 144] width 87 height 25
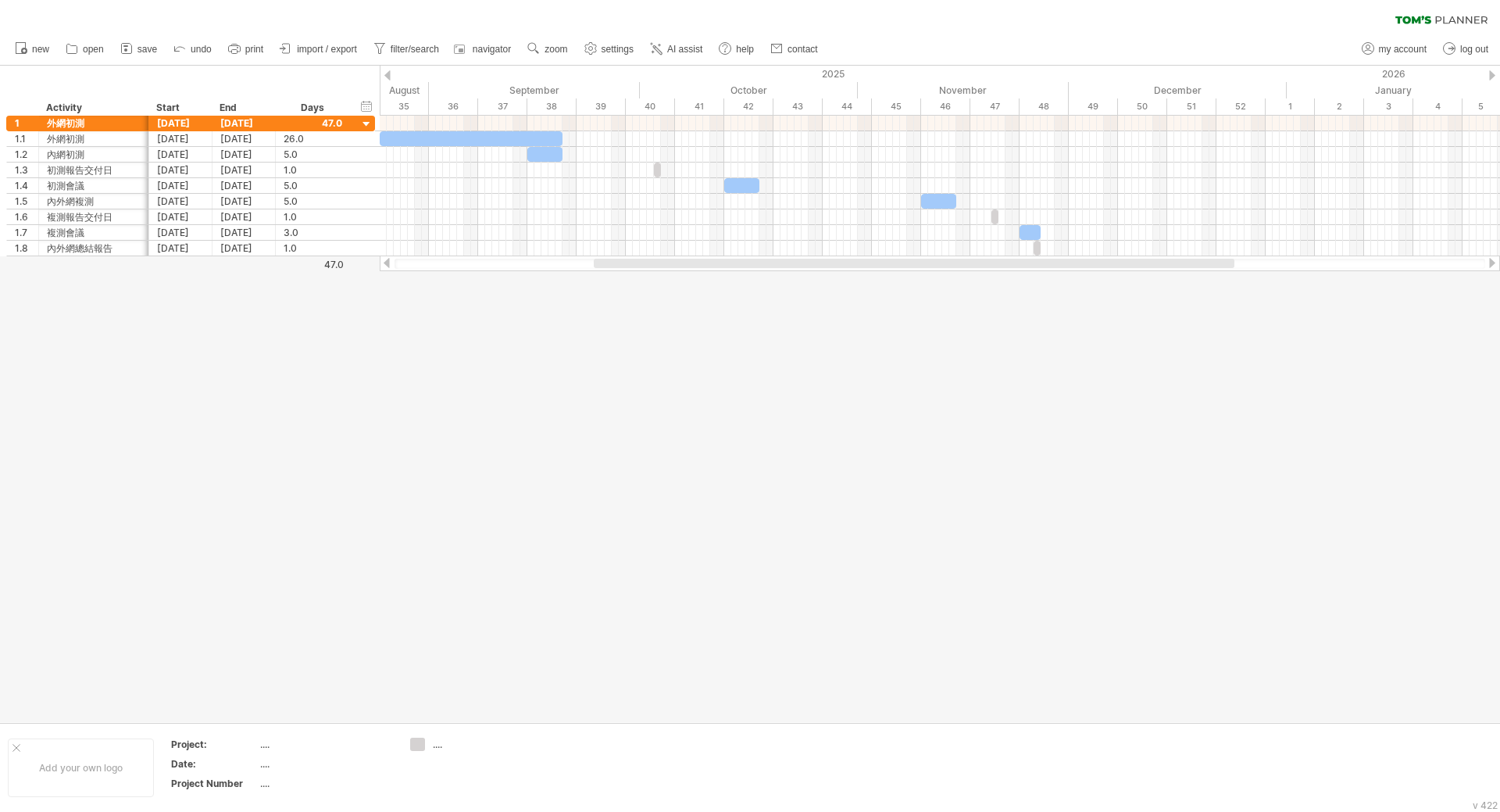
drag, startPoint x: 834, startPoint y: 264, endPoint x: 838, endPoint y: 273, distance: 9.8
click at [838, 273] on div "Trying to reach [DOMAIN_NAME] Connected again... 0% clear filter new 1" at bounding box center [750, 406] width 1500 height 812
click at [593, 48] on use at bounding box center [591, 48] width 16 height 16
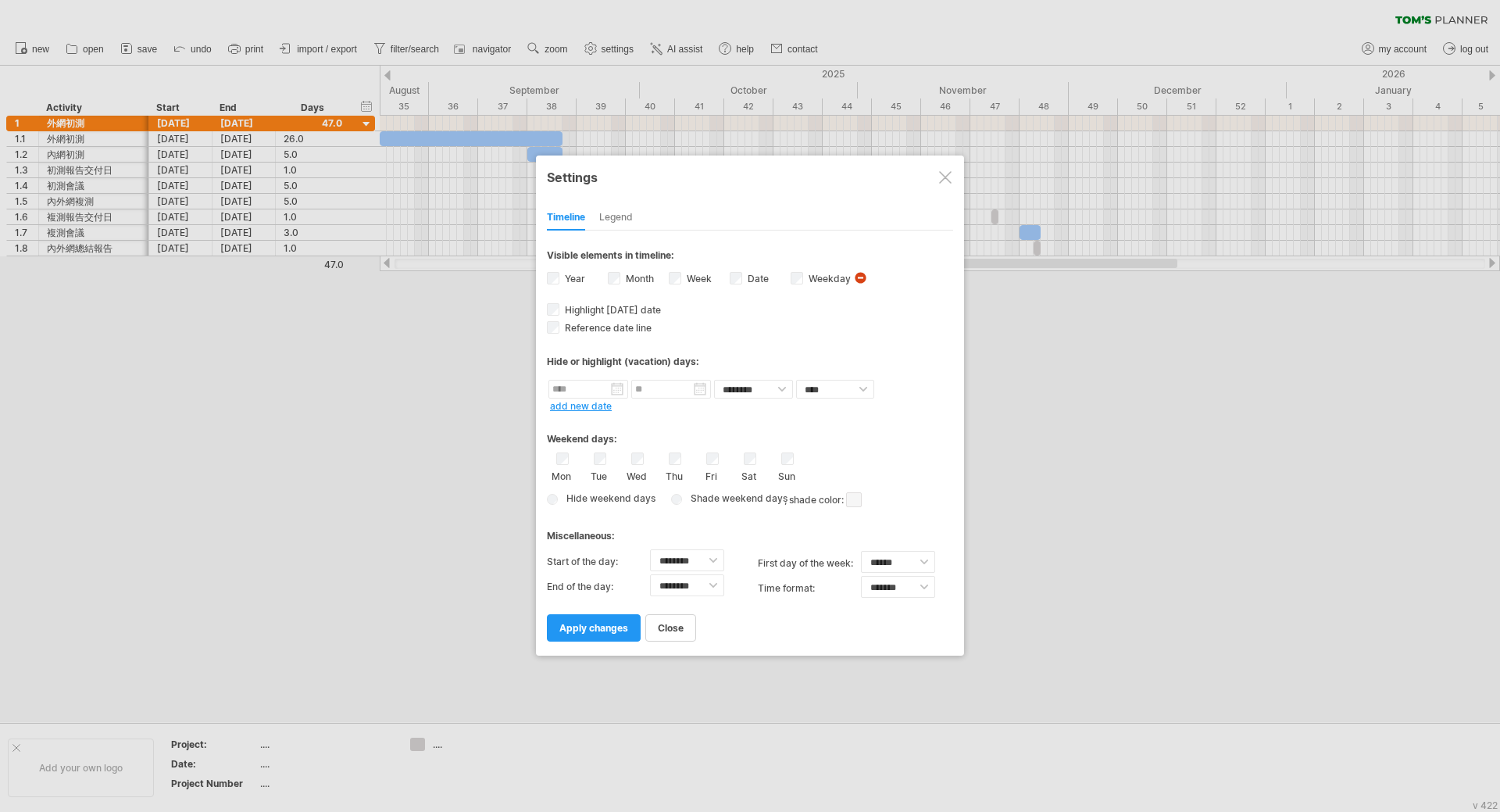
click at [748, 285] on div "Date visibility of date Currently there is not enough space horizontally to dis…" at bounding box center [760, 280] width 61 height 21
click at [747, 280] on label "Date visibility of date Currently there is not enough space horizontally to dis…" at bounding box center [757, 278] width 25 height 11
click at [615, 625] on span "apply changes" at bounding box center [593, 627] width 69 height 11
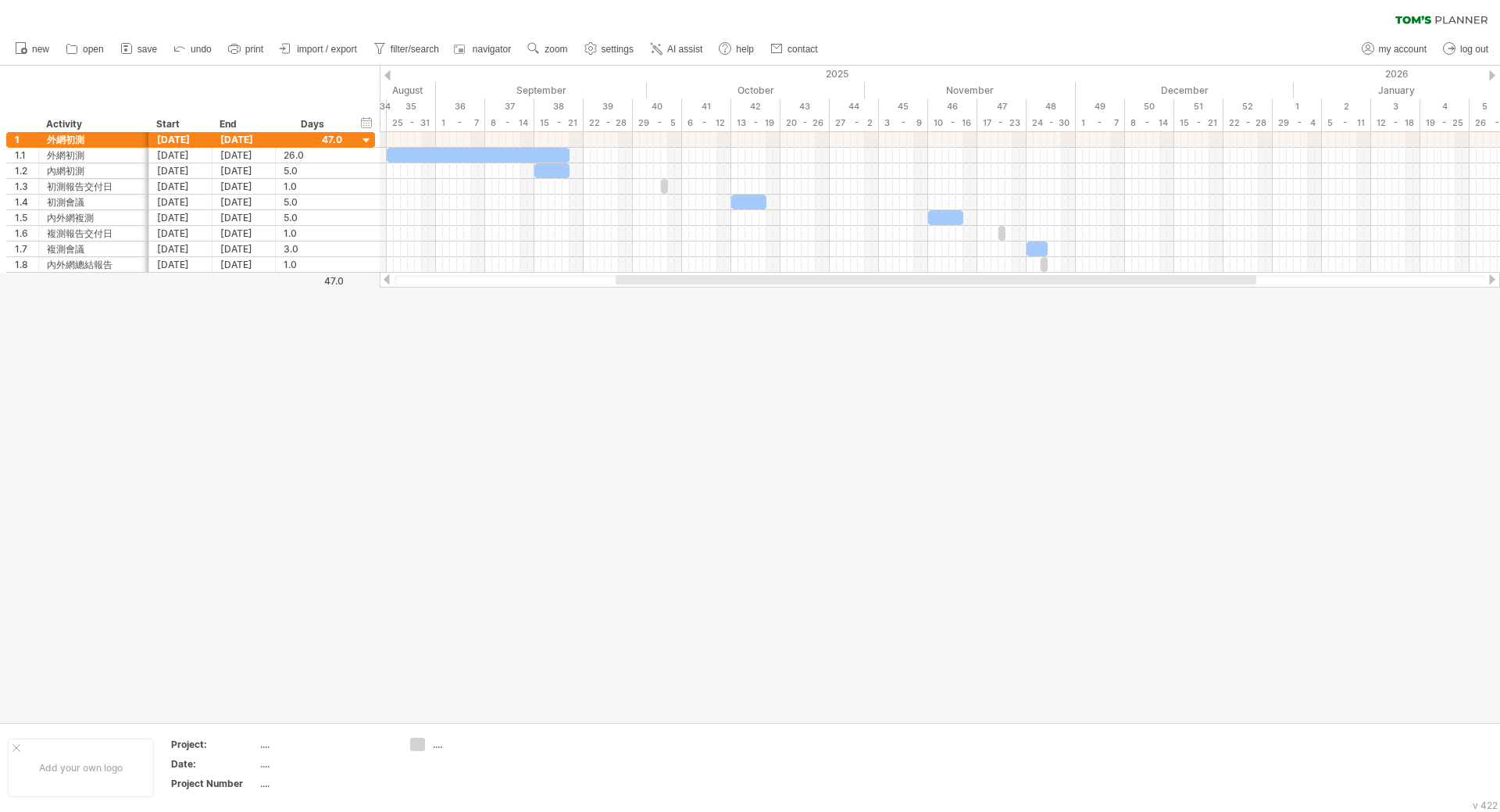
drag, startPoint x: 1139, startPoint y: 278, endPoint x: 1138, endPoint y: 293, distance: 15.0
click at [1138, 293] on div "Trying to reach [DOMAIN_NAME] Connected again... 0% clear filter new 1" at bounding box center [750, 406] width 1500 height 812
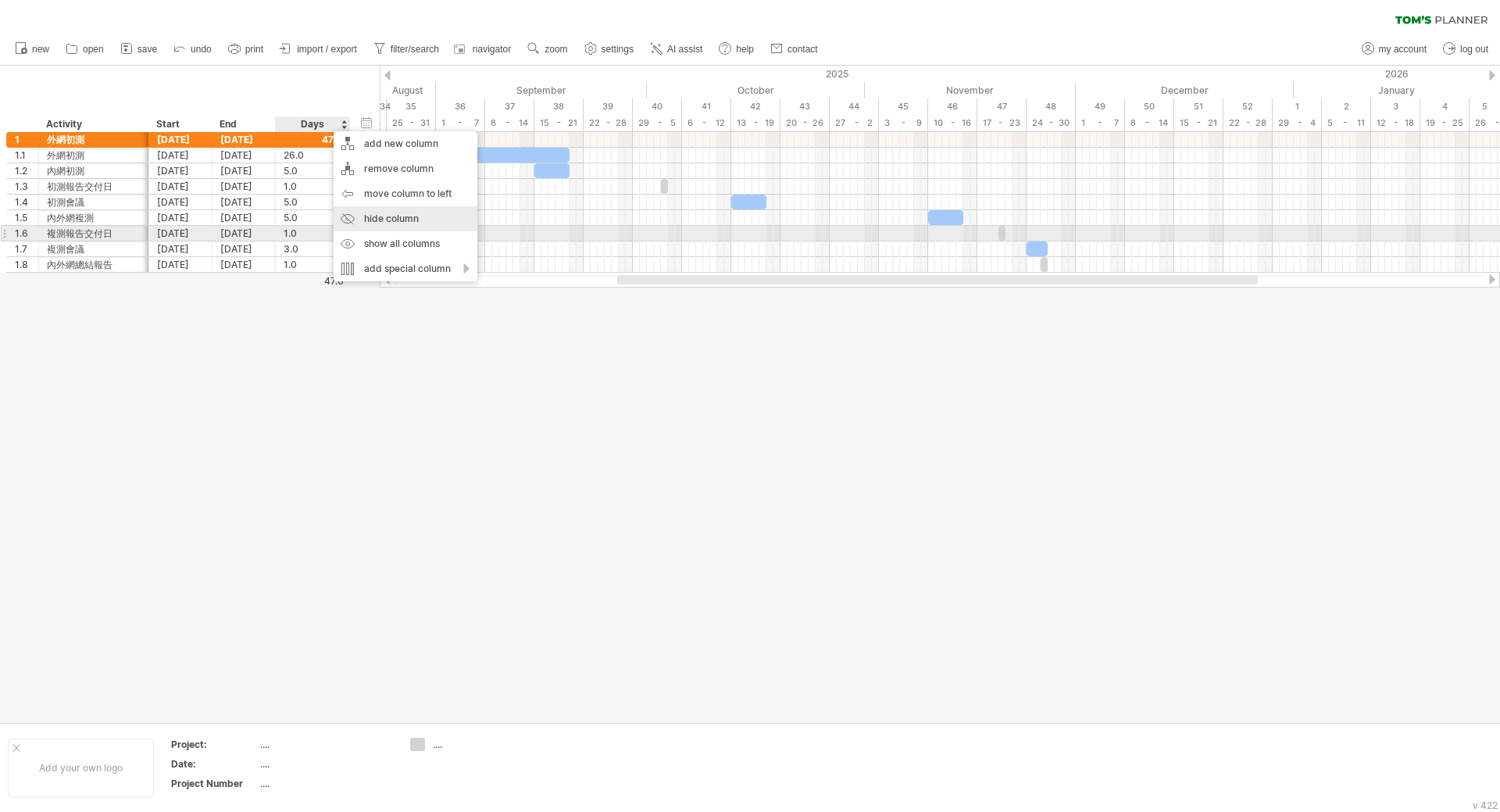
click at [423, 226] on div "hide column" at bounding box center [405, 219] width 144 height 25
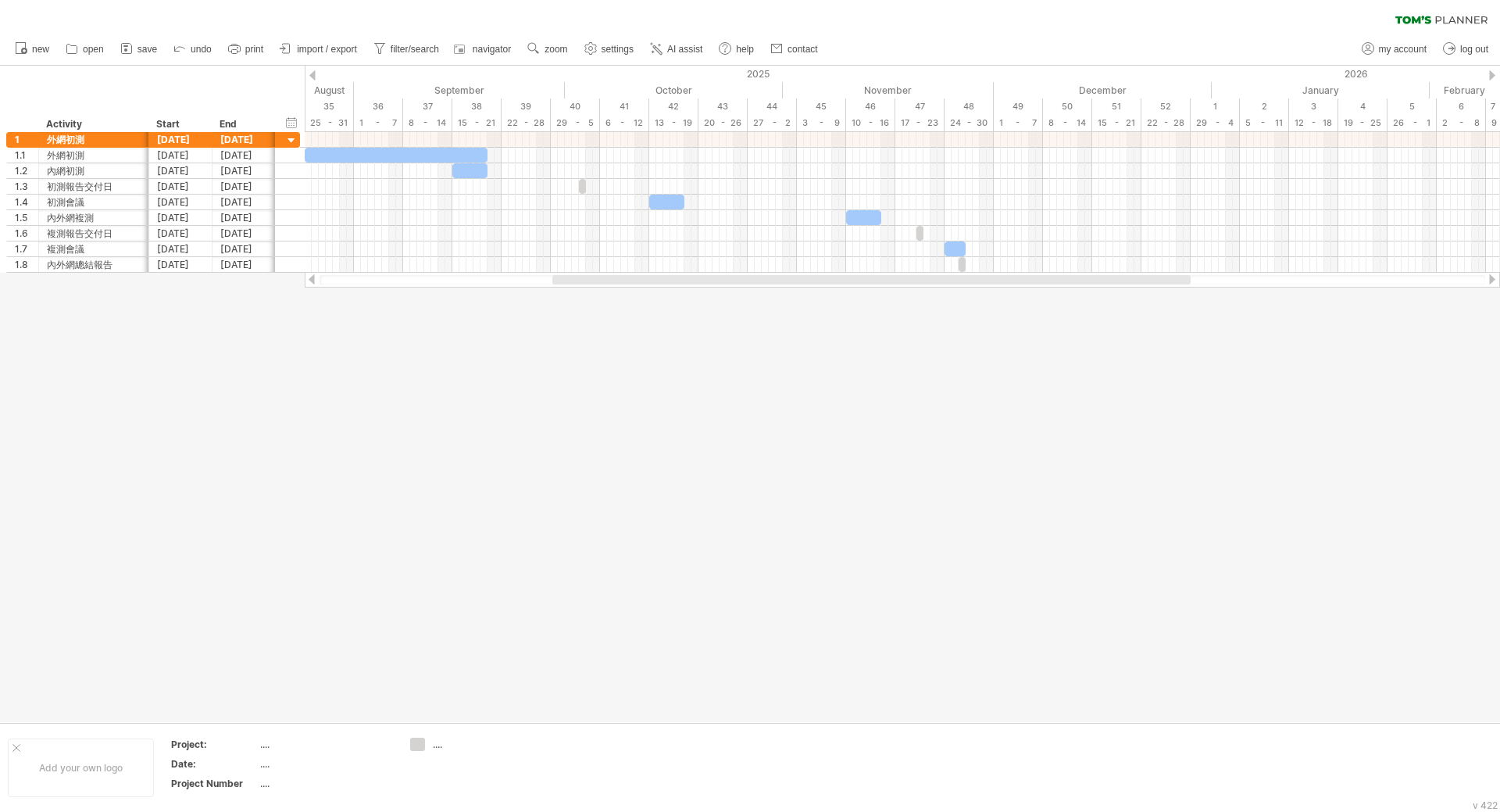
click at [726, 284] on div at bounding box center [903, 280] width 1166 height 10
click at [581, 190] on span at bounding box center [578, 186] width 7 height 15
click at [581, 185] on span at bounding box center [578, 186] width 7 height 15
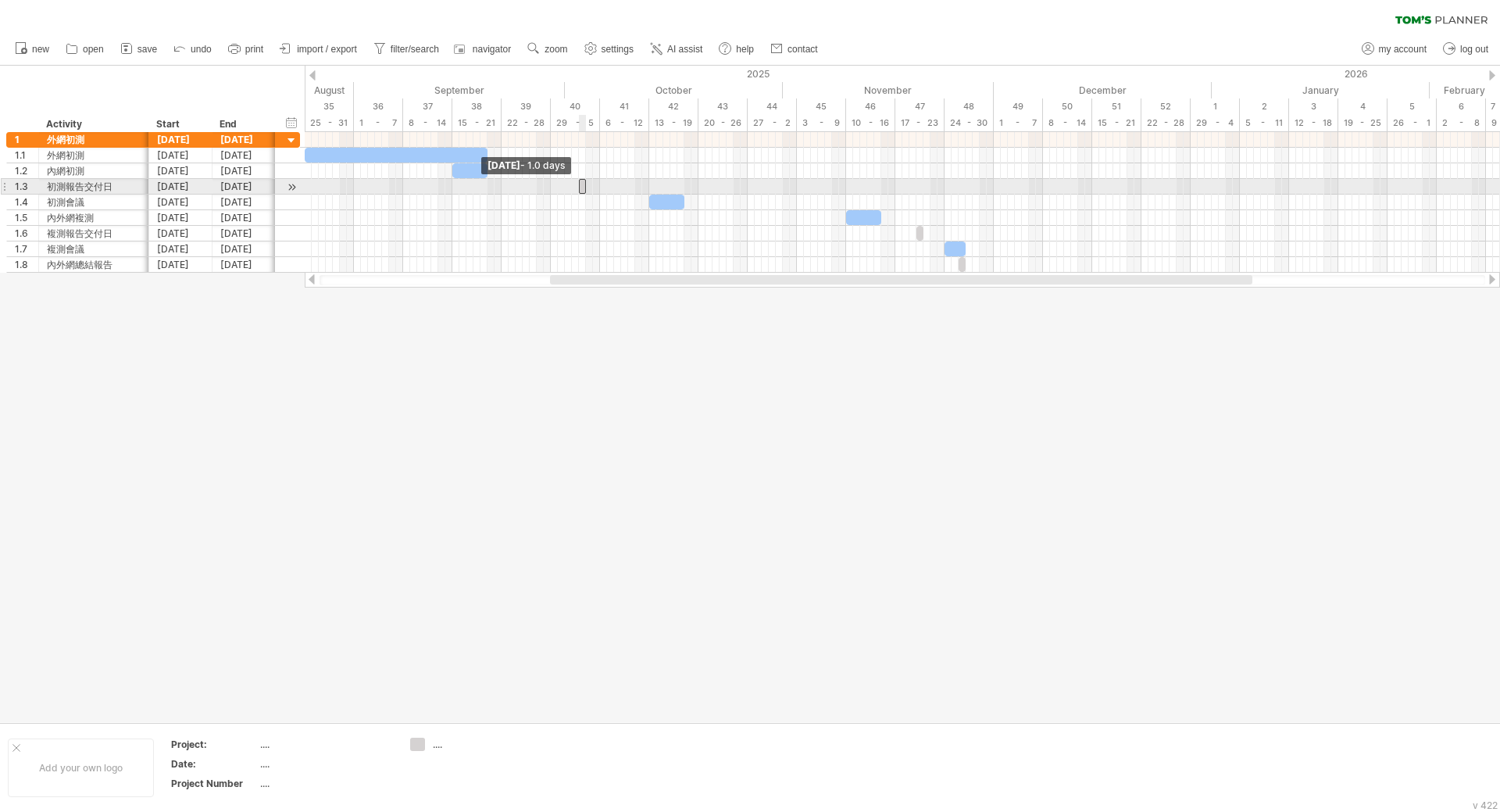
click at [581, 185] on span at bounding box center [578, 186] width 7 height 15
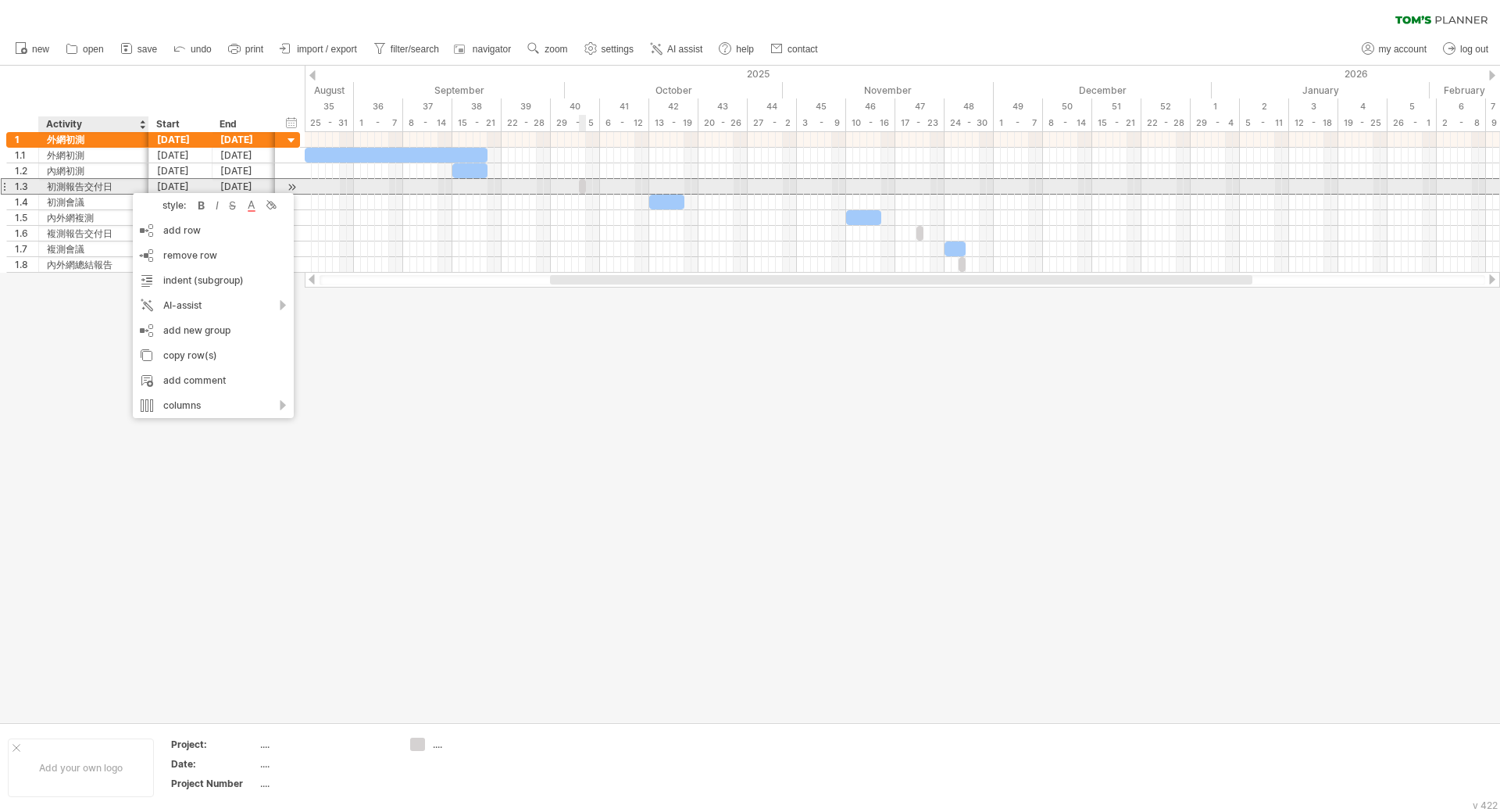
click at [579, 186] on span at bounding box center [578, 186] width 7 height 15
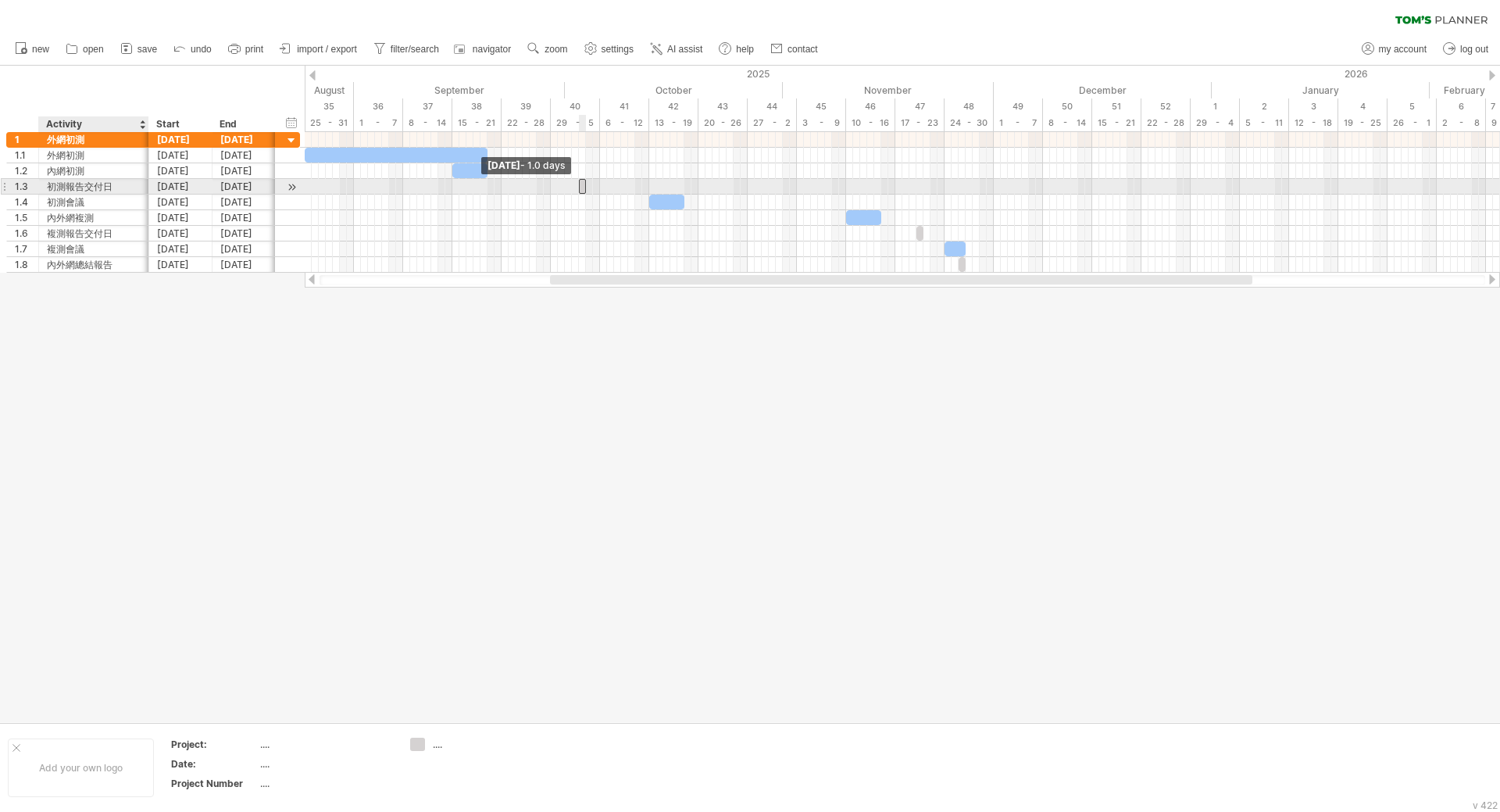
click at [579, 186] on span at bounding box center [578, 186] width 7 height 15
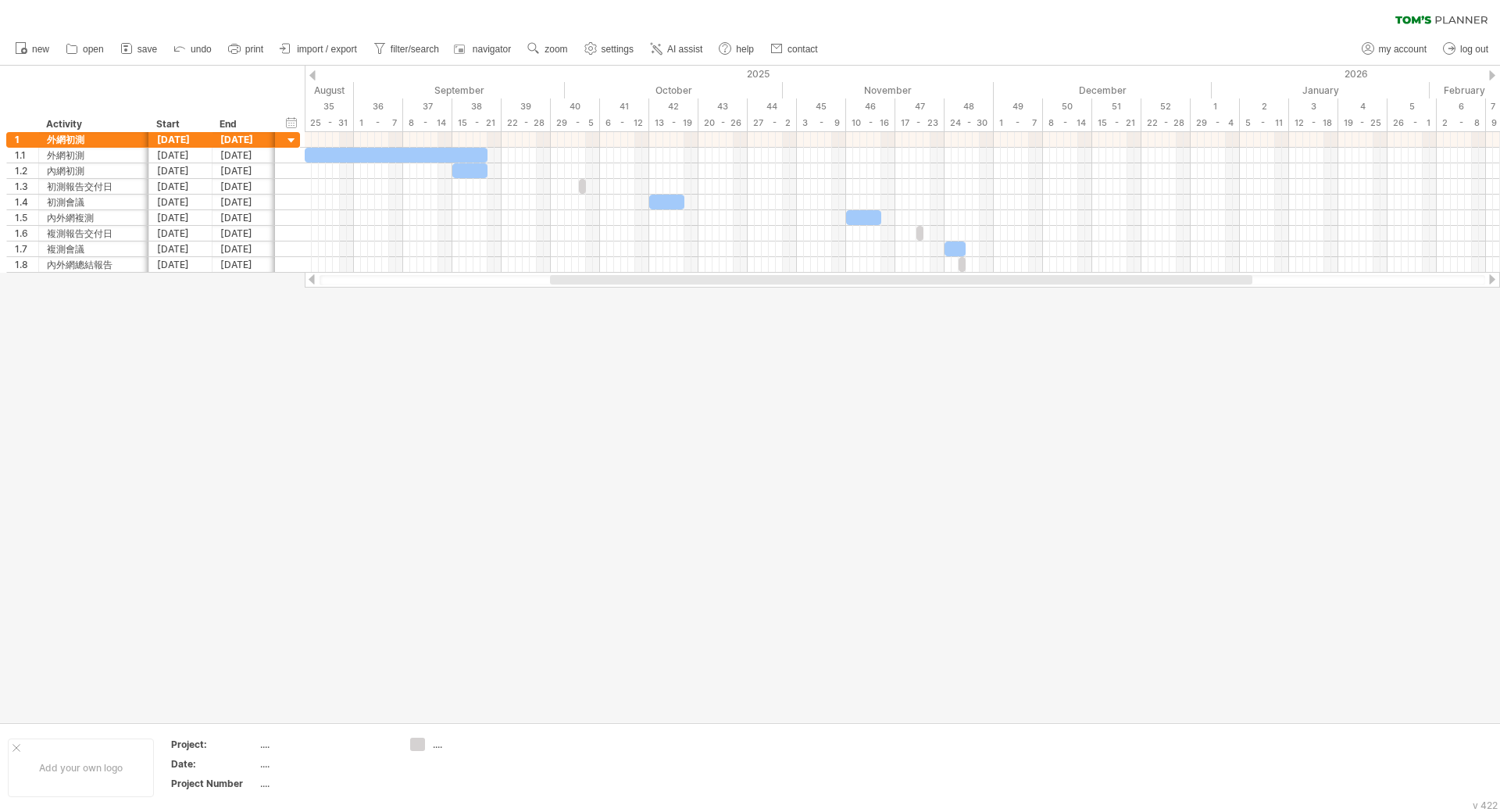
click at [639, 345] on div at bounding box center [750, 393] width 1500 height 656
